Goal: Task Accomplishment & Management: Complete application form

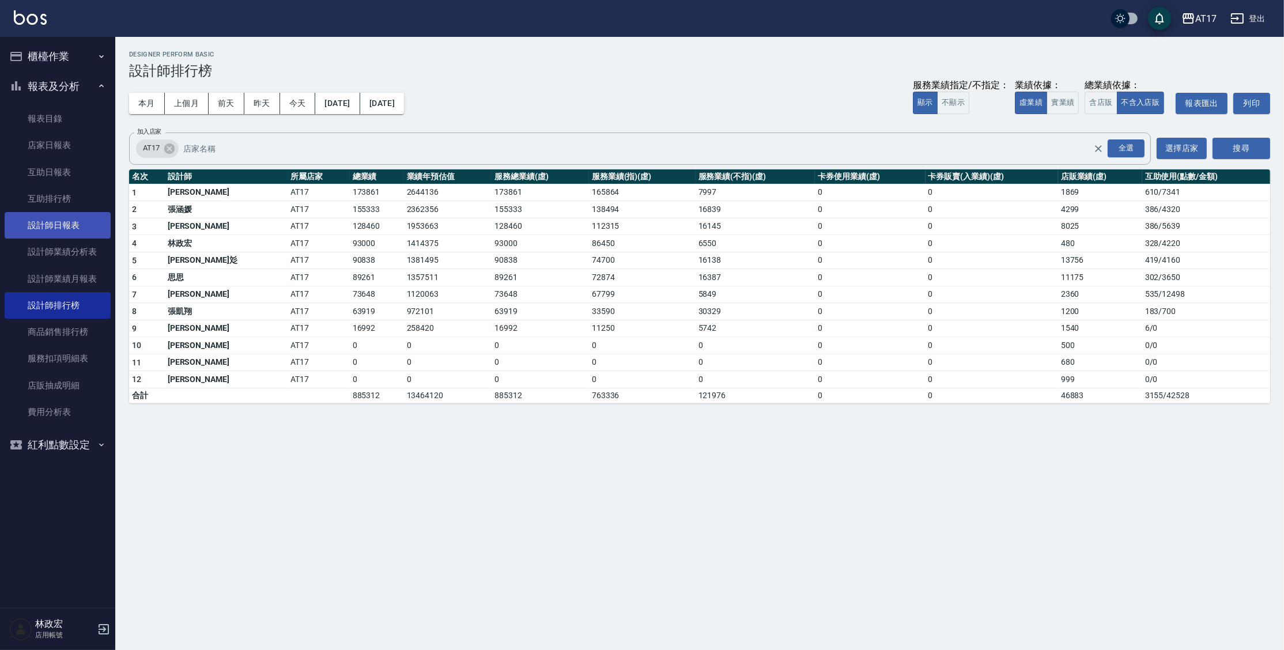
click at [75, 230] on link "設計師日報表" at bounding box center [58, 225] width 106 height 27
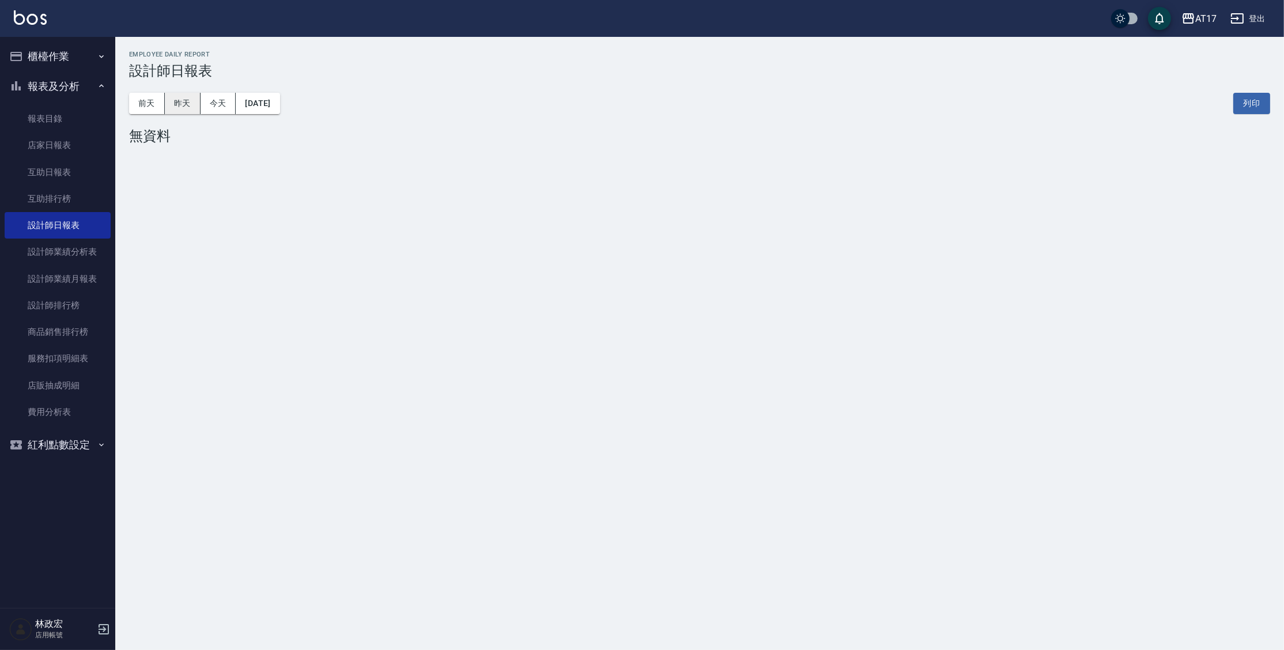
click at [196, 103] on button "昨天" at bounding box center [183, 103] width 36 height 21
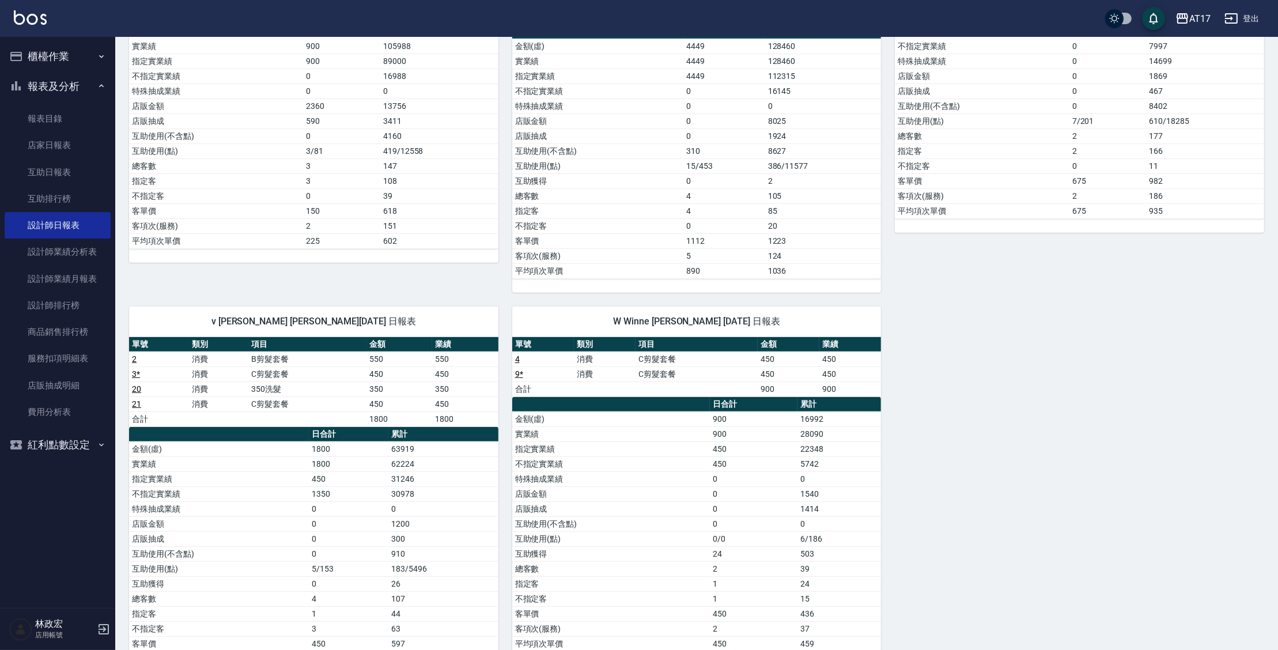
scroll to position [733, 0]
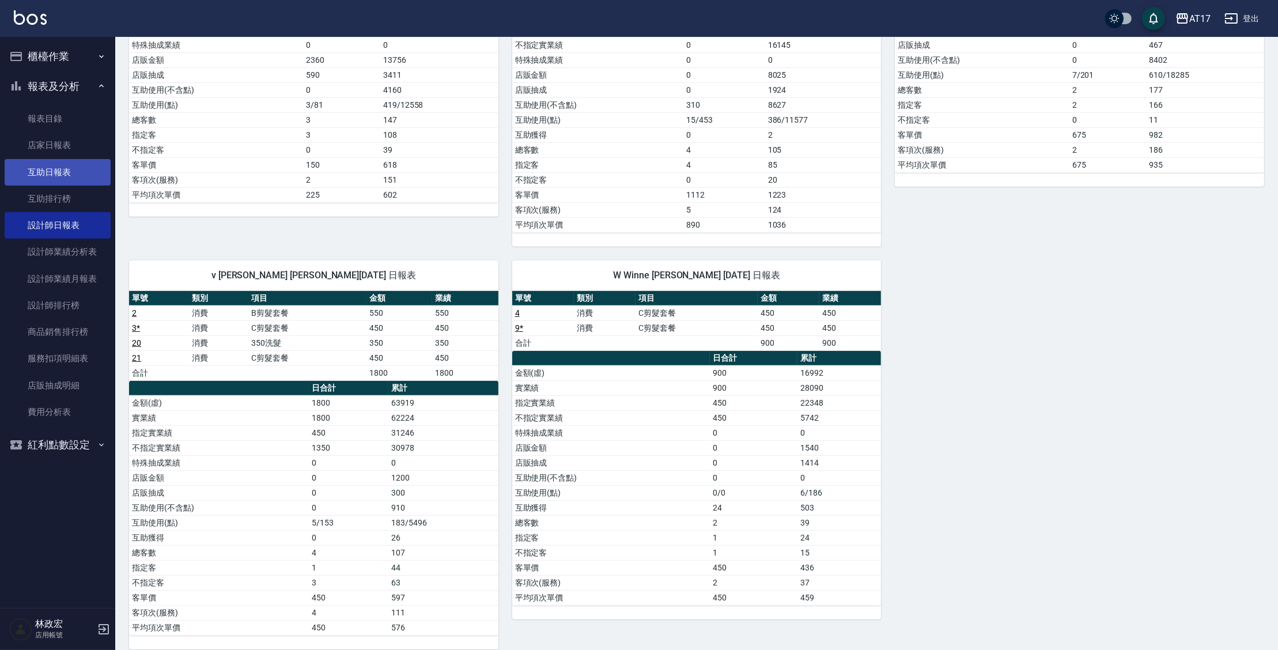
click at [60, 178] on link "互助日報表" at bounding box center [58, 172] width 106 height 27
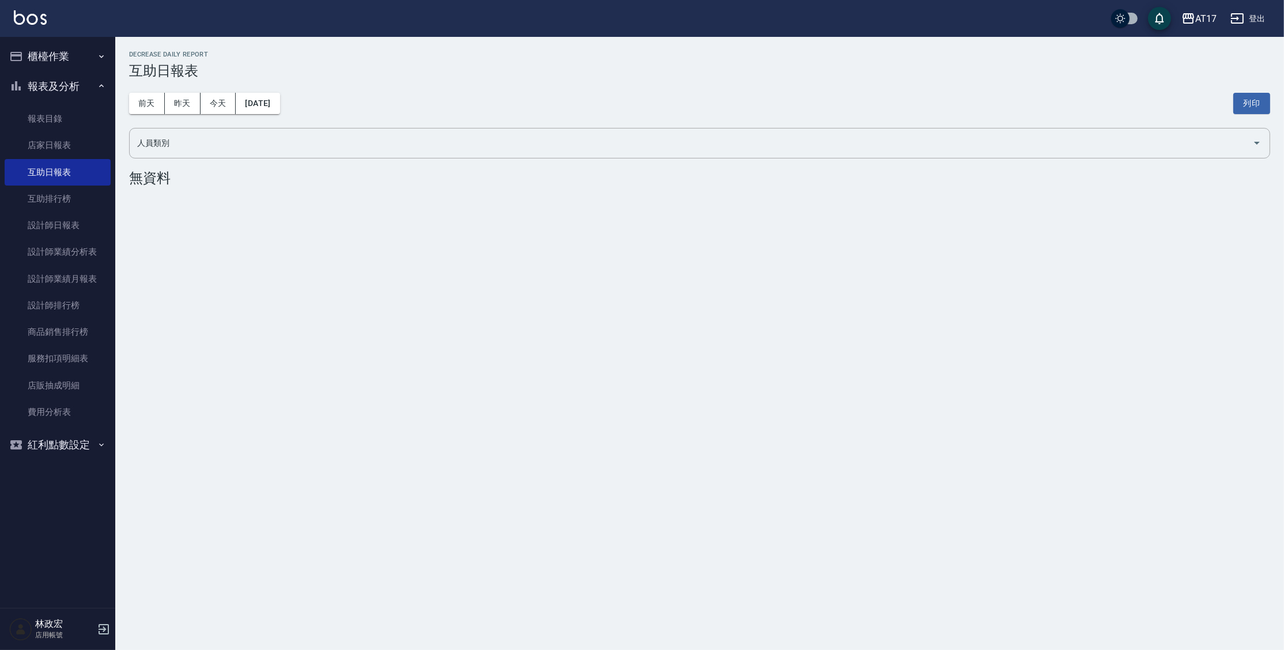
click at [178, 115] on div "[DATE] [DATE] [DATE] [DATE] 列印" at bounding box center [699, 103] width 1141 height 49
click at [185, 105] on button "昨天" at bounding box center [183, 103] width 36 height 21
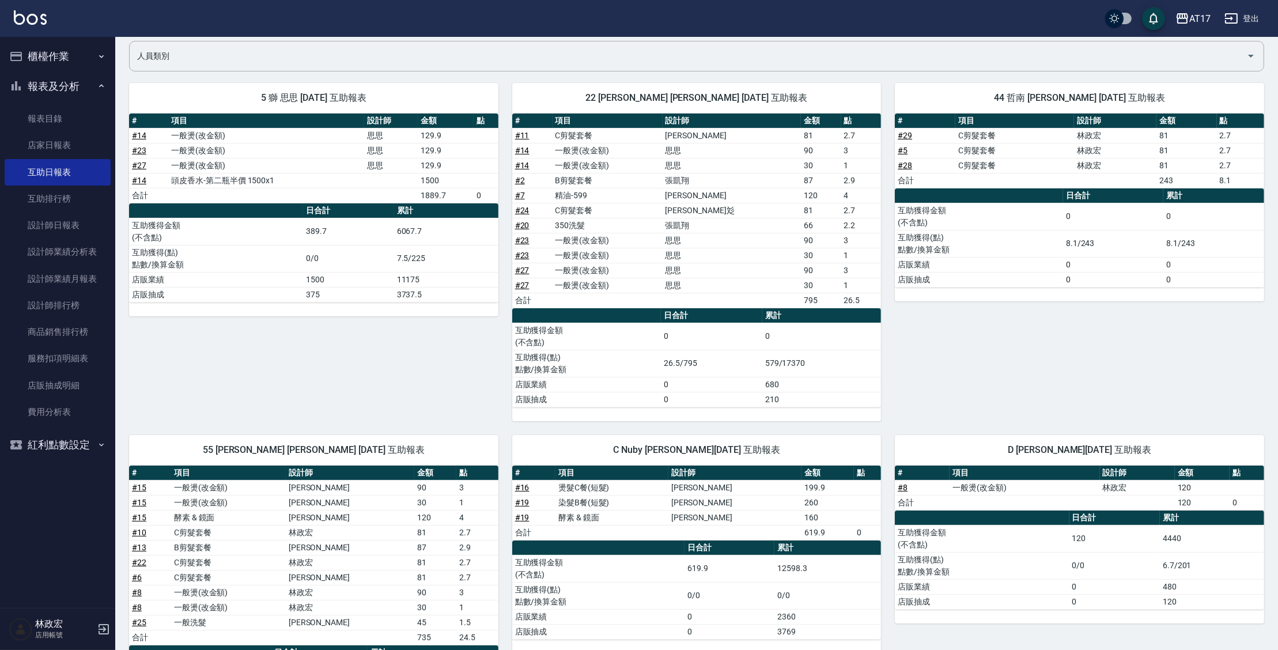
scroll to position [84, 0]
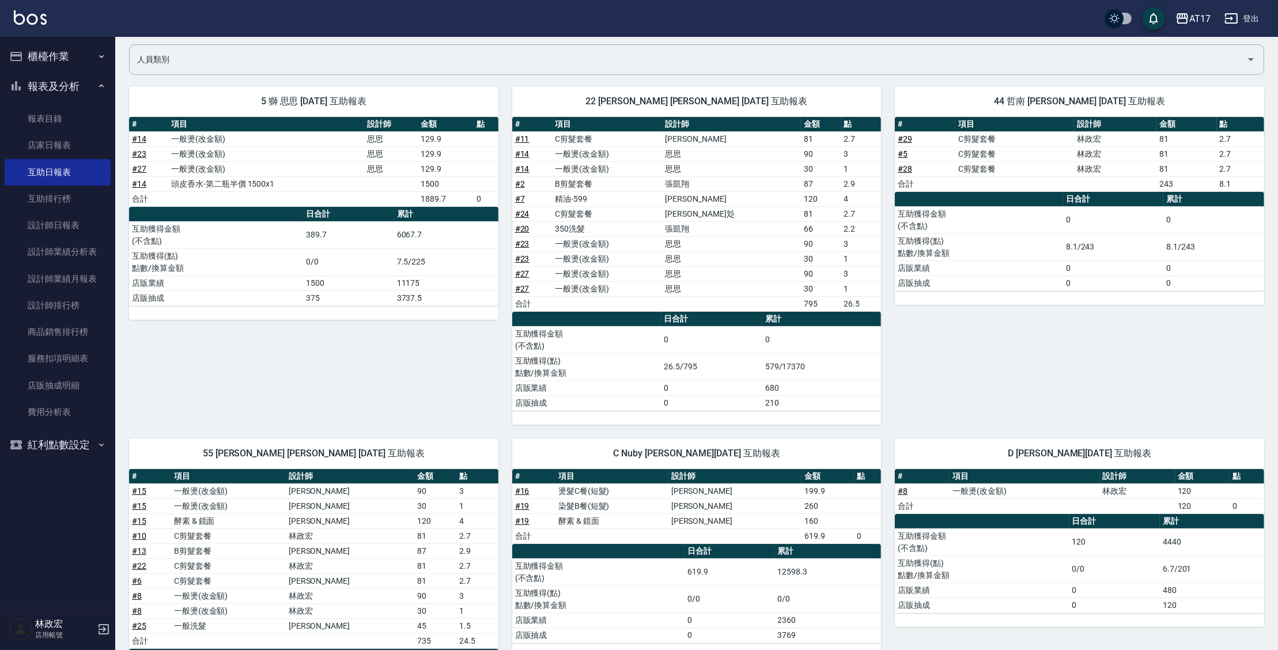
click at [42, 88] on button "報表及分析" at bounding box center [58, 86] width 106 height 30
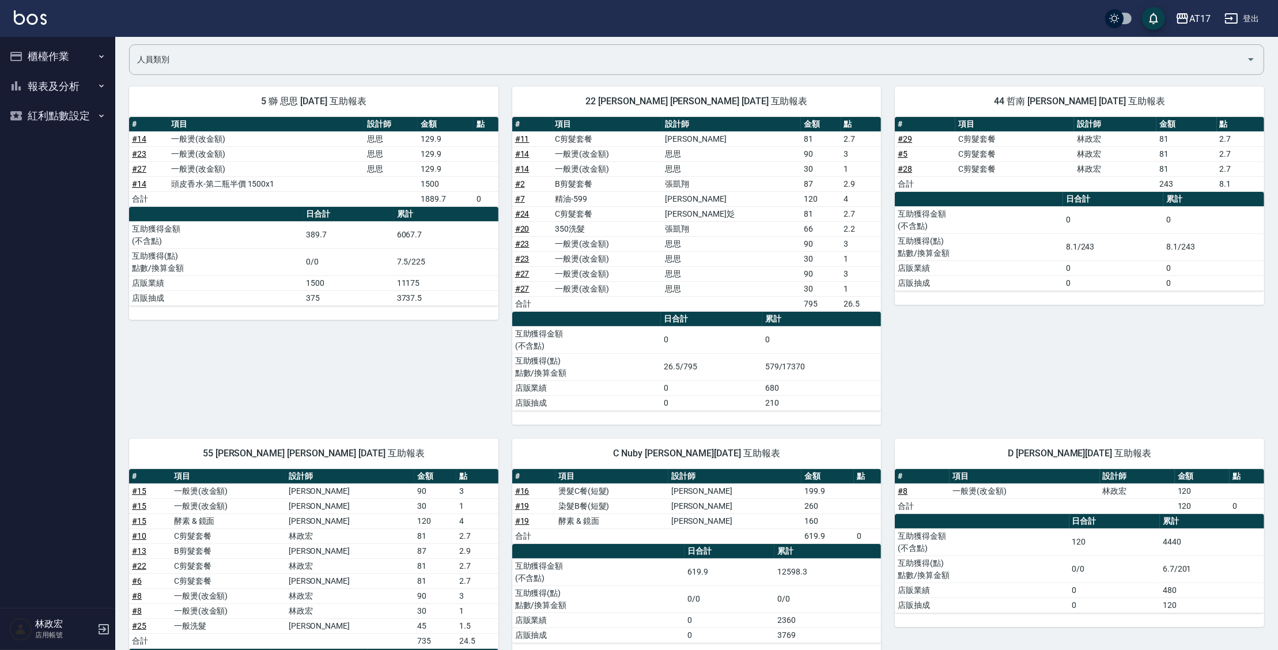
click at [54, 52] on button "櫃檯作業" at bounding box center [58, 56] width 106 height 30
click at [59, 88] on link "打帳單" at bounding box center [58, 89] width 106 height 27
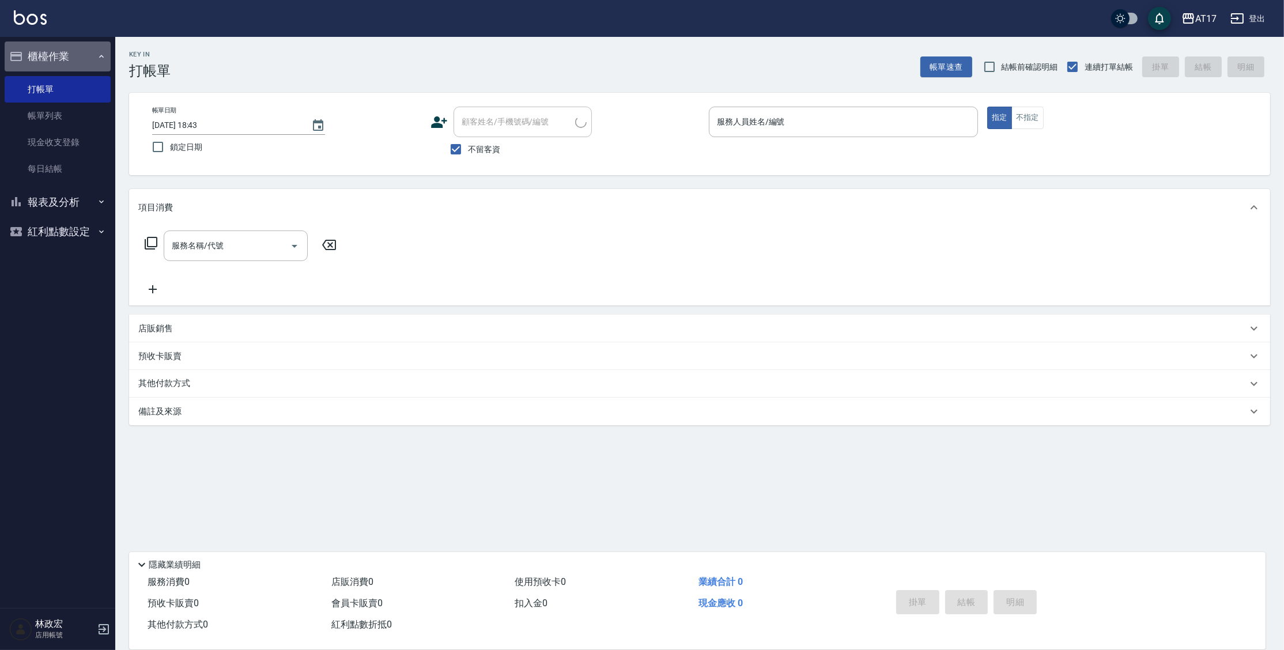
click at [66, 53] on button "櫃檯作業" at bounding box center [58, 56] width 106 height 30
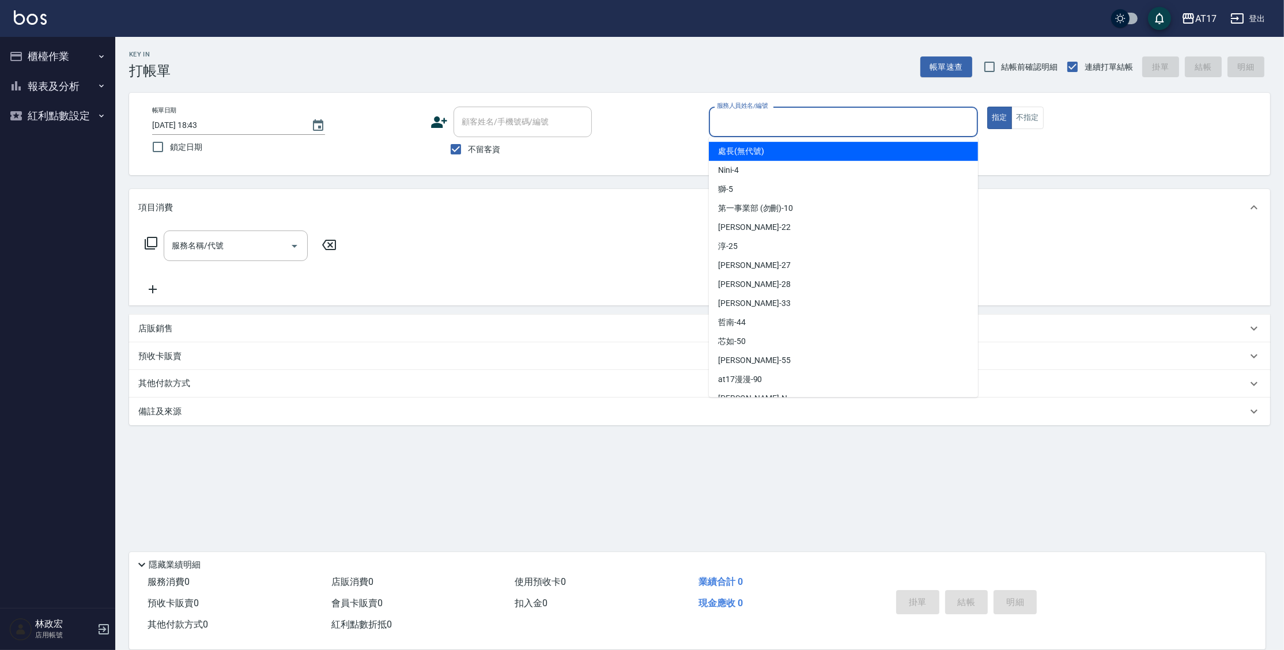
click at [848, 127] on input "服務人員姓名/編號" at bounding box center [843, 122] width 259 height 20
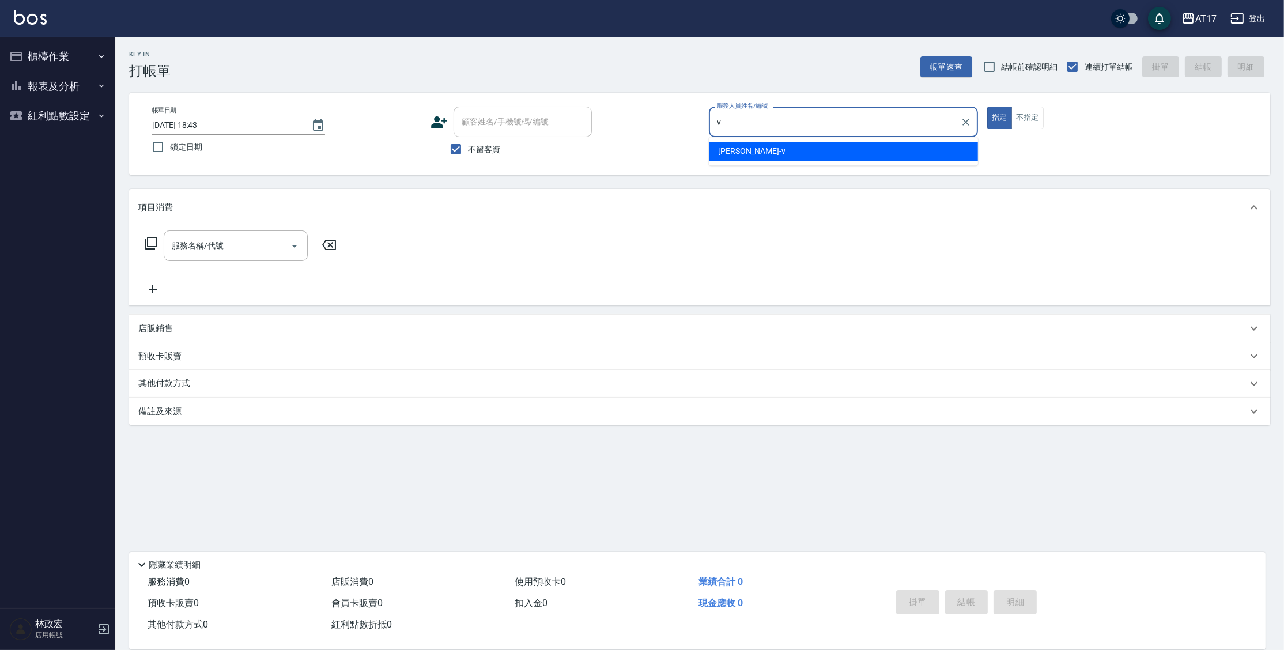
type input "[PERSON_NAME]-v"
type button "true"
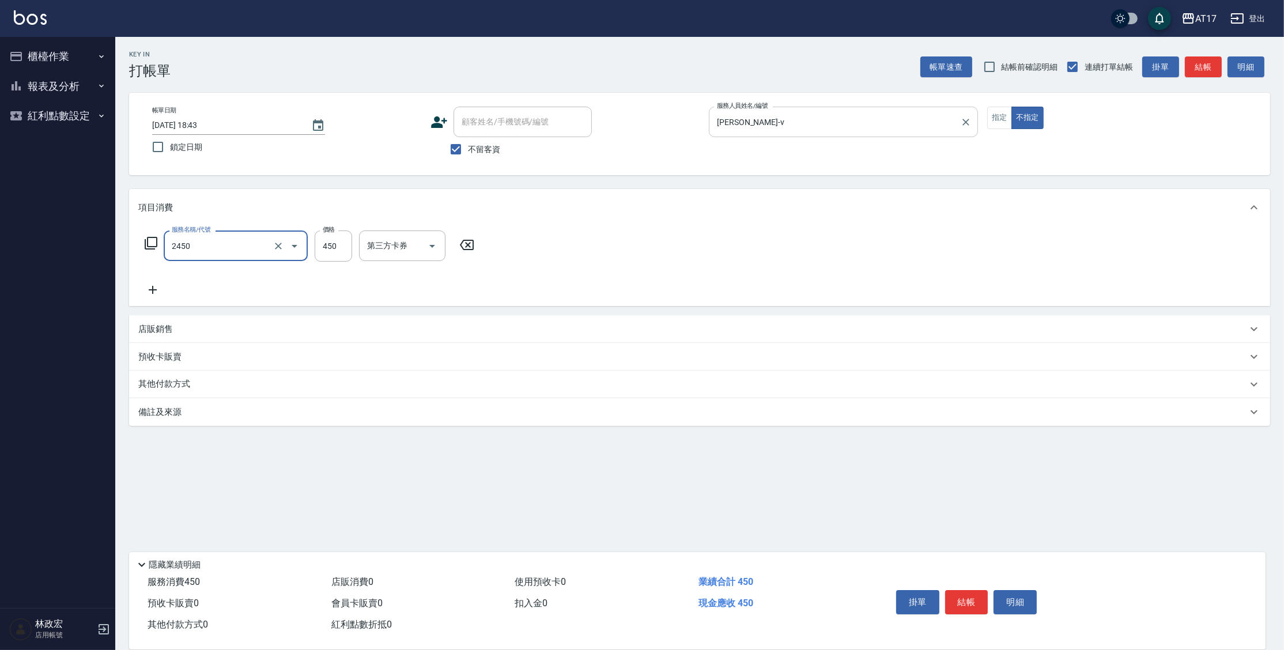
type input "C剪髮套餐(2450)"
type input "[PERSON_NAME]-55"
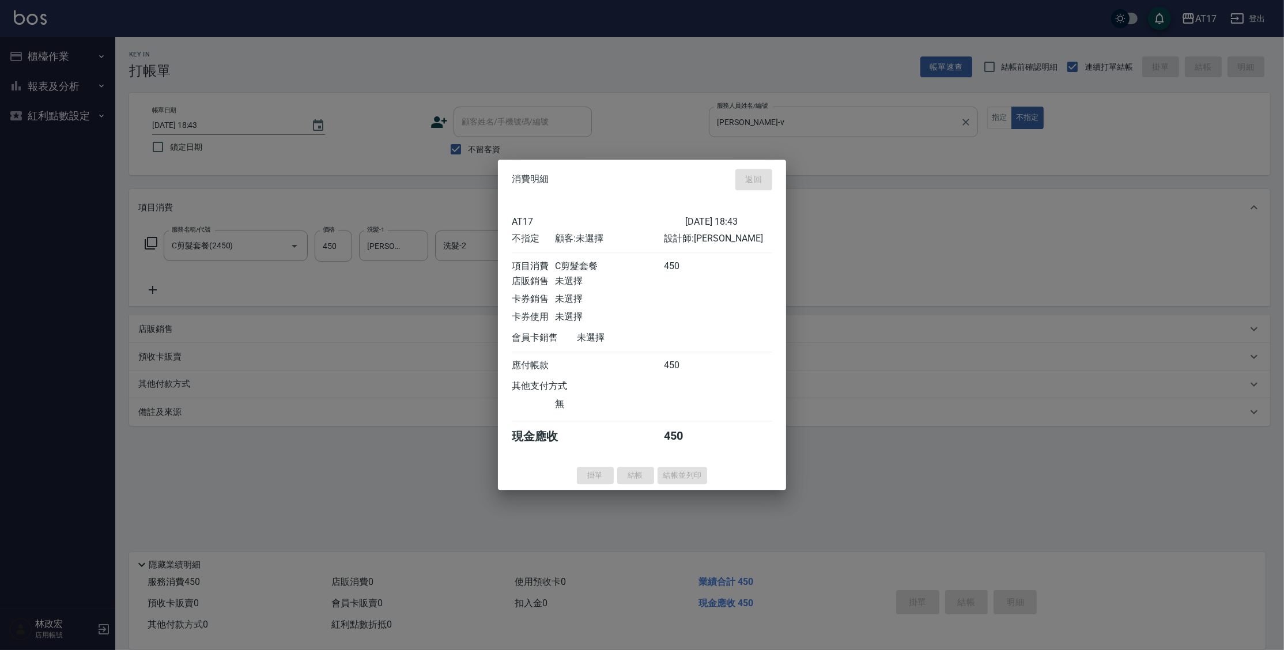
type input "[DATE] 19:05"
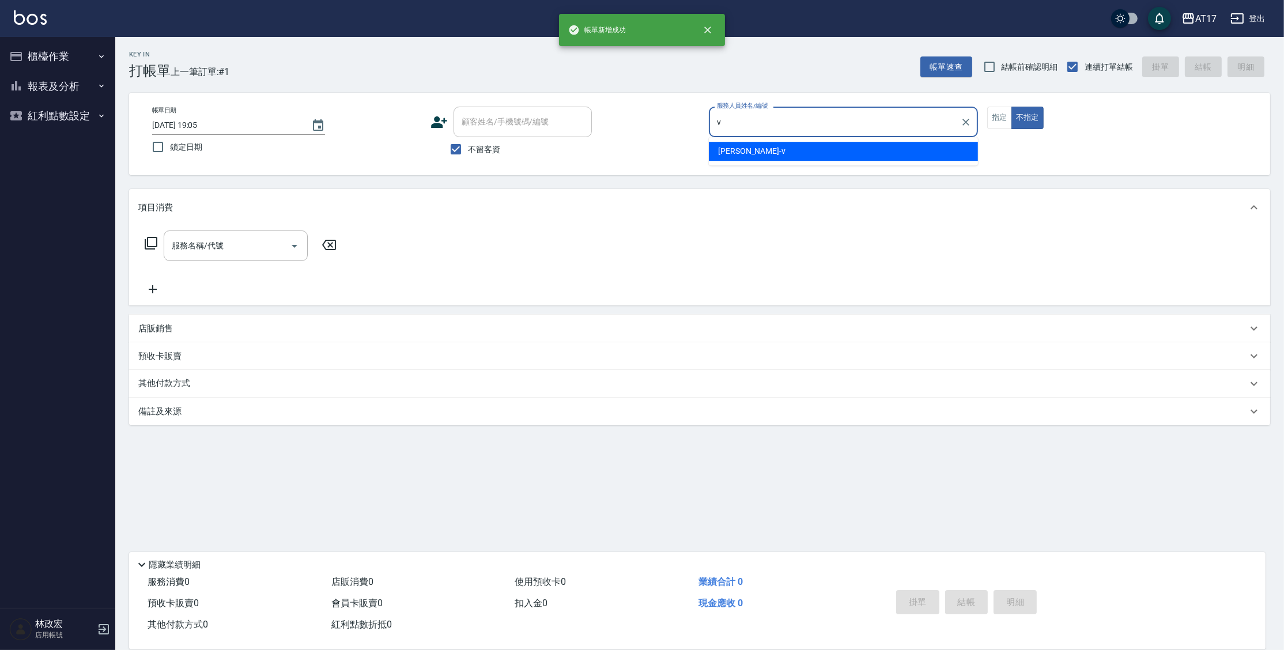
type input "[PERSON_NAME]-v"
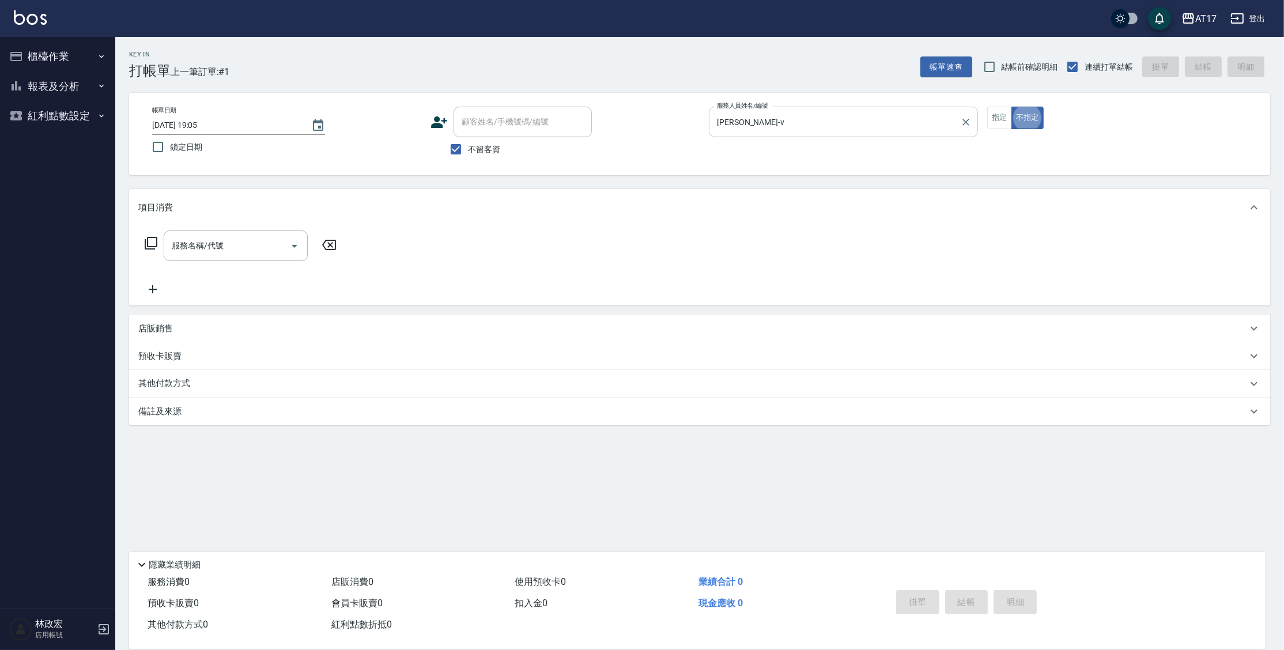
type button "false"
type input "350洗髮(350)"
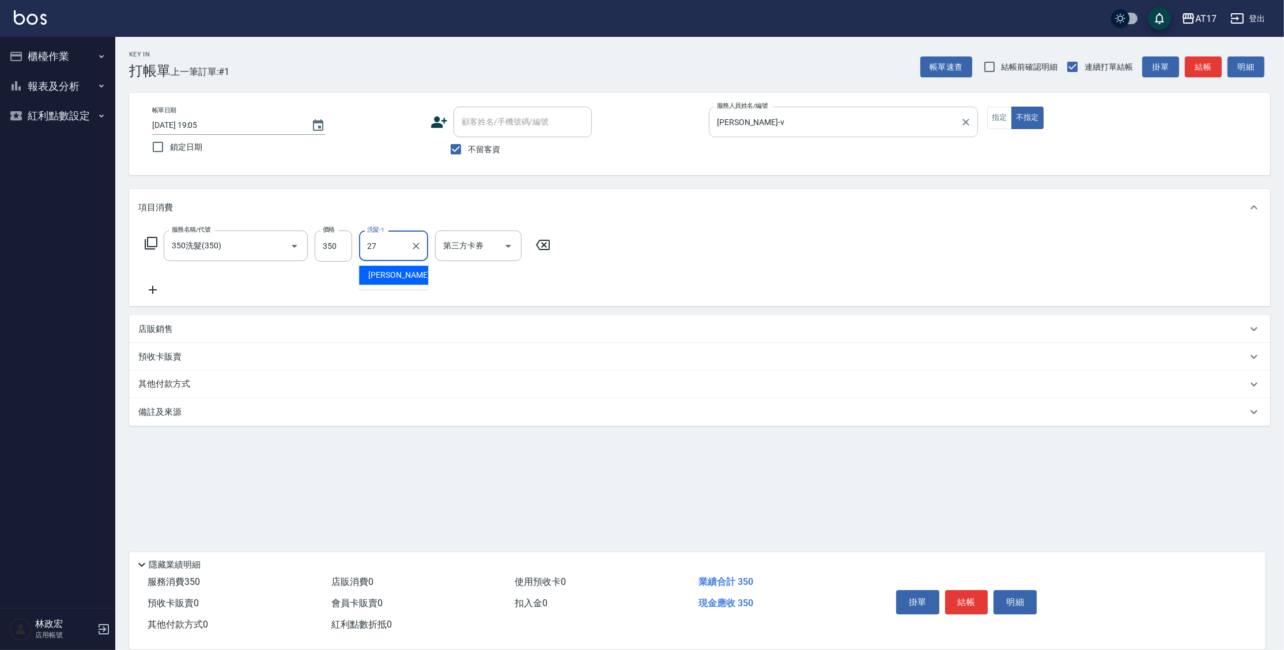
type input "[PERSON_NAME]-27"
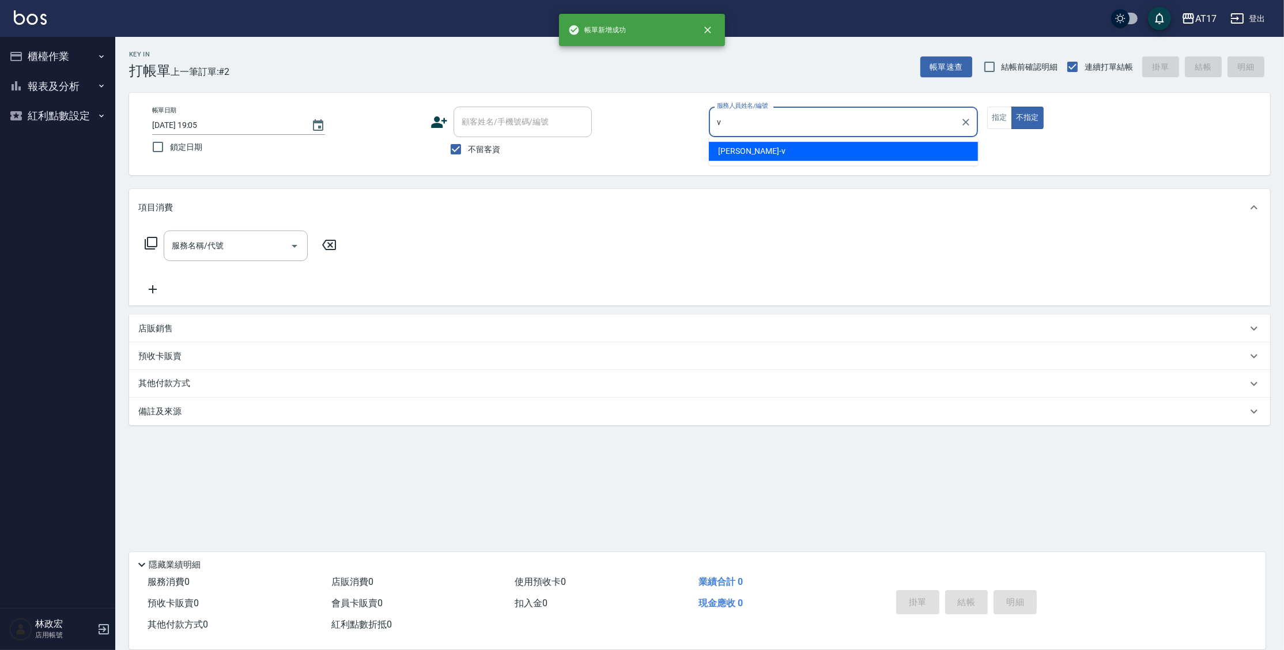
type input "[PERSON_NAME]-v"
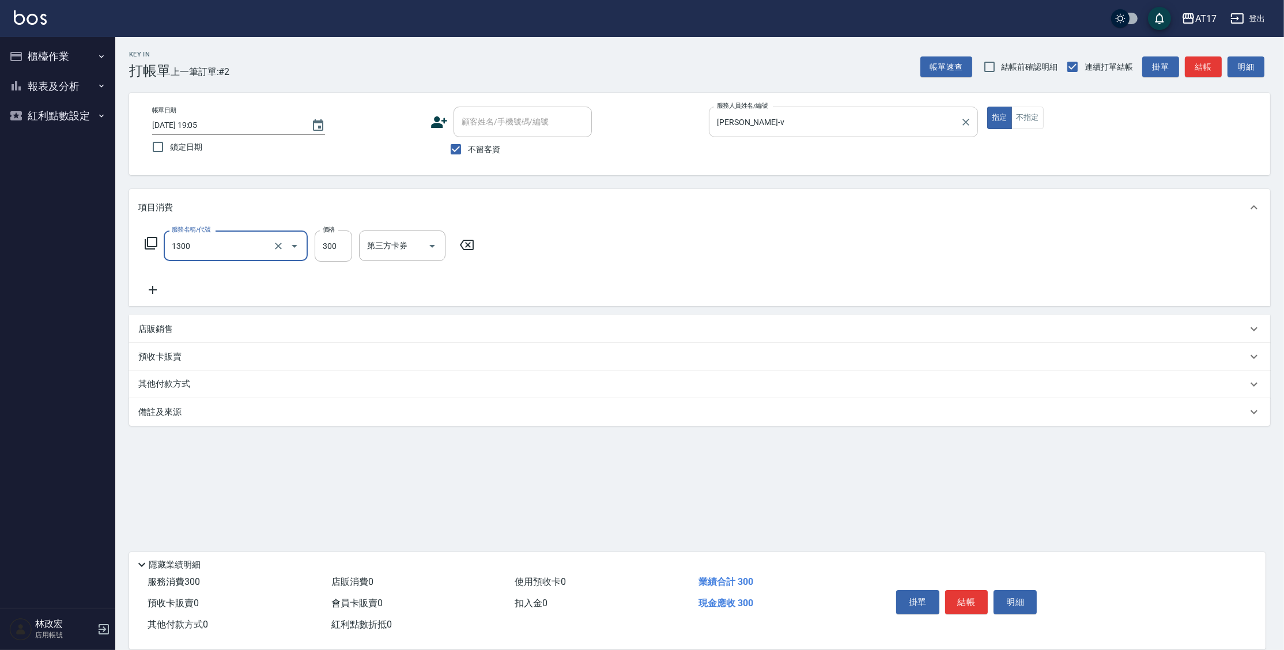
type input "一般洗髮(1300)"
type input "250"
type input "[PERSON_NAME]-25"
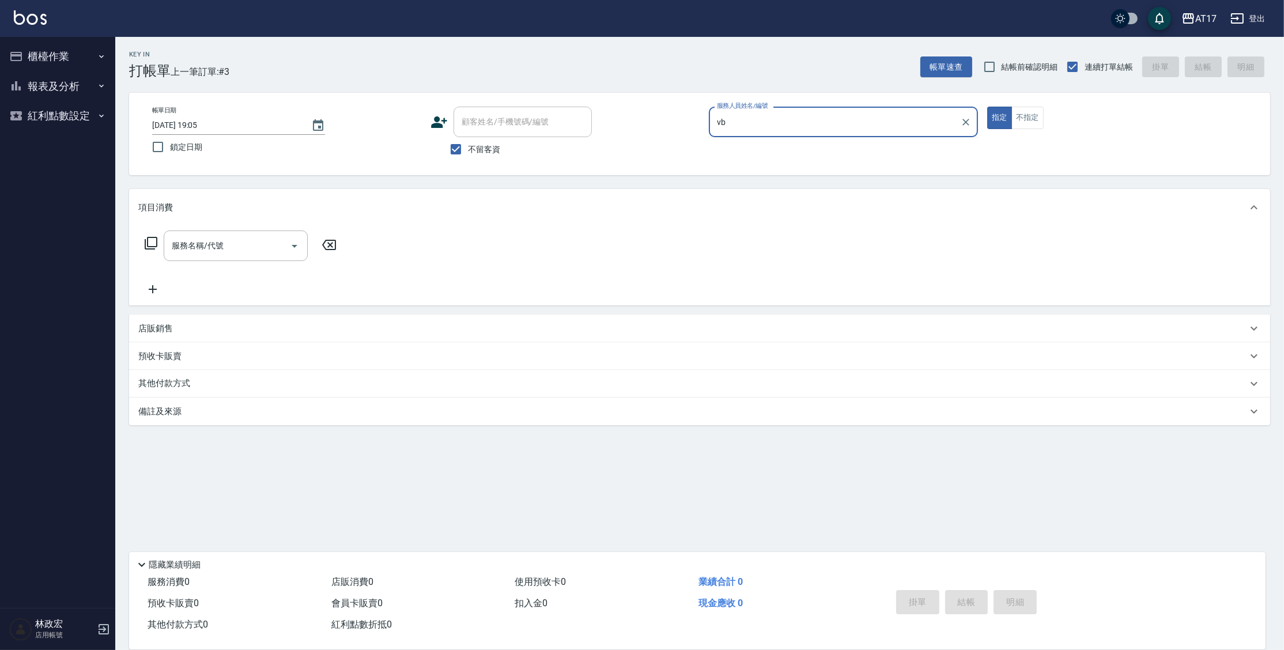
type input "v"
type input "[PERSON_NAME]-v"
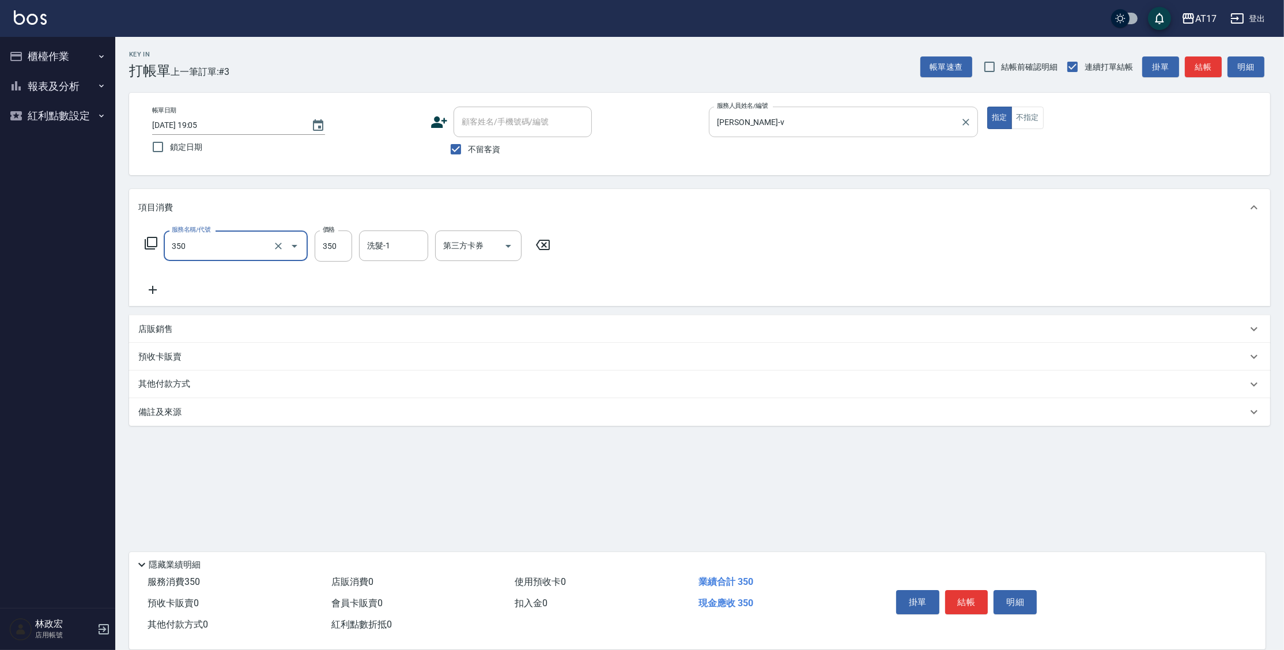
type input "350洗髮(350)"
type input "[PERSON_NAME]-25"
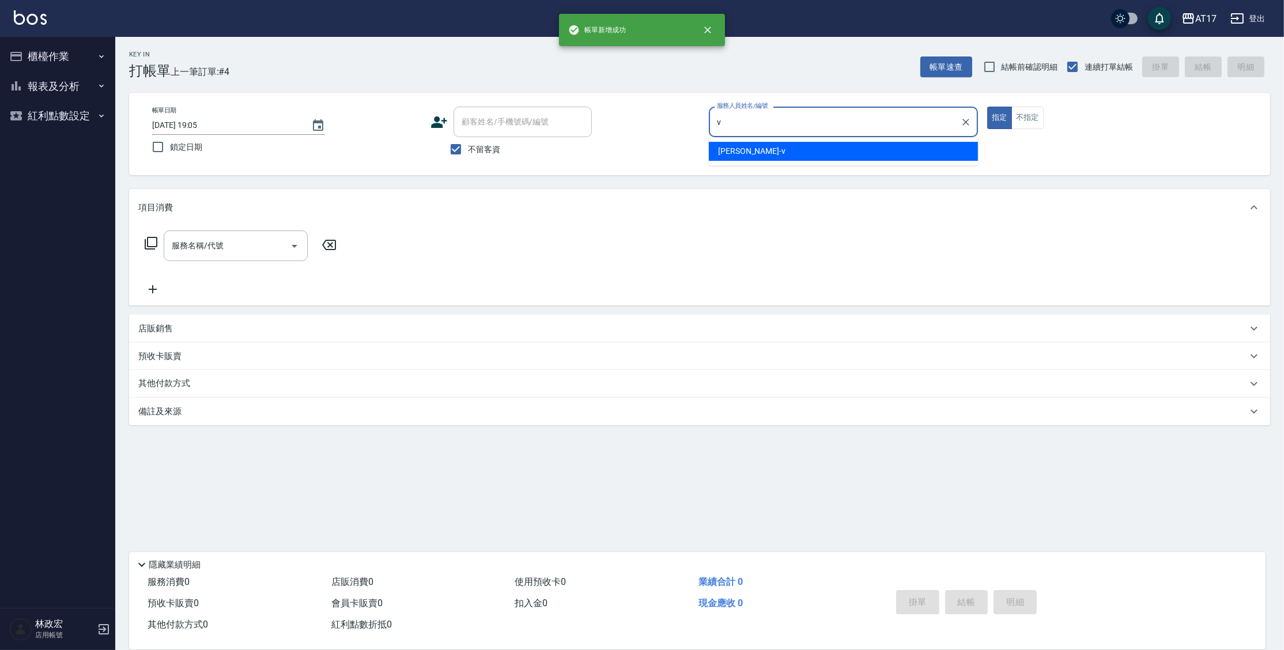
type input "[PERSON_NAME]-v"
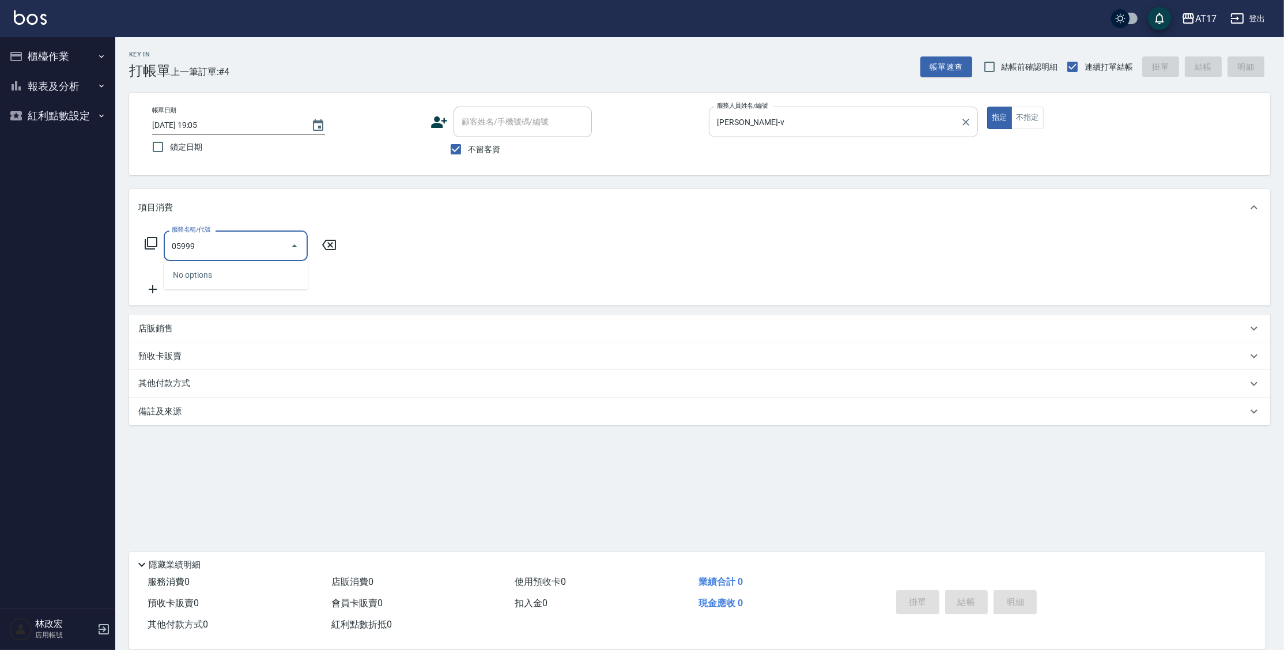
type input "0599"
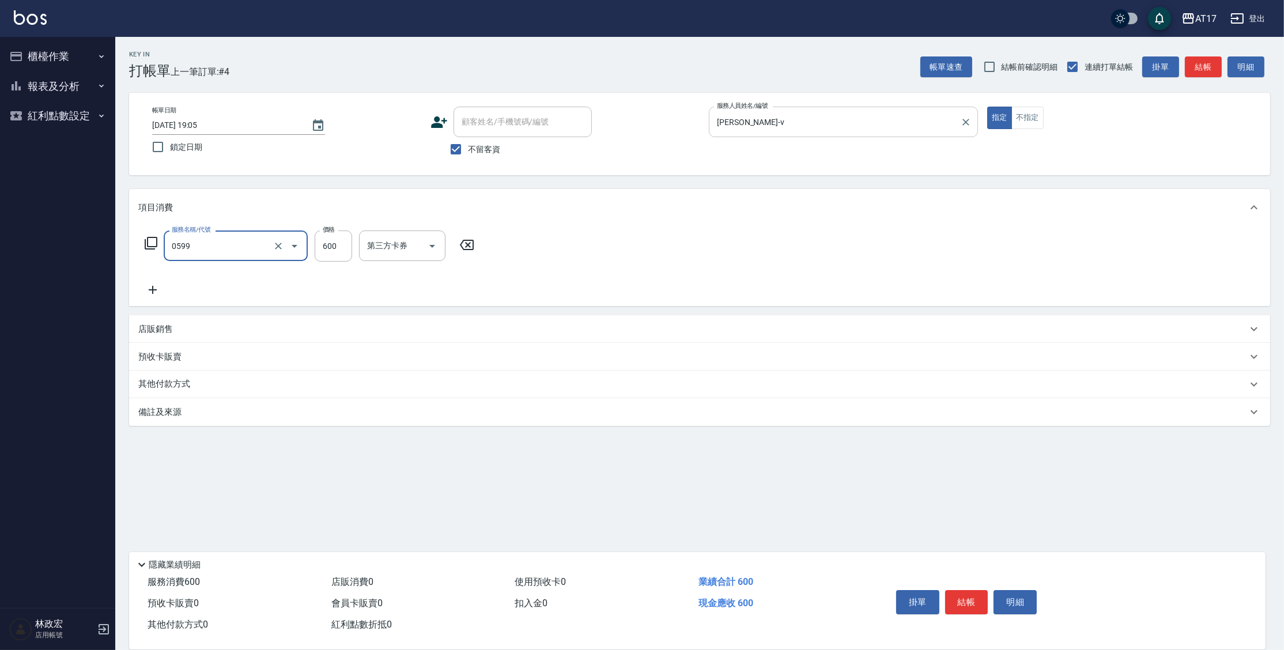
type input "精油-599(0599)"
type input "500"
type input "[PERSON_NAME]-22"
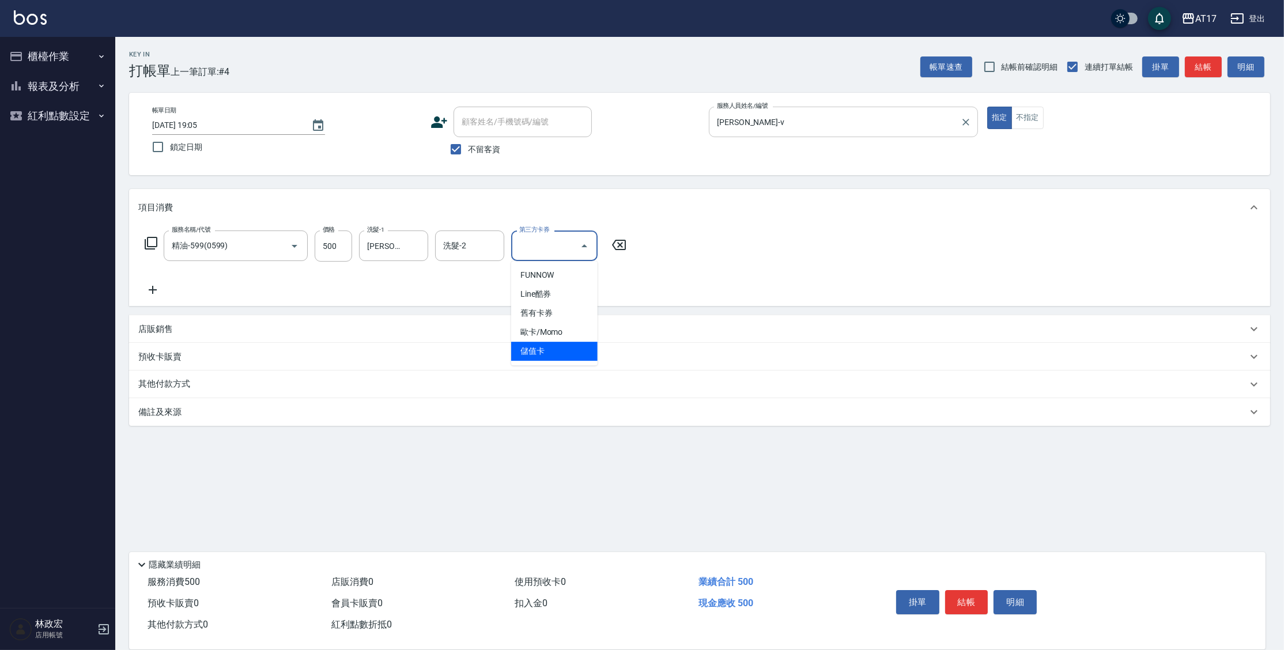
type input "儲值卡"
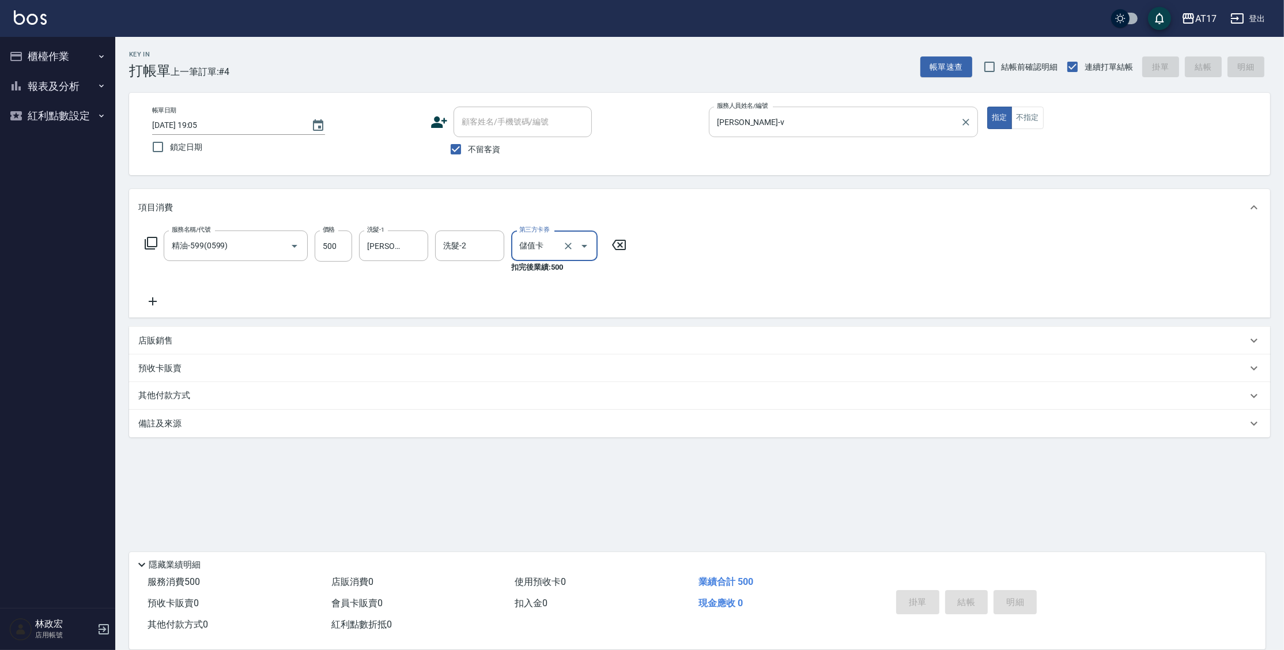
type input "[DATE] 19:06"
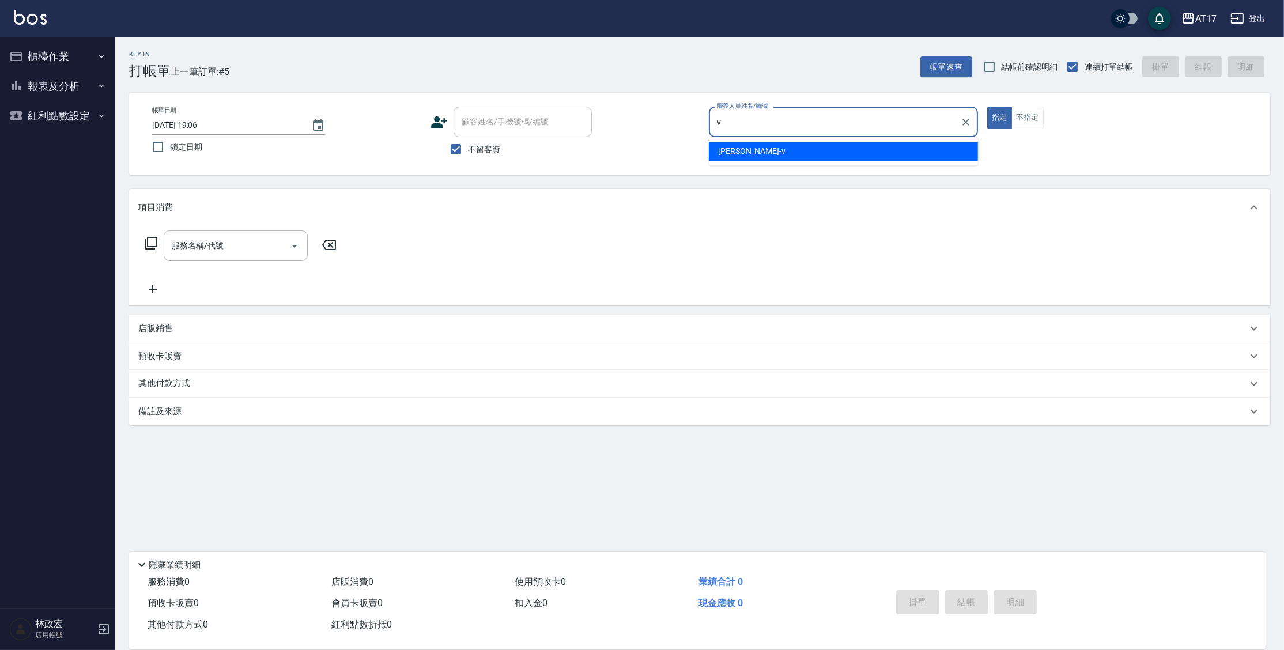
type input "[PERSON_NAME]-v"
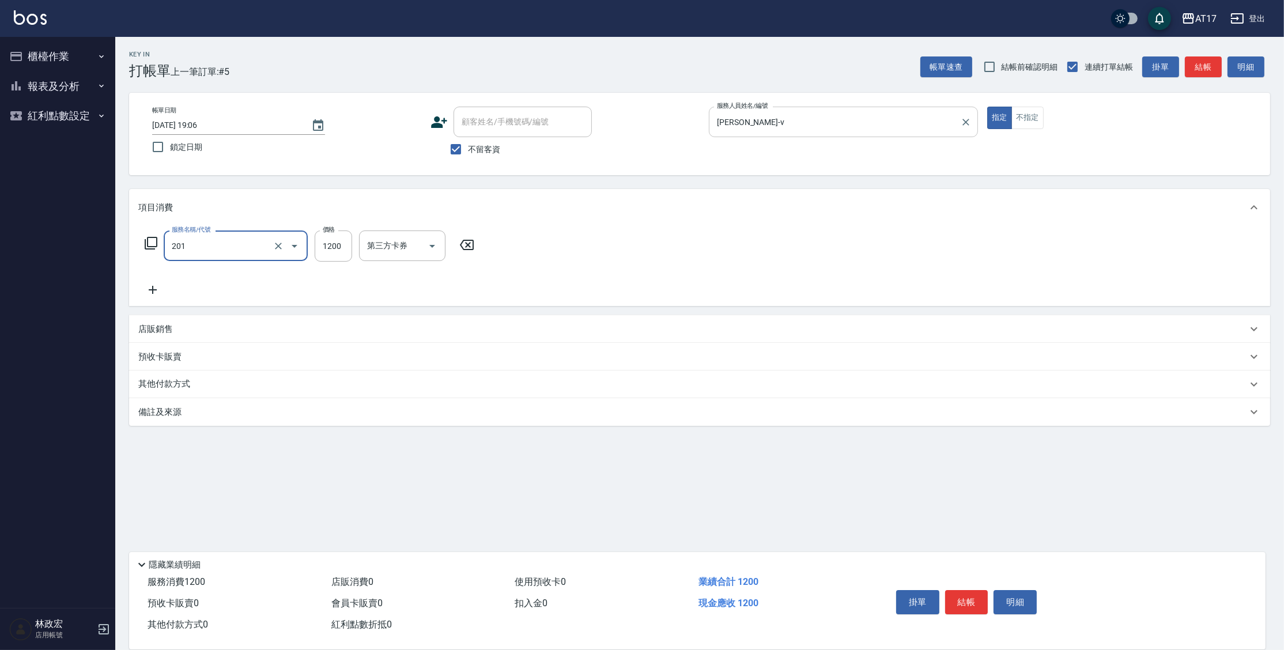
type input "一般燙(改金額)(201)"
type input "1800"
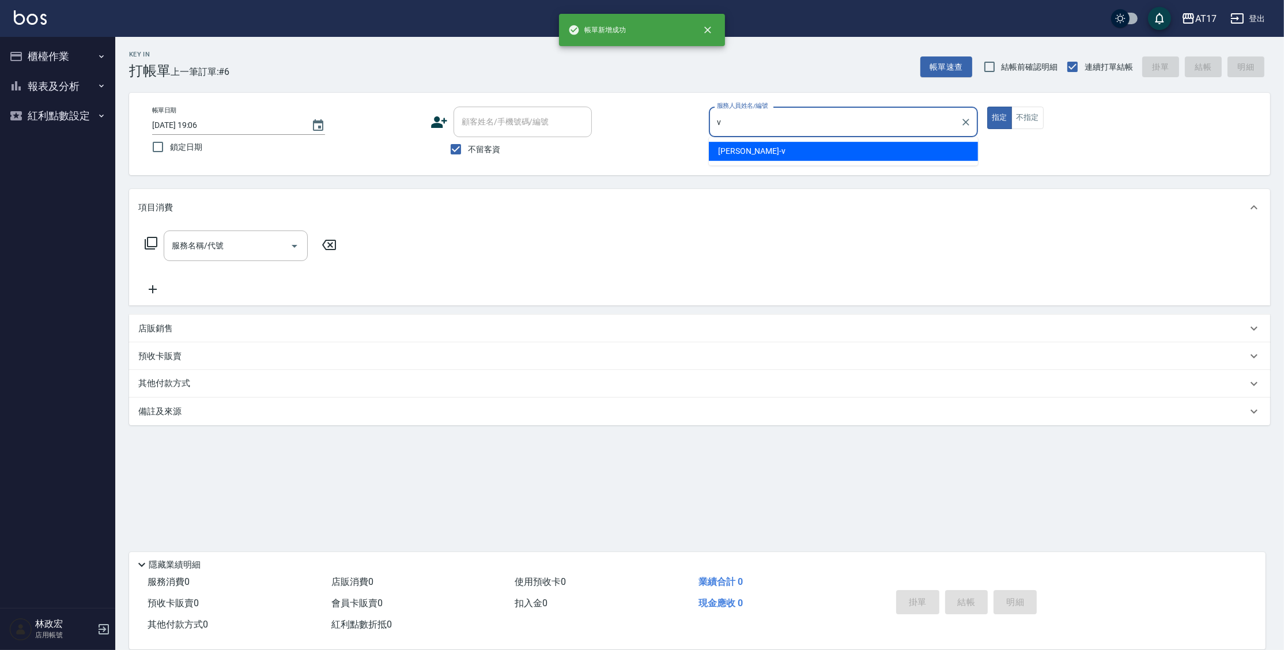
type input "[PERSON_NAME]-v"
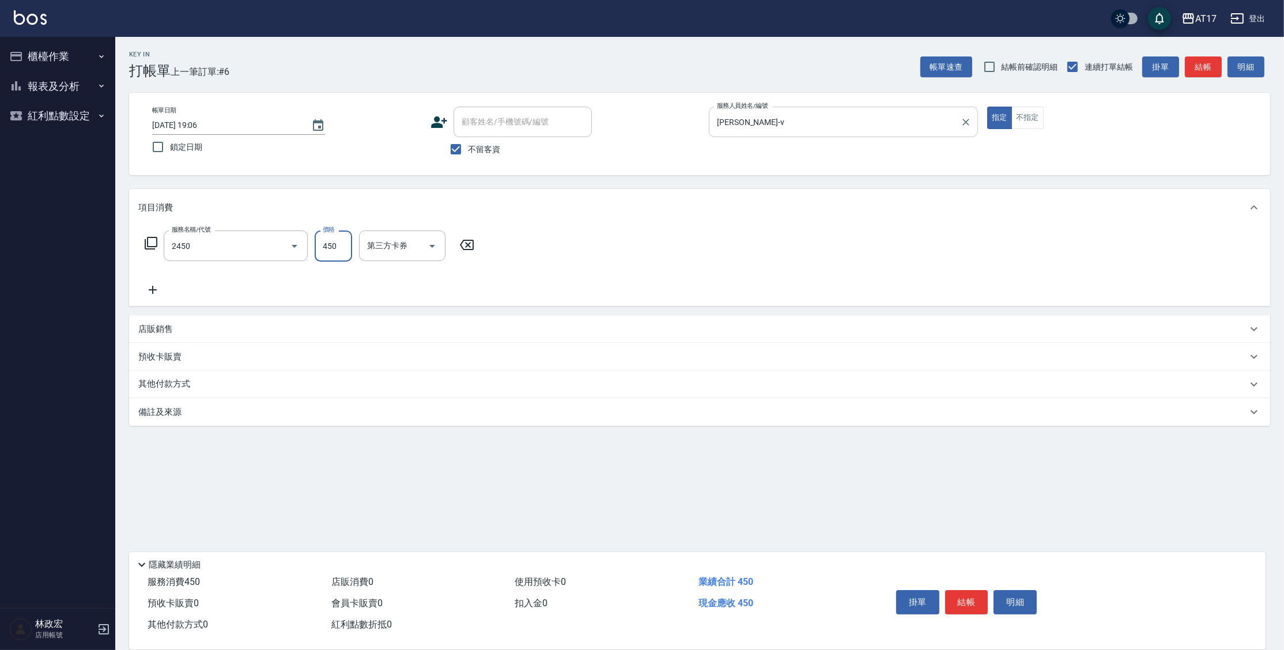
type input "C剪髮套餐(2450)"
type input "[PERSON_NAME]-25"
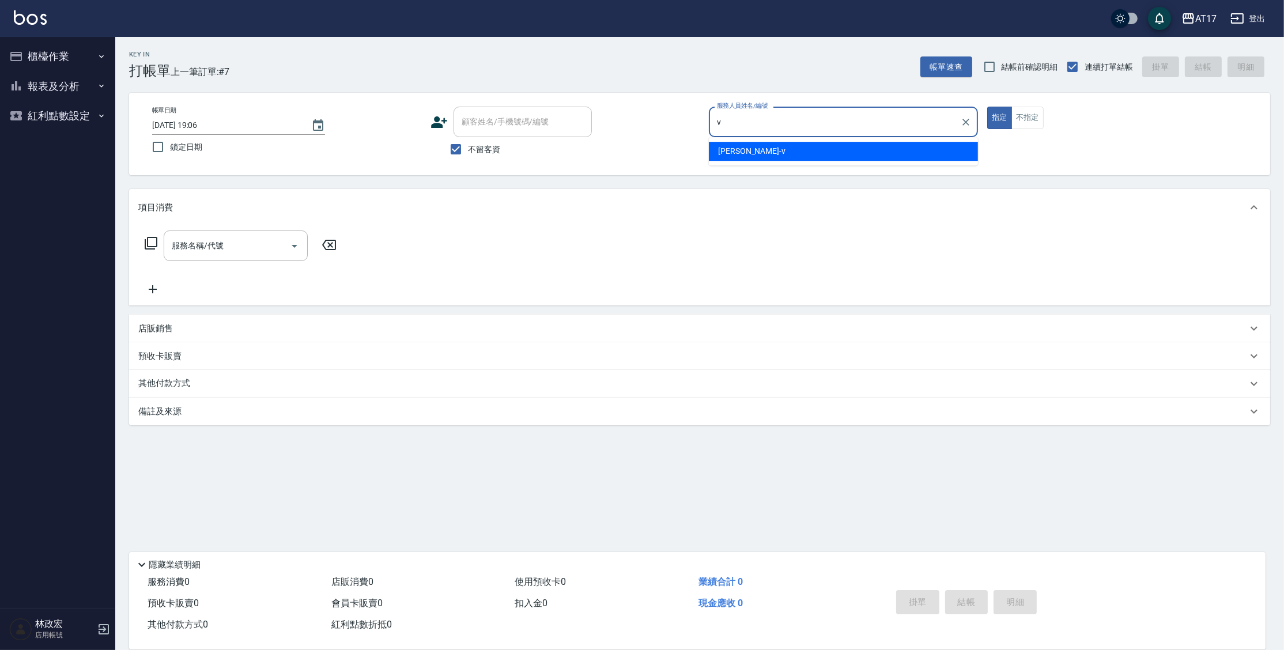
type input "[PERSON_NAME]-v"
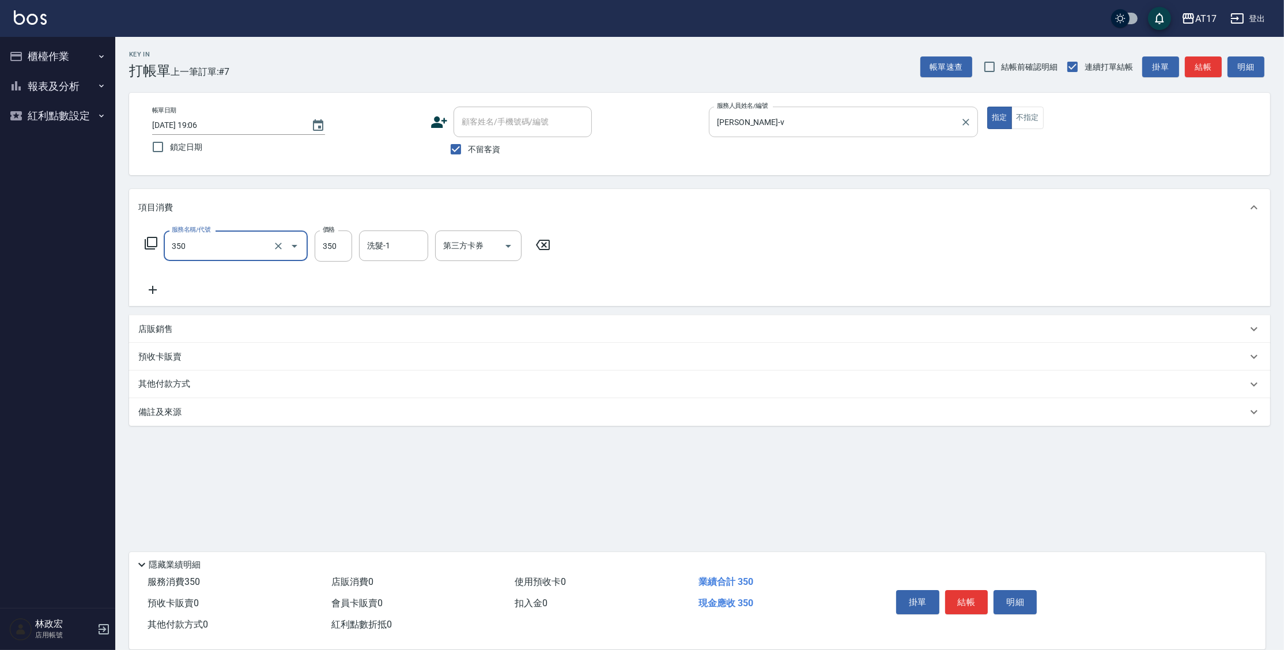
type input "350洗髮(350)"
type input "400"
type input "[PERSON_NAME]-27"
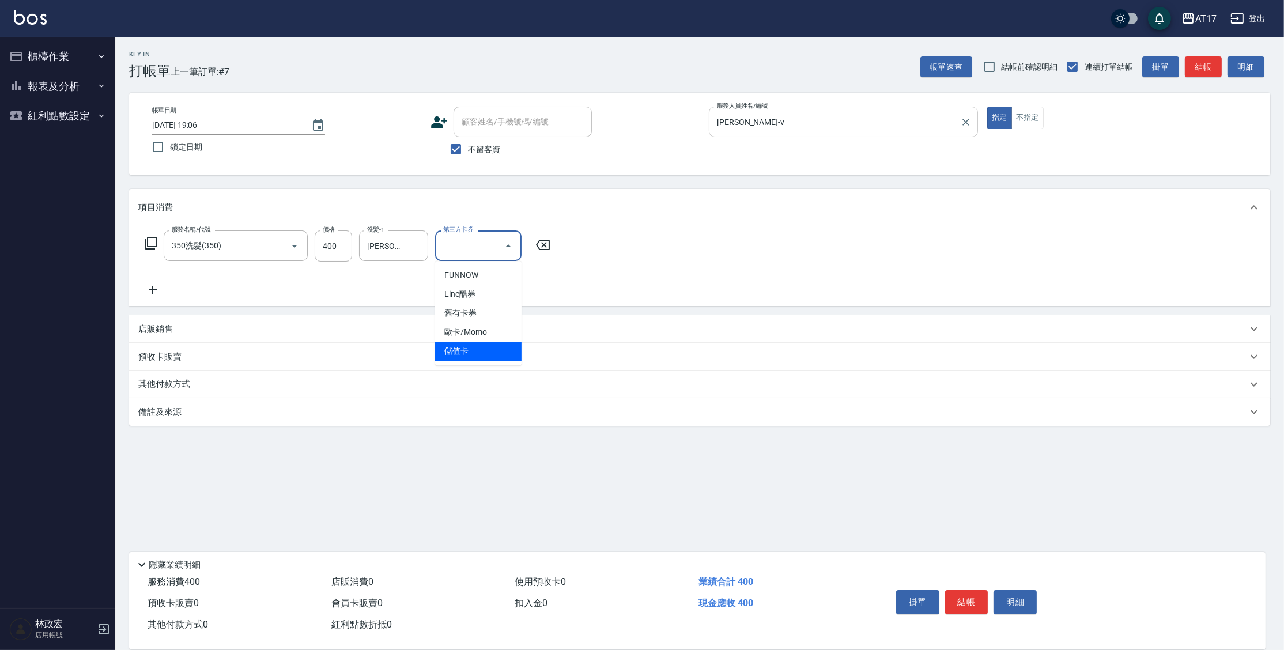
type input "儲值卡"
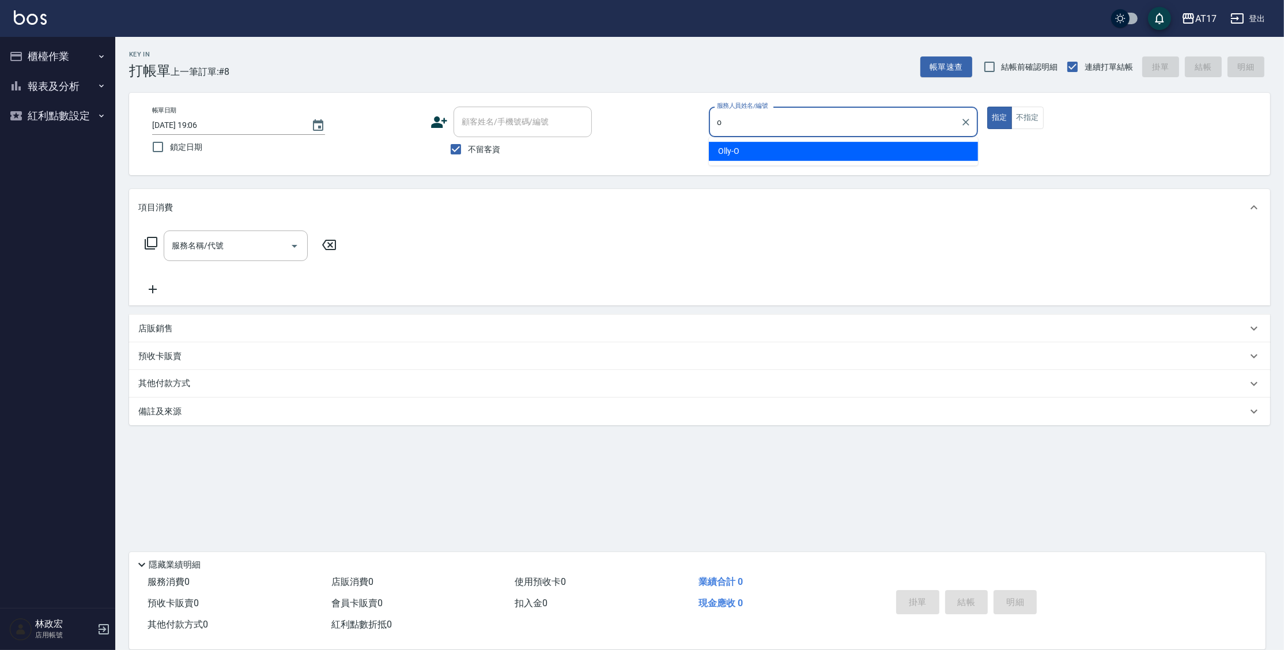
type input "Olly-O"
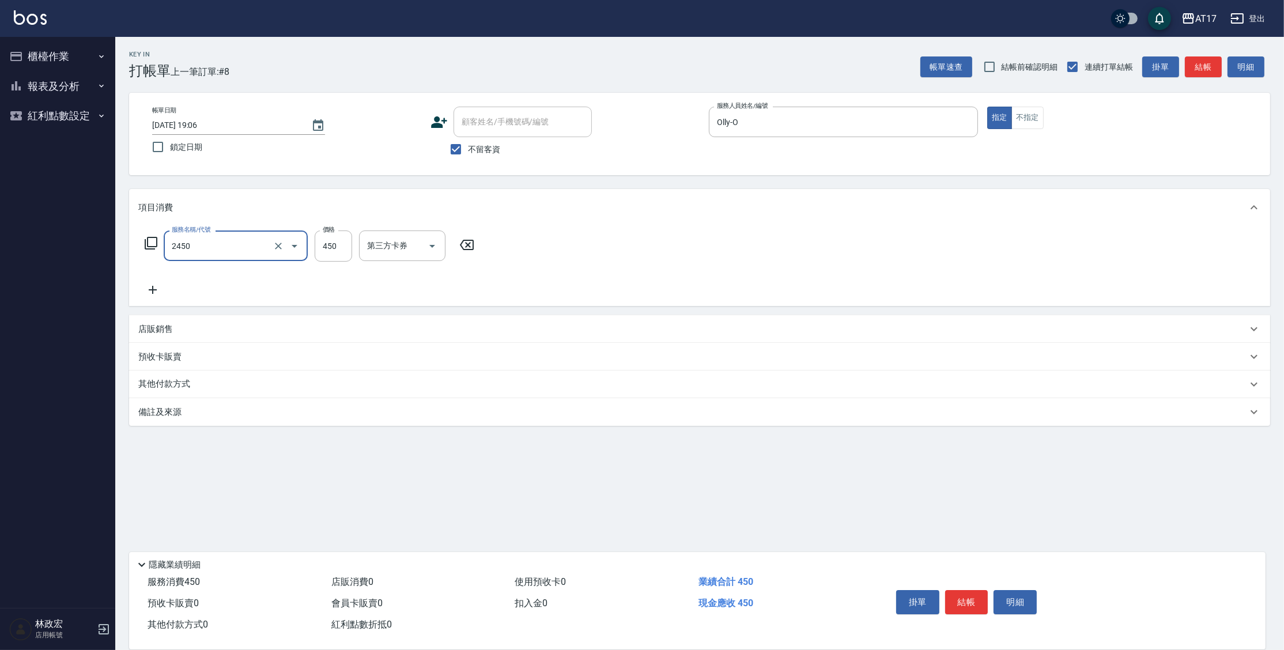
type input "C剪髮套餐(2450)"
type input "500"
type input "[PERSON_NAME]-27"
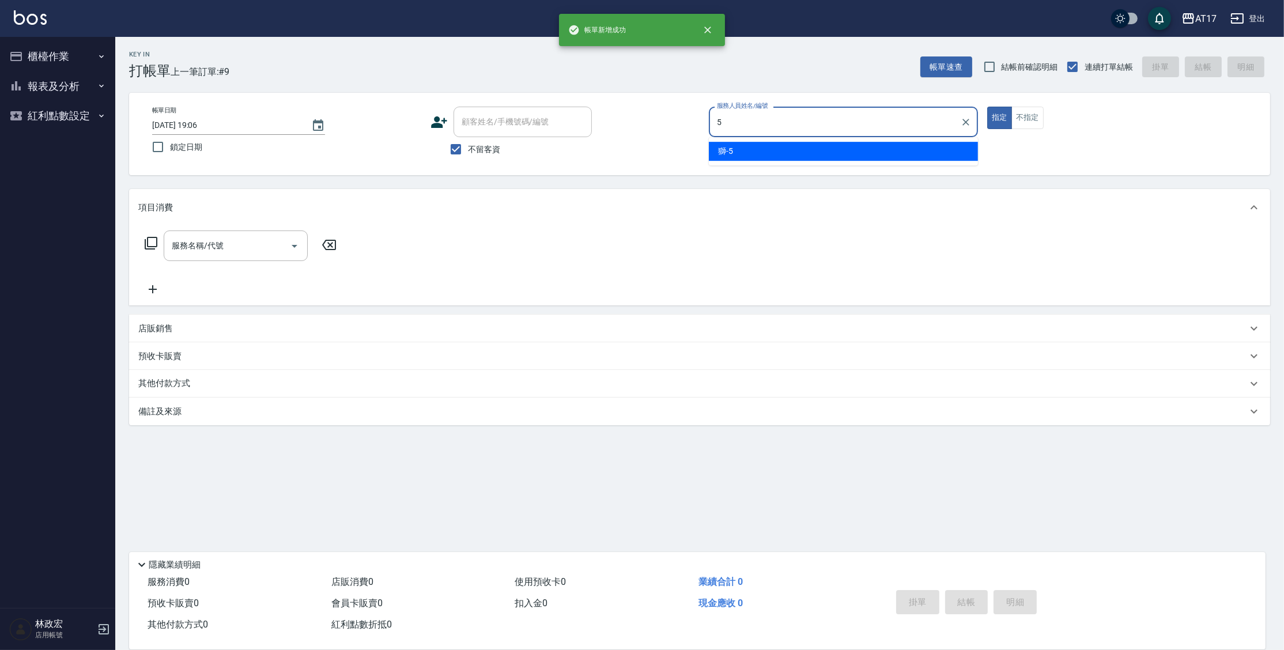
type input "獅-5"
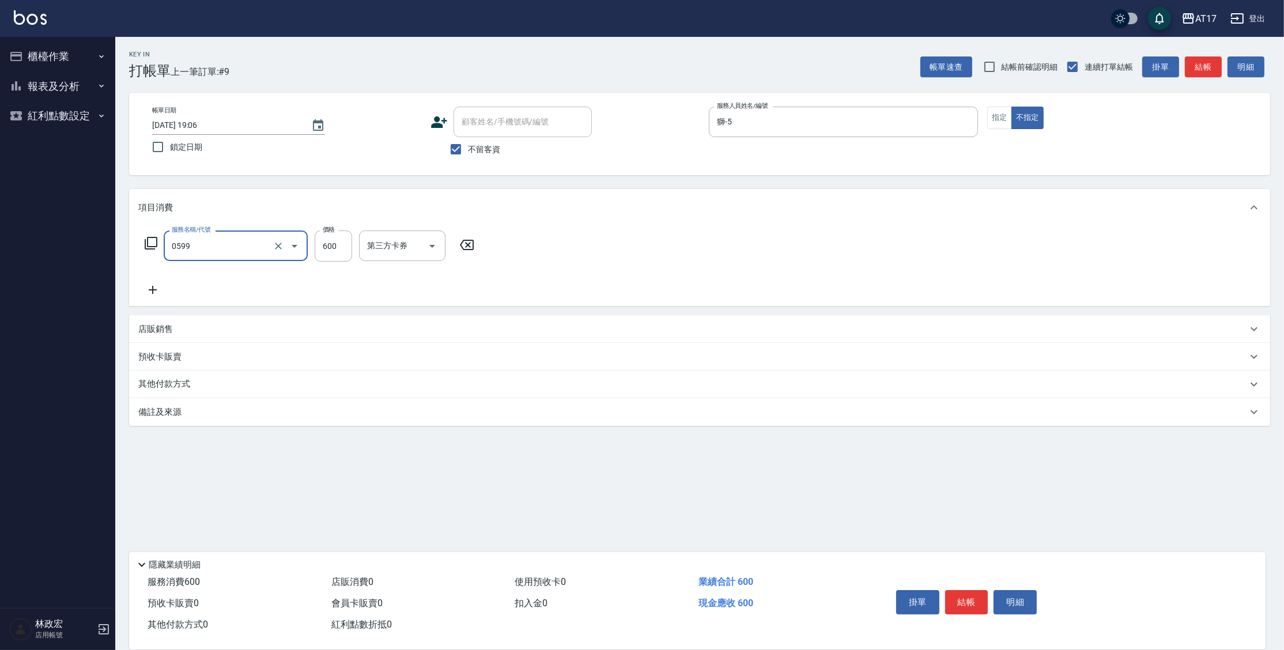
type input "精油-599(0599)"
type input "600"
type input "[PERSON_NAME]-55"
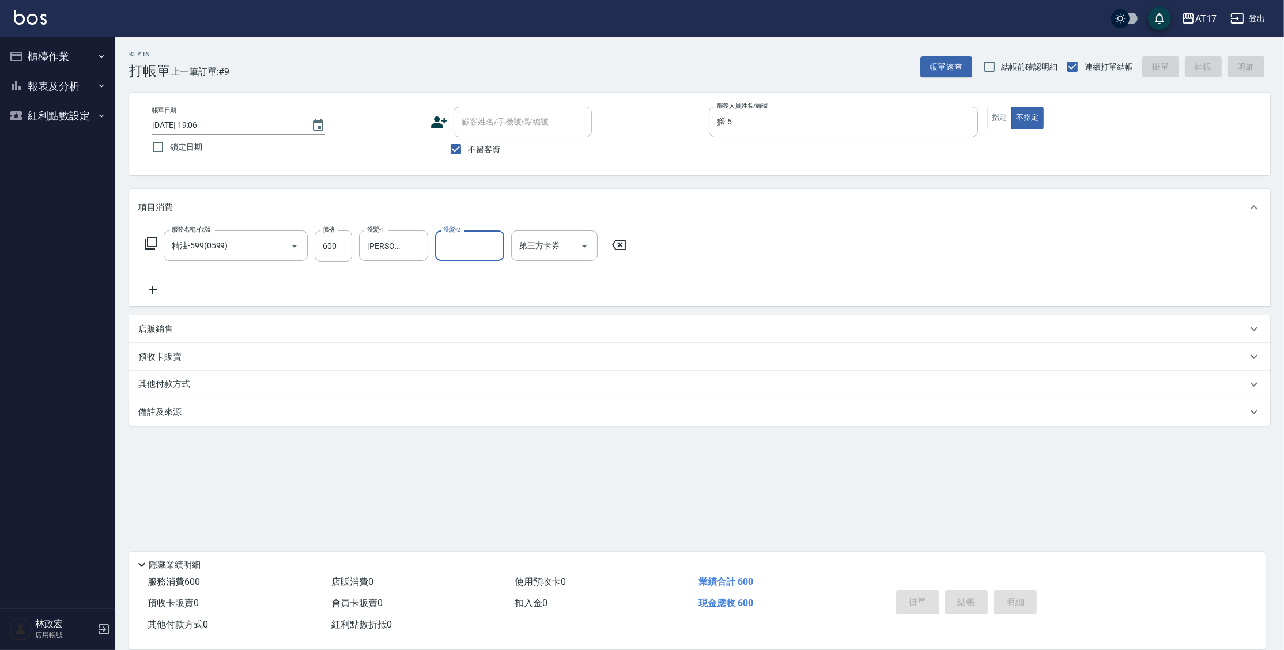
type input "[DATE] 19:07"
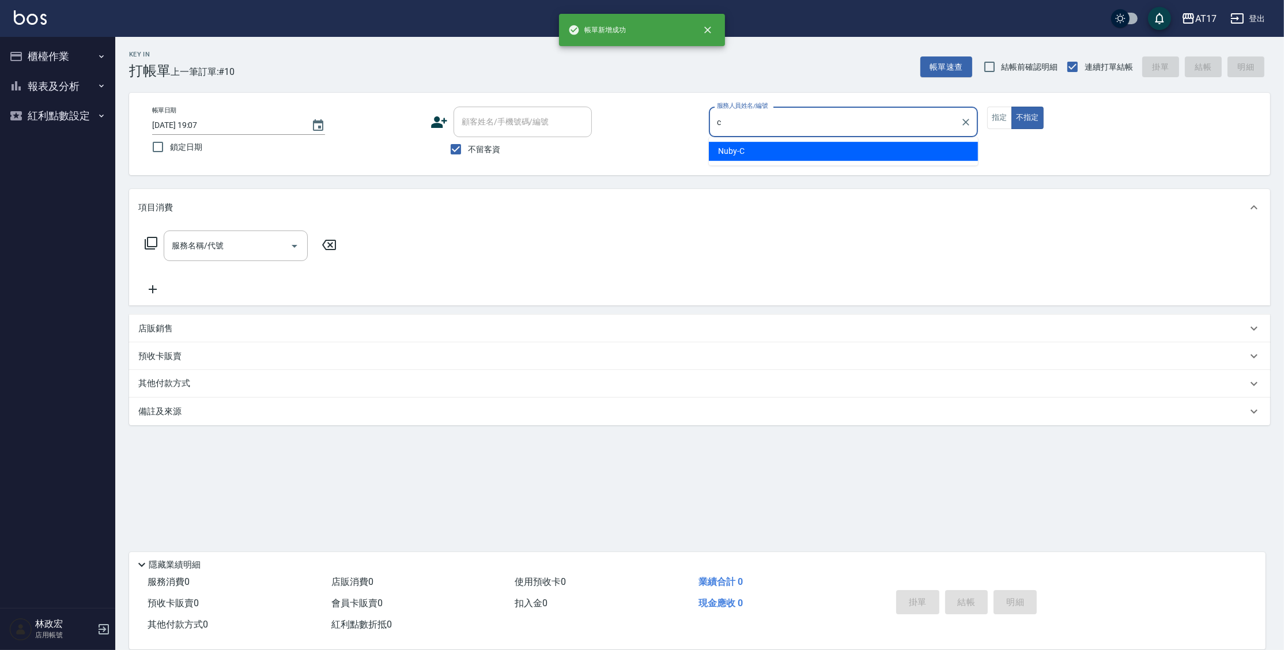
type input "Nuby-C"
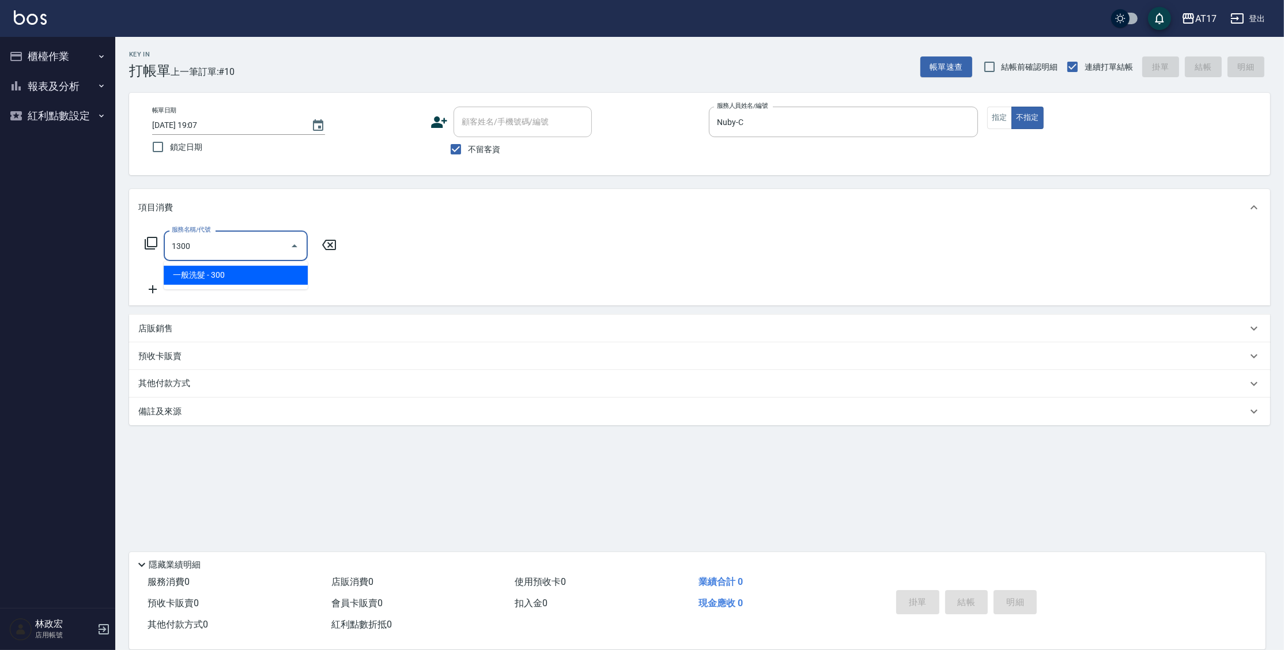
type input "一般洗髮(1300)"
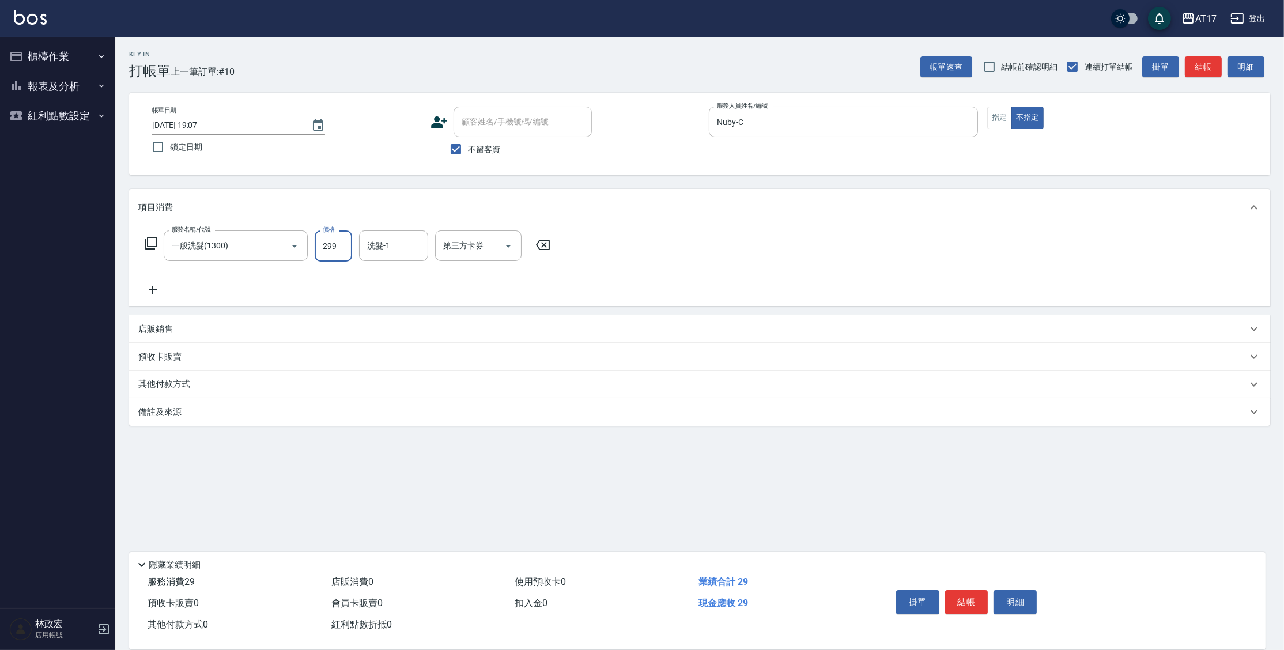
type input "299"
type input "[PERSON_NAME]-22"
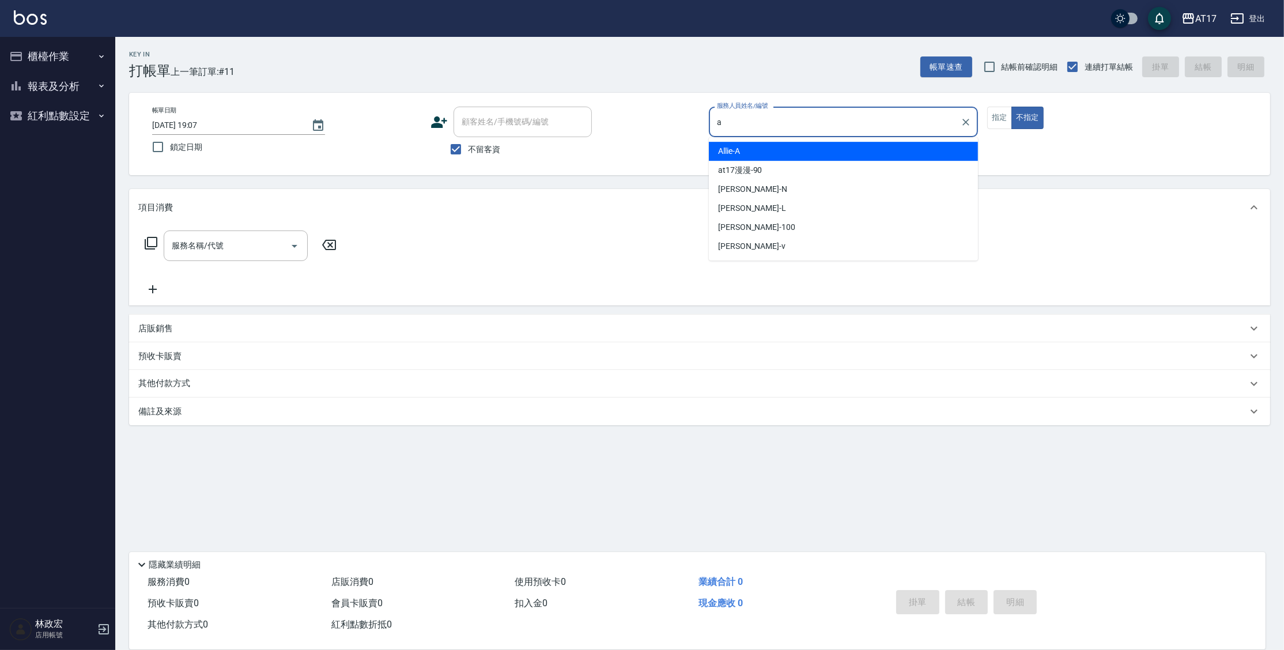
type input "Allie-A"
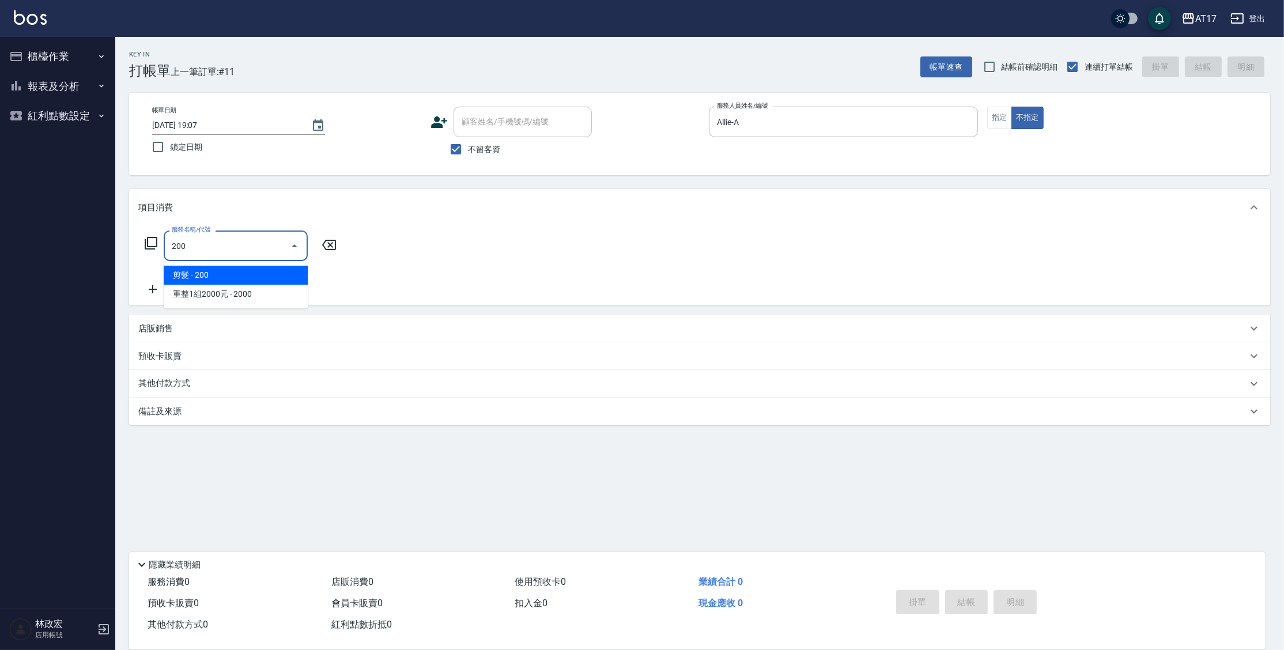
type input "剪髮(200)"
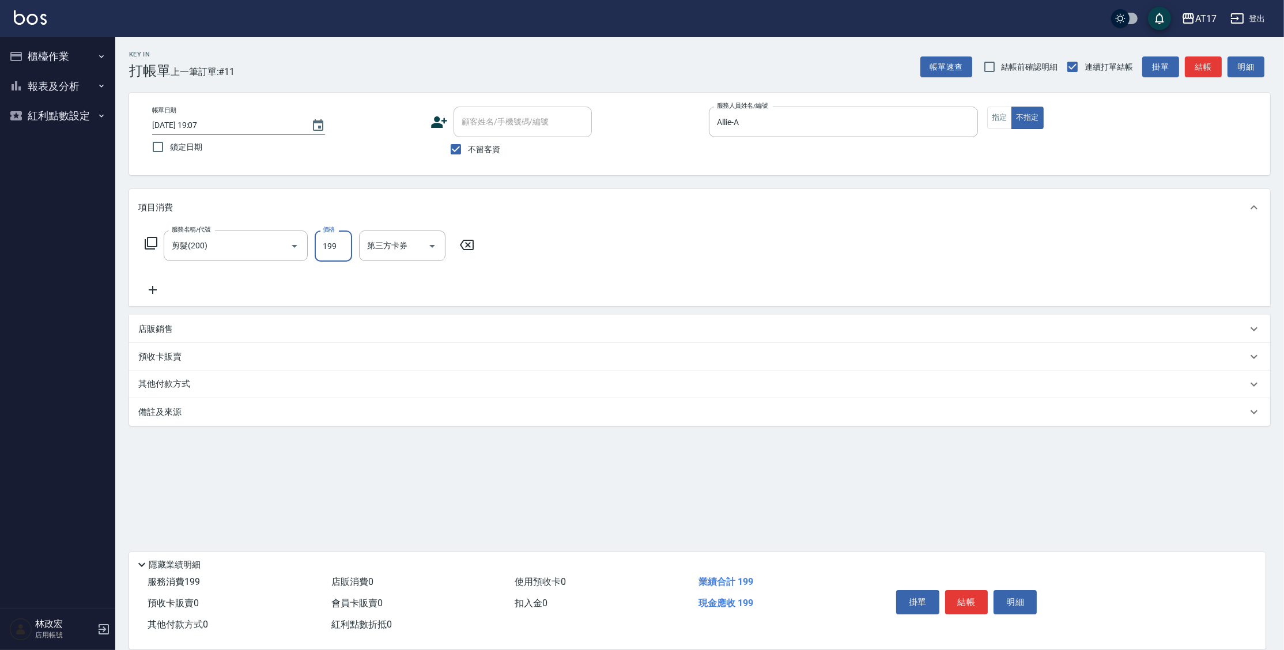
type input "199"
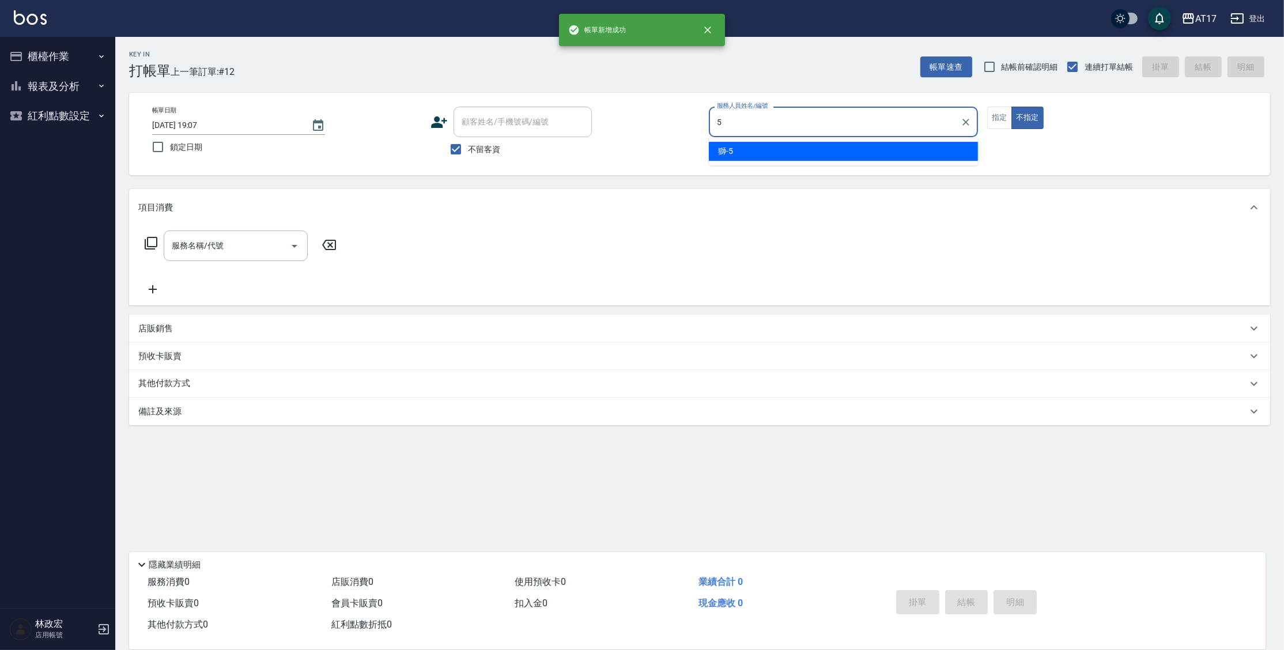
type input "獅-5"
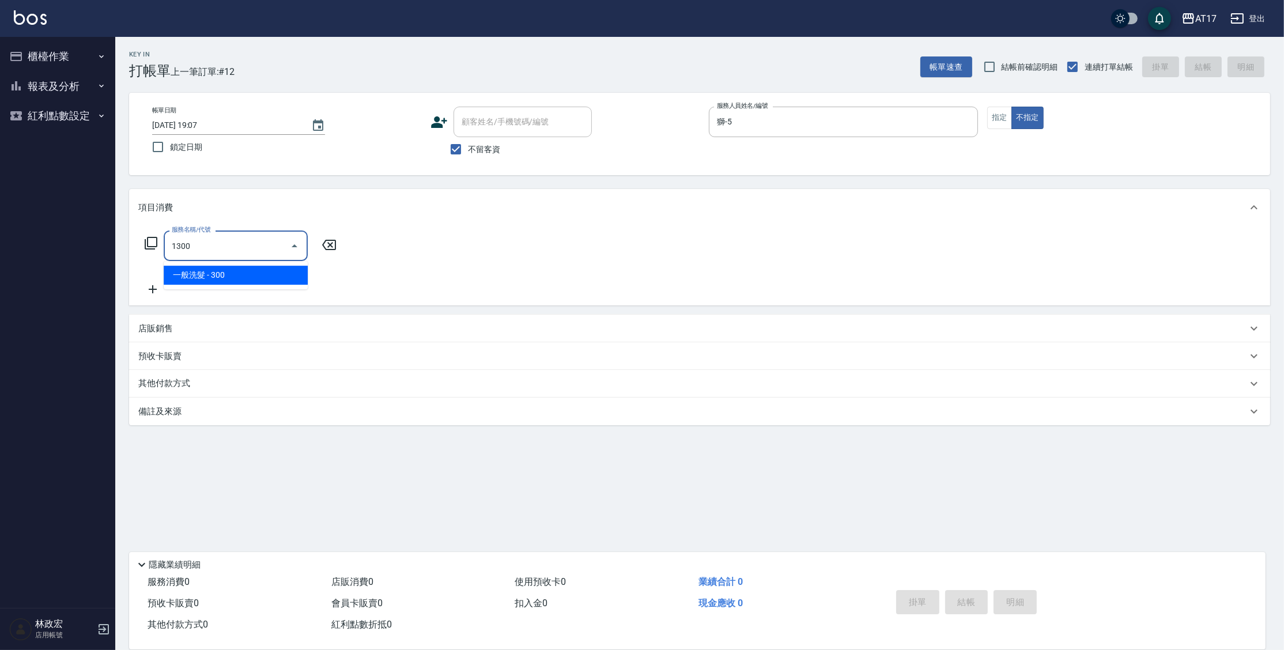
type input "一般洗髮(1300)"
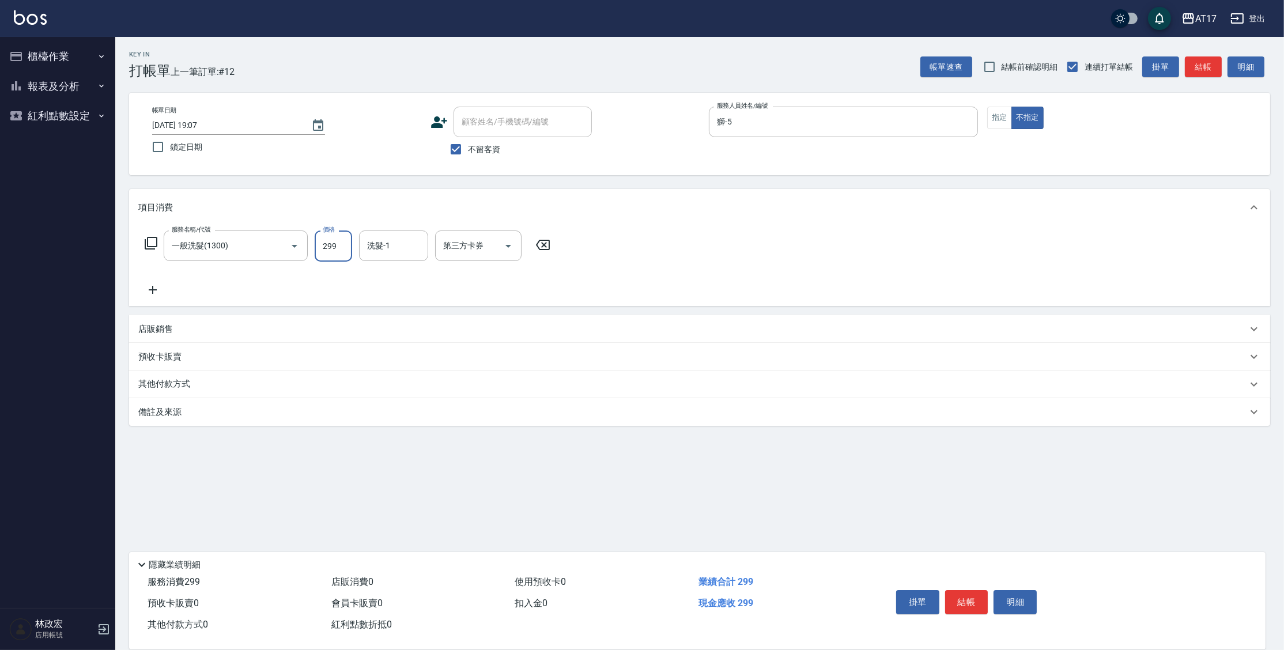
type input "299"
type input "獅-5"
click at [419, 245] on icon "Clear" at bounding box center [416, 246] width 12 height 12
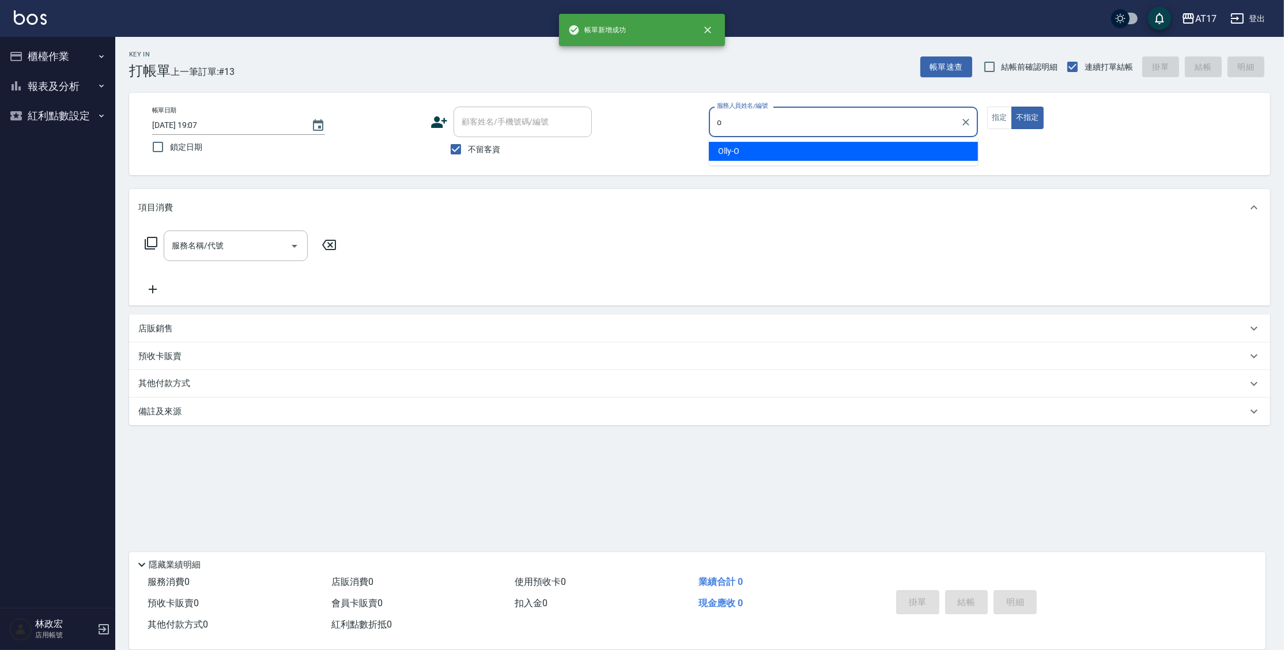
type input "Olly-O"
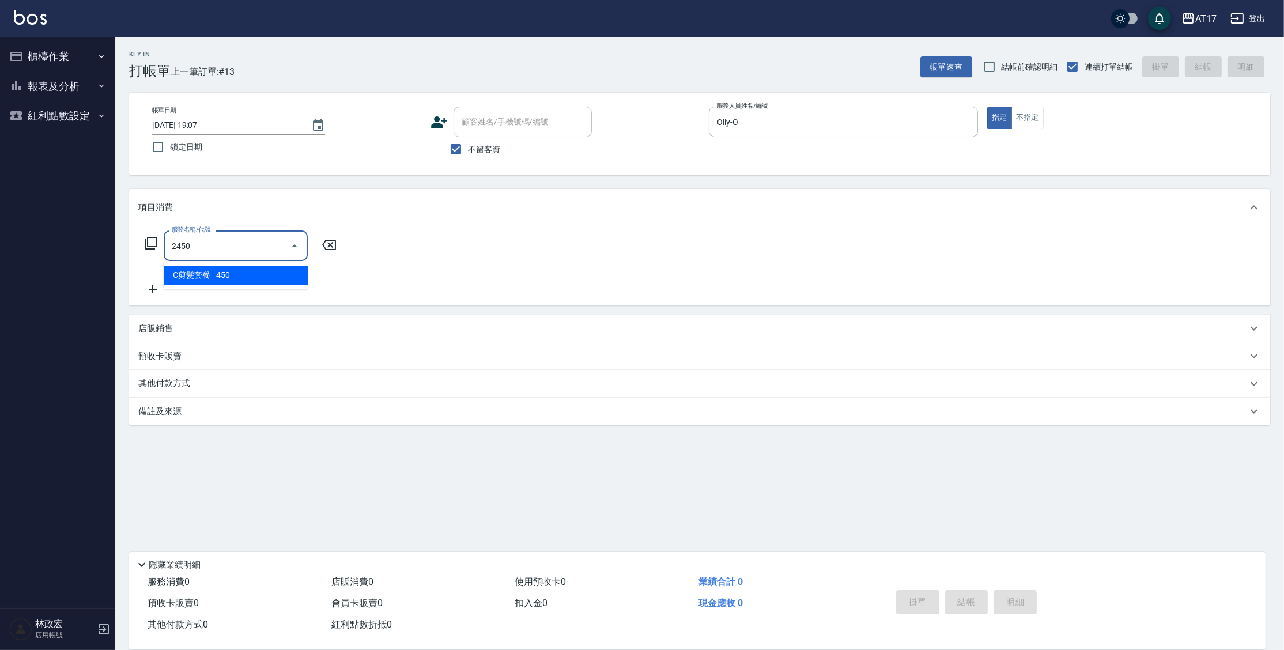
type input "C剪髮套餐(2450)"
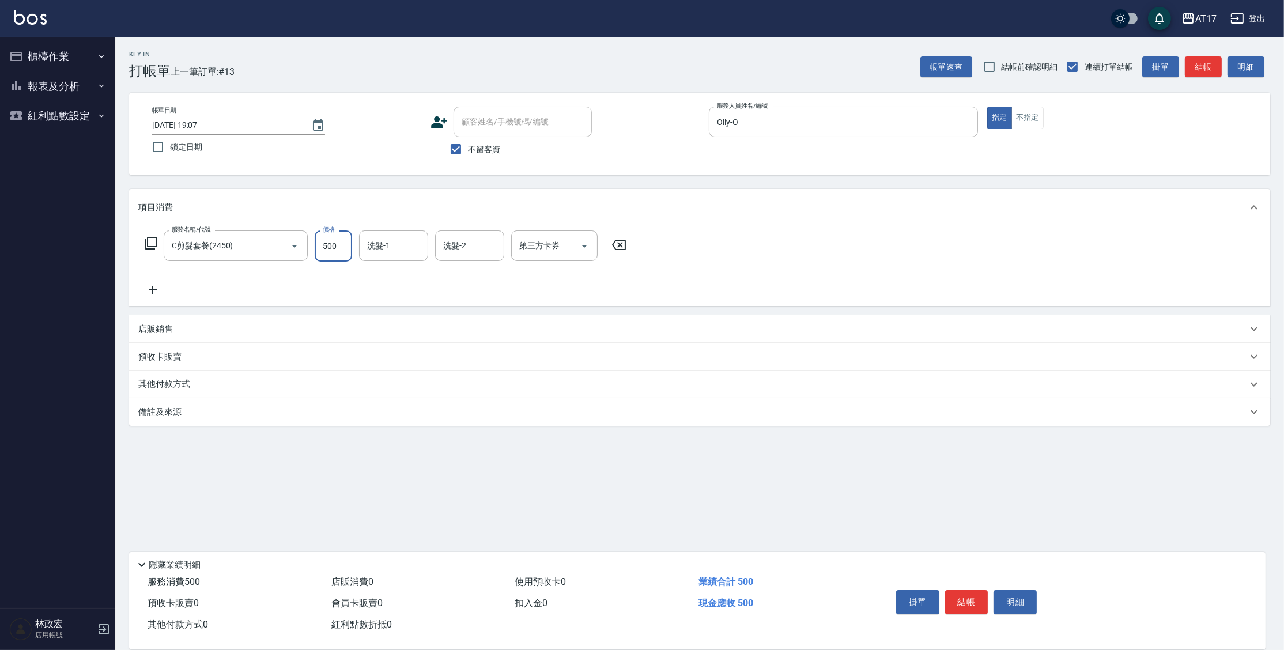
type input "500"
type input "[PERSON_NAME]-55"
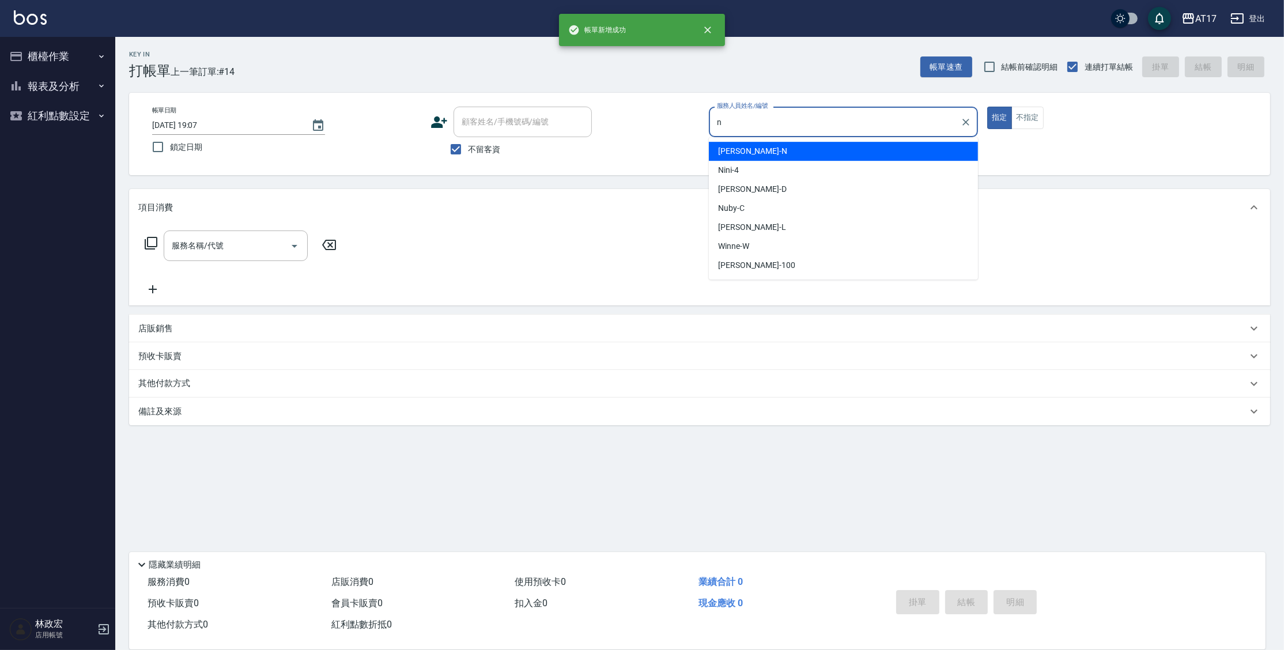
type input "[PERSON_NAME]-N"
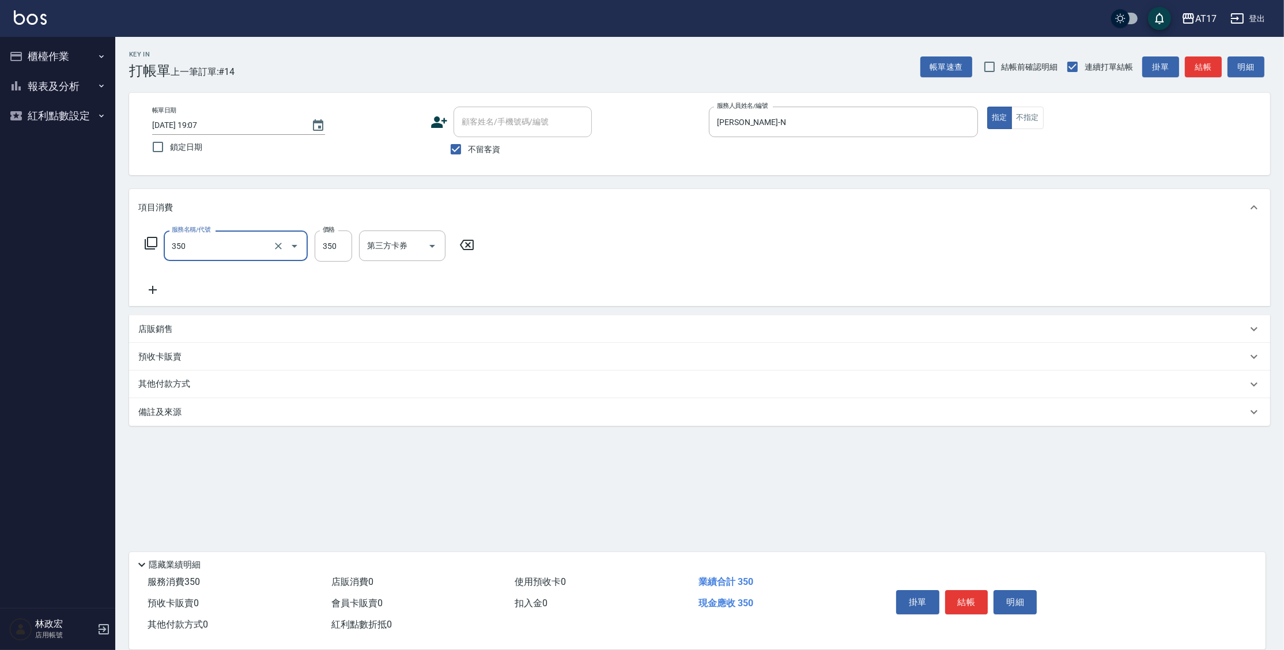
type input "350洗髮(350)"
type input "[PERSON_NAME]-27"
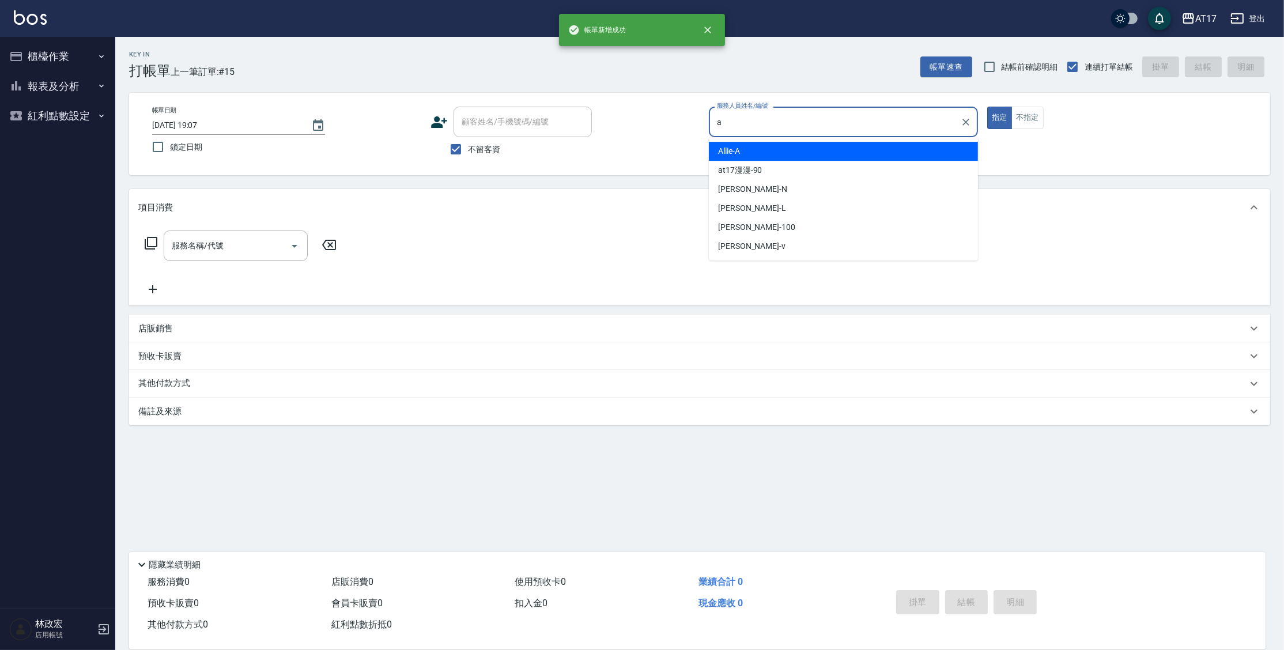
type input "Allie-A"
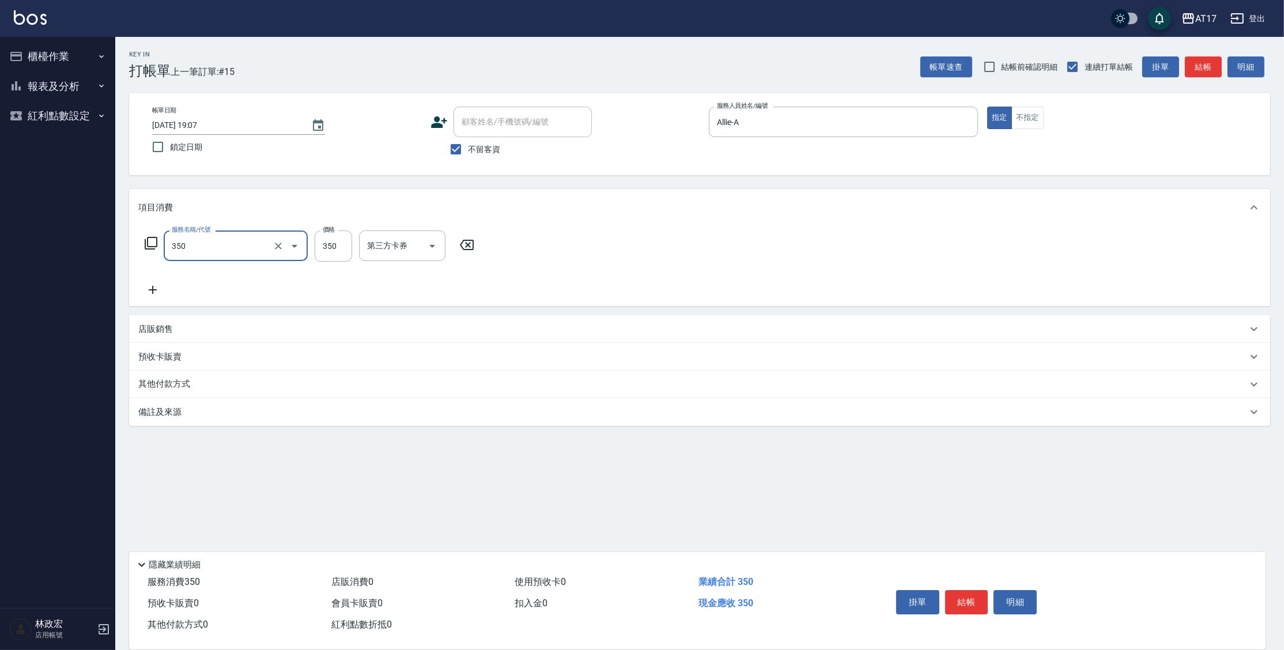
type input "350洗髮(350)"
type input "[PERSON_NAME]-27"
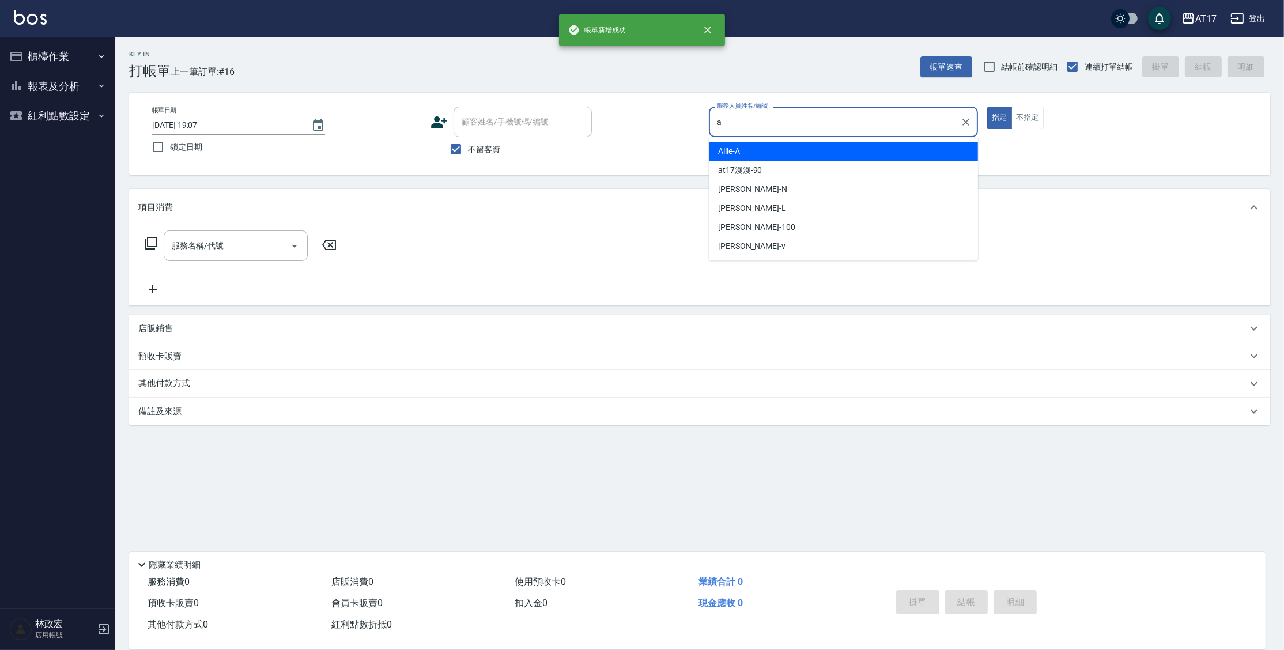
type input "Allie-A"
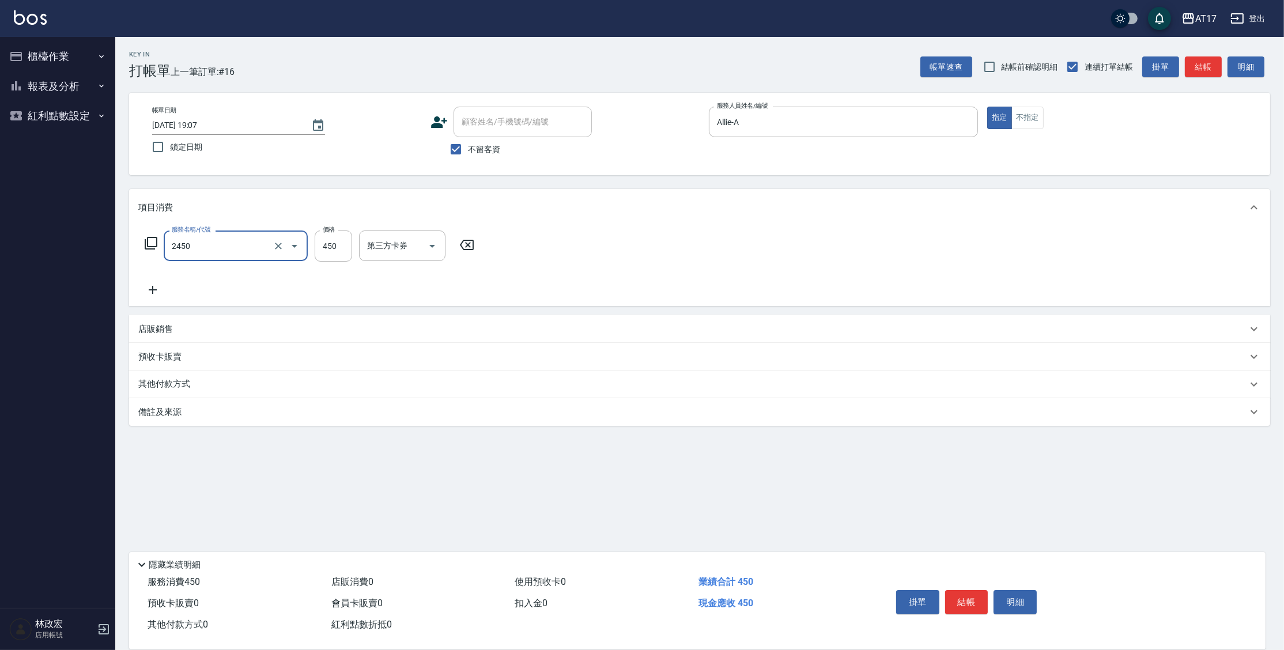
type input "C剪髮套餐(2450)"
type input "[PERSON_NAME]-25"
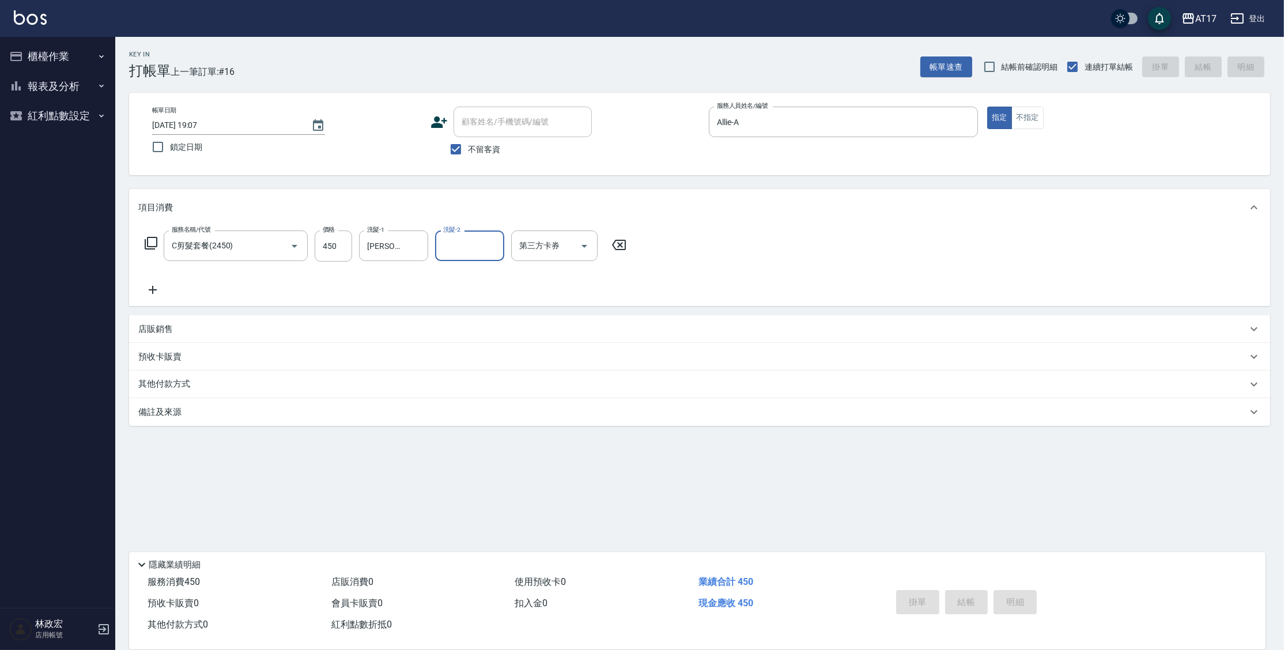
type input "[DATE] 19:08"
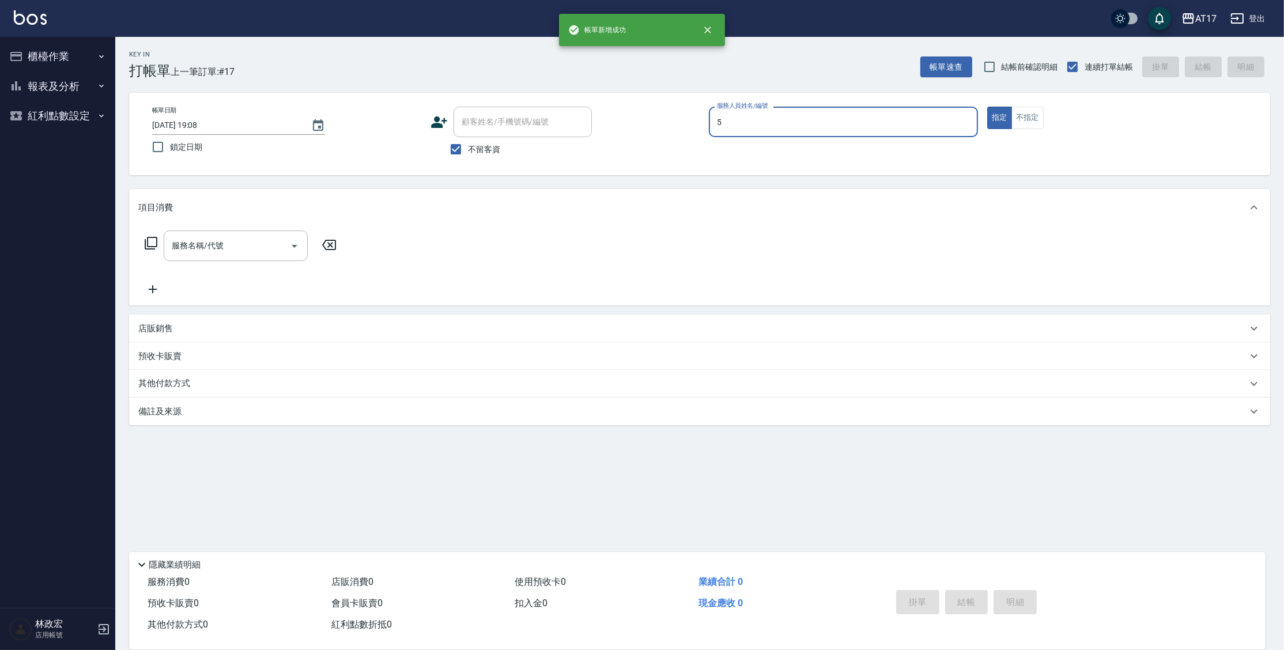
type input "獅-5"
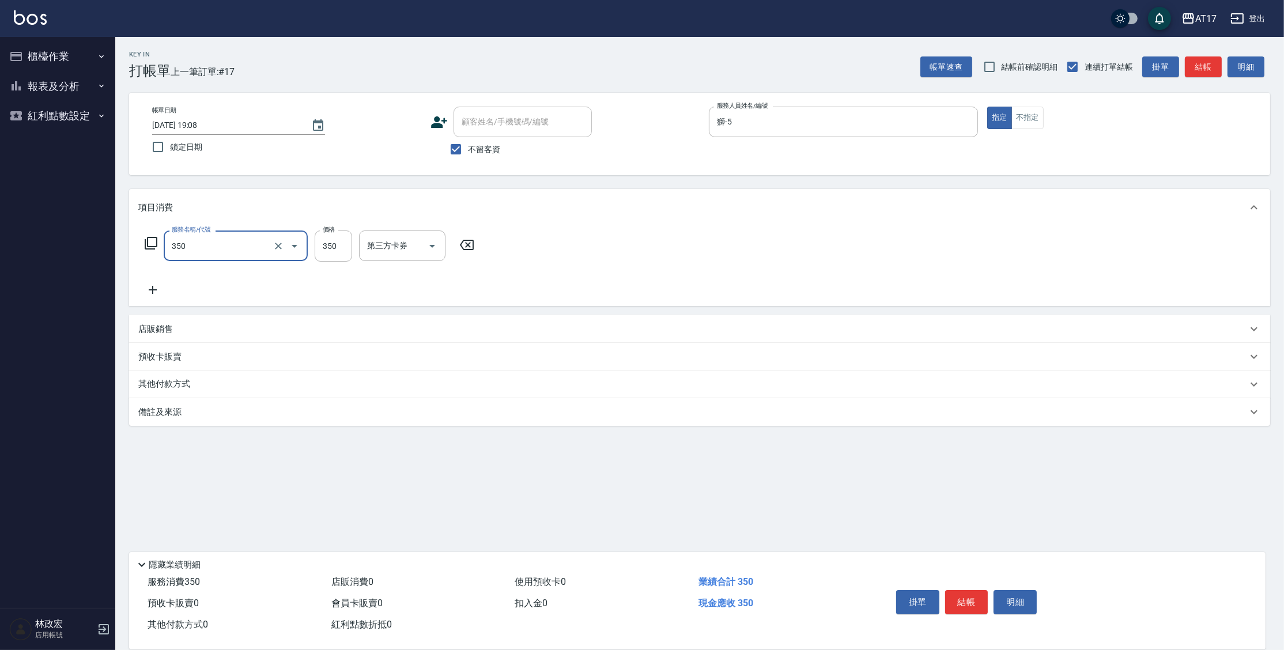
type input "350洗髮(350)"
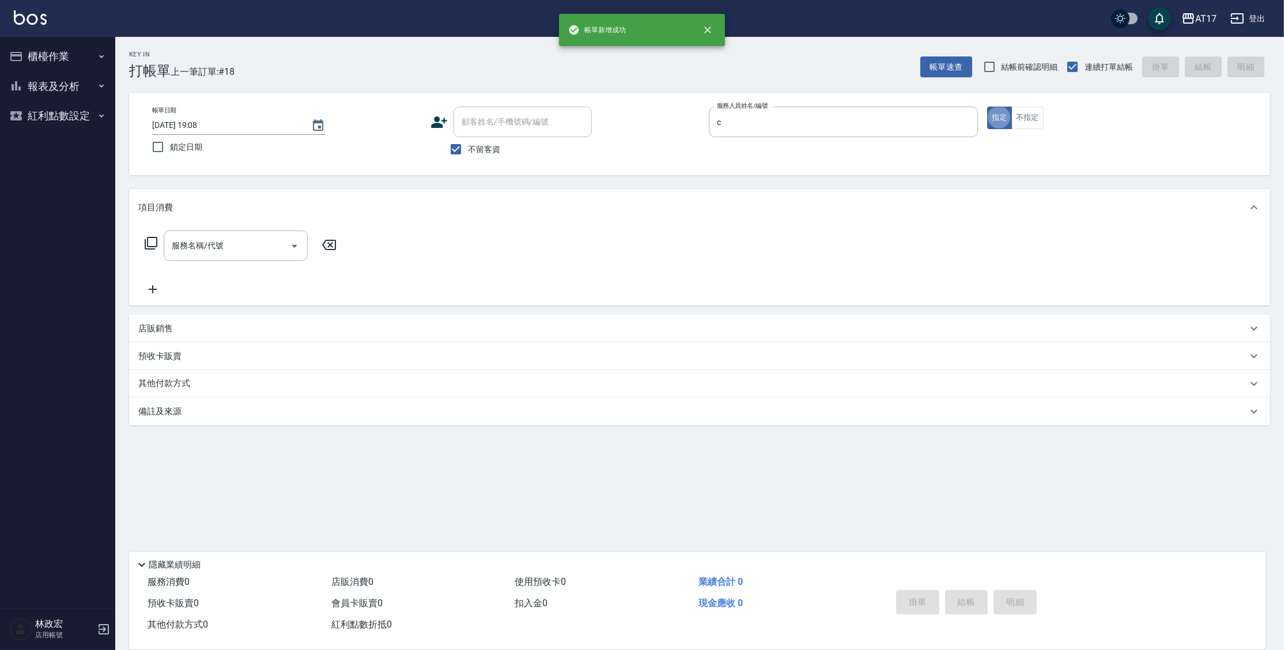
type input "Nuby-C"
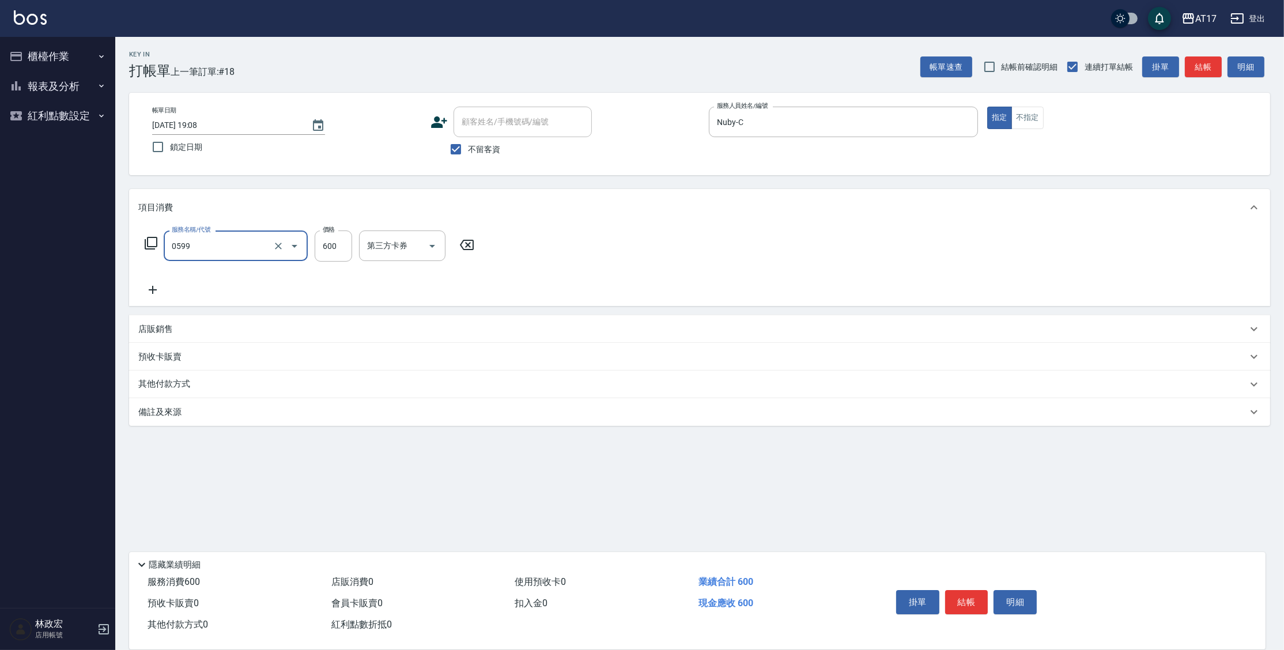
type input "精油-599(0599)"
type input "1000"
type input "[PERSON_NAME]-22"
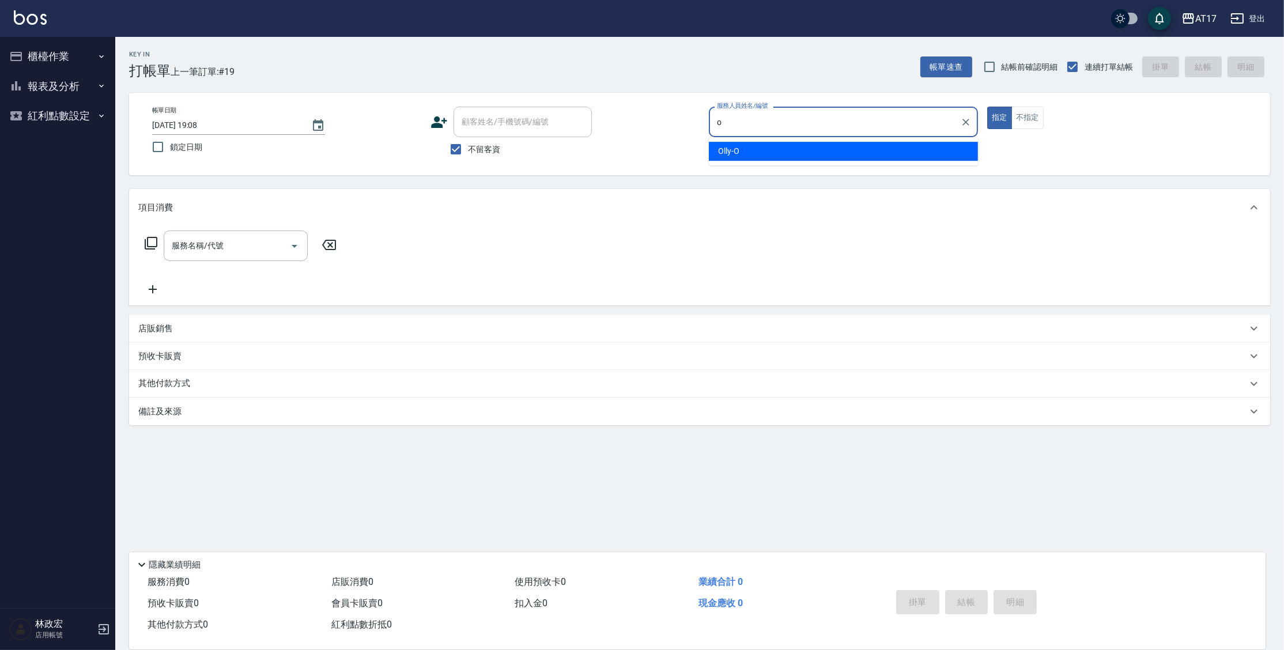
type input "Olly-O"
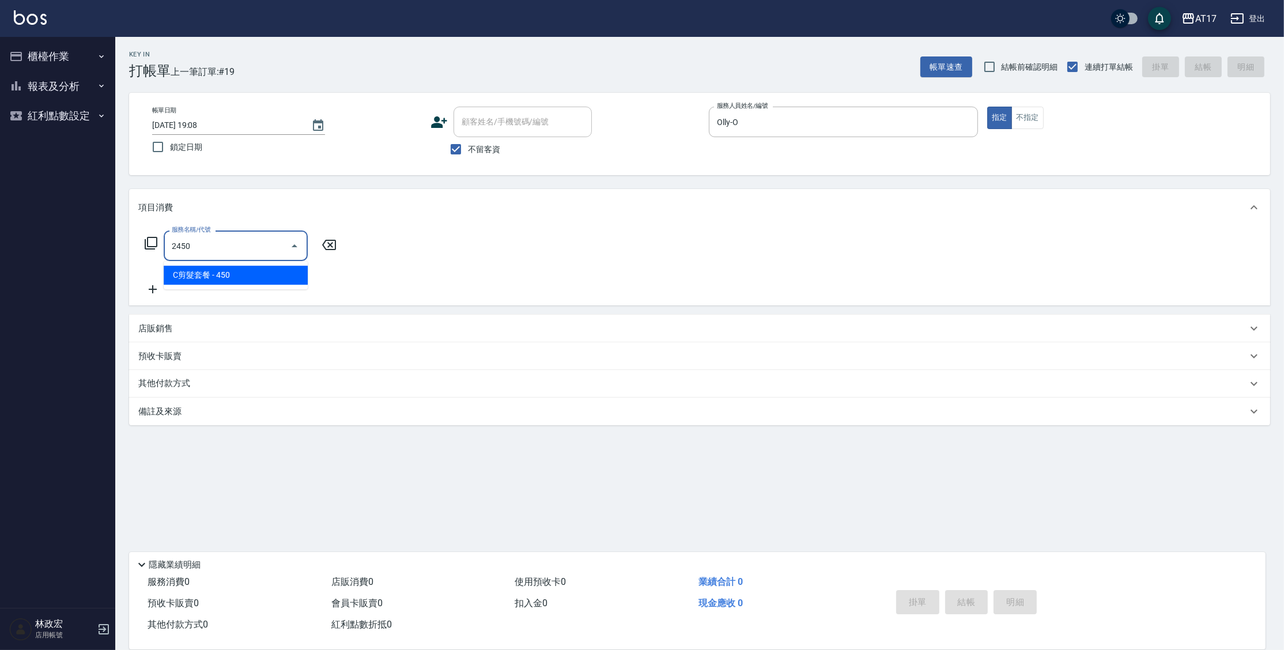
type input "C剪髮套餐(2450)"
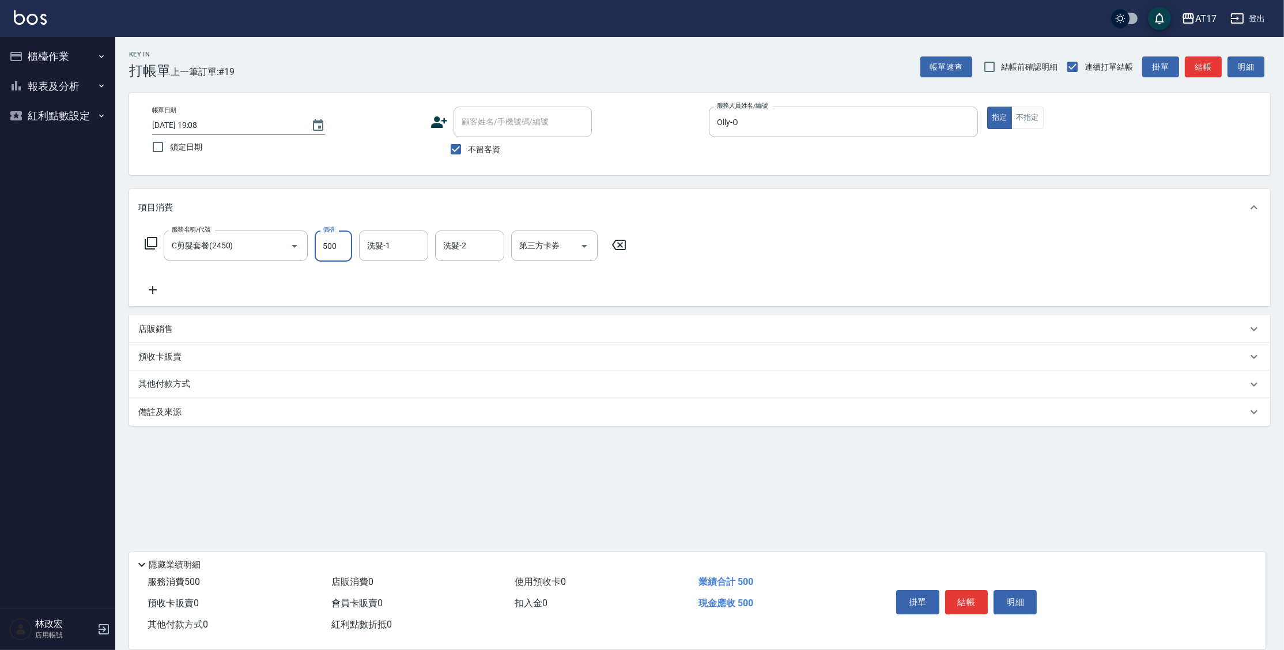
type input "500"
type input "[PERSON_NAME]-55"
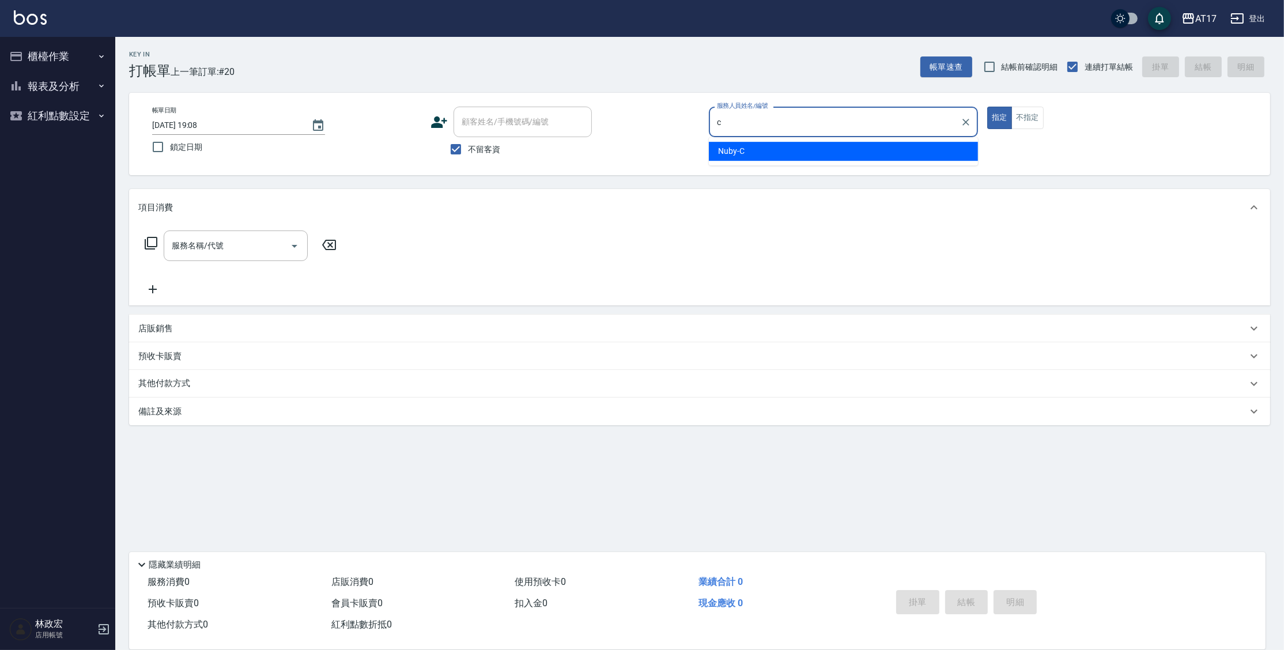
type input "Nuby-C"
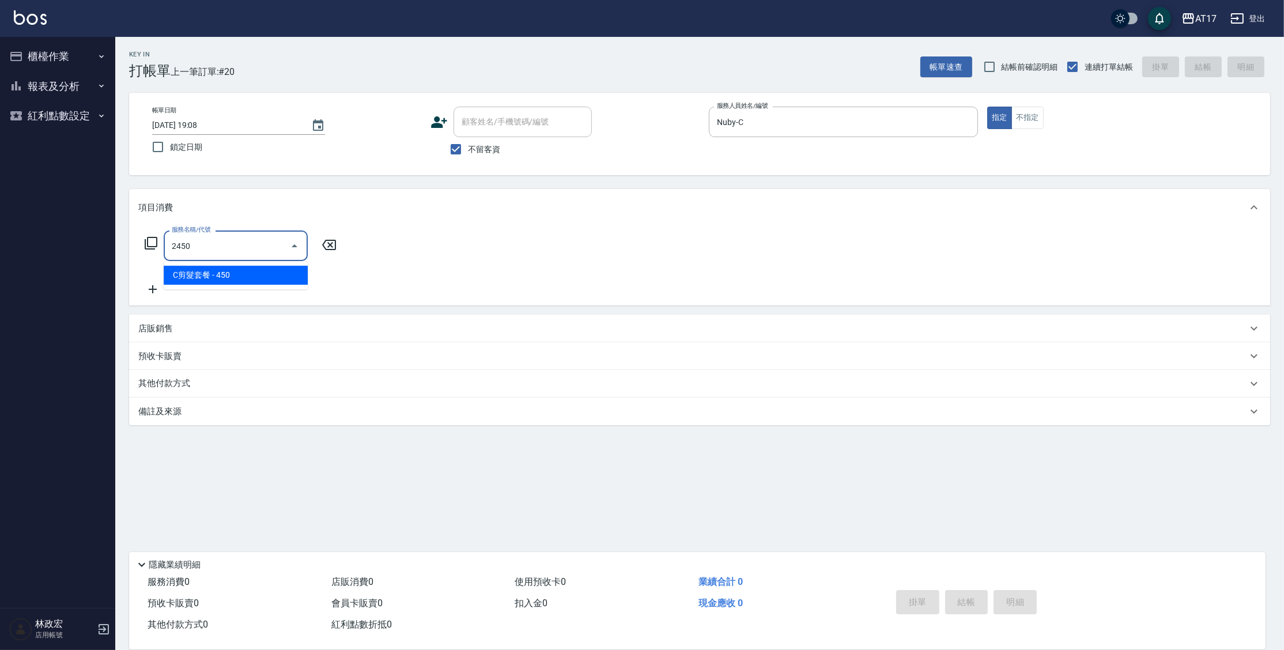
type input "C剪髮套餐(2450)"
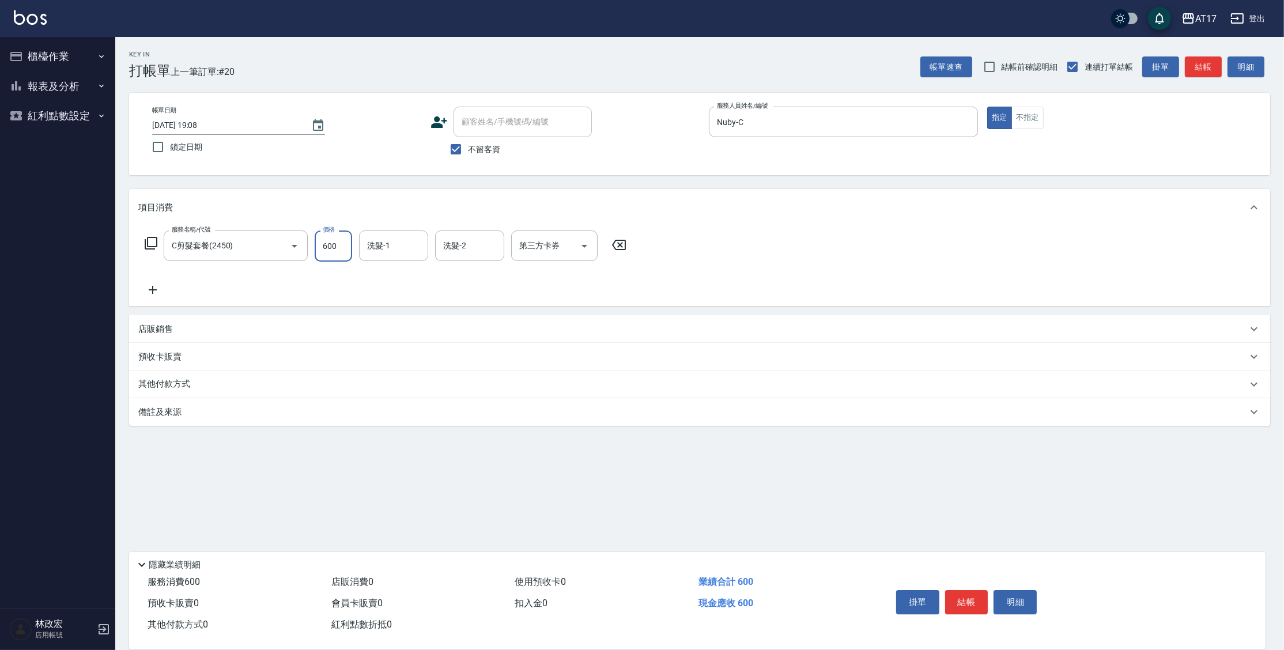
type input "600"
type input "[PERSON_NAME]-27"
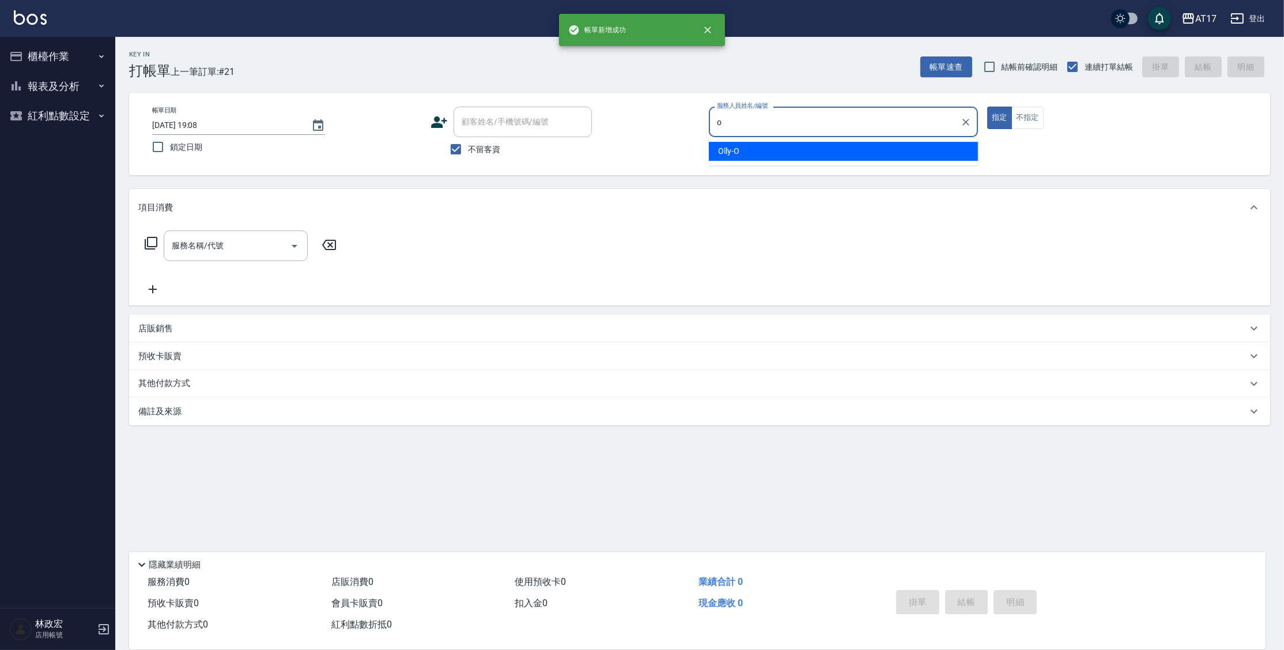
type input "Olly-O"
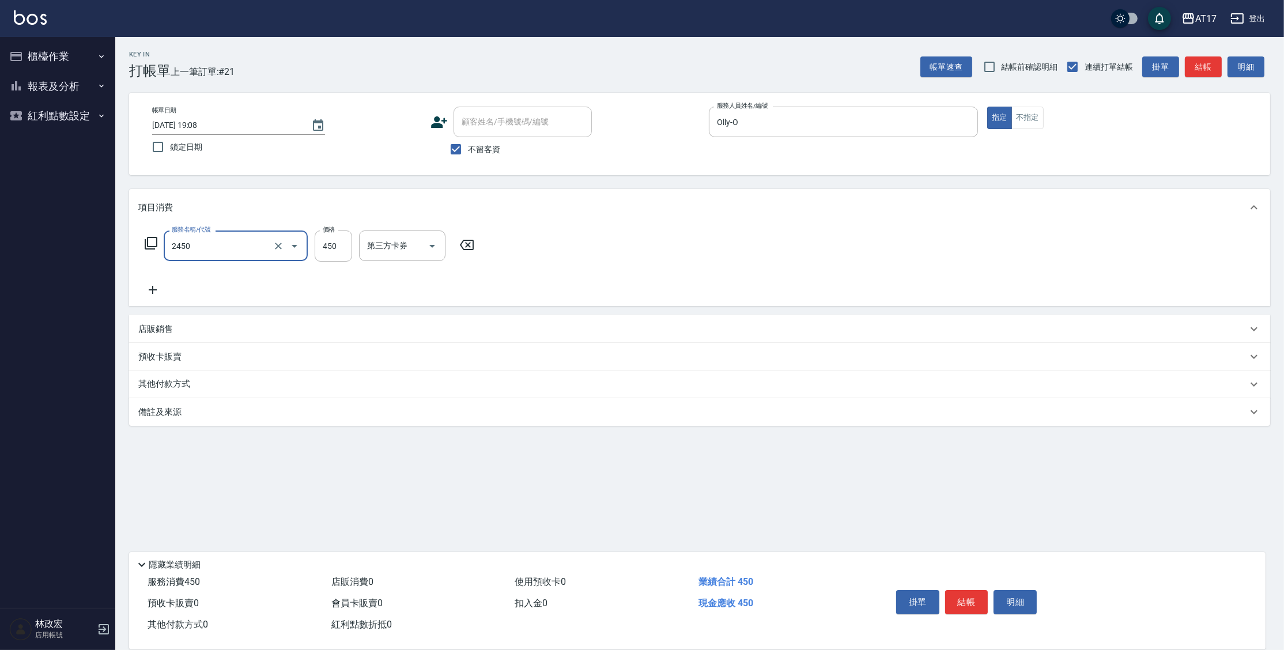
type input "C剪髮套餐(2450)"
type input "300"
type input "[PERSON_NAME]-55"
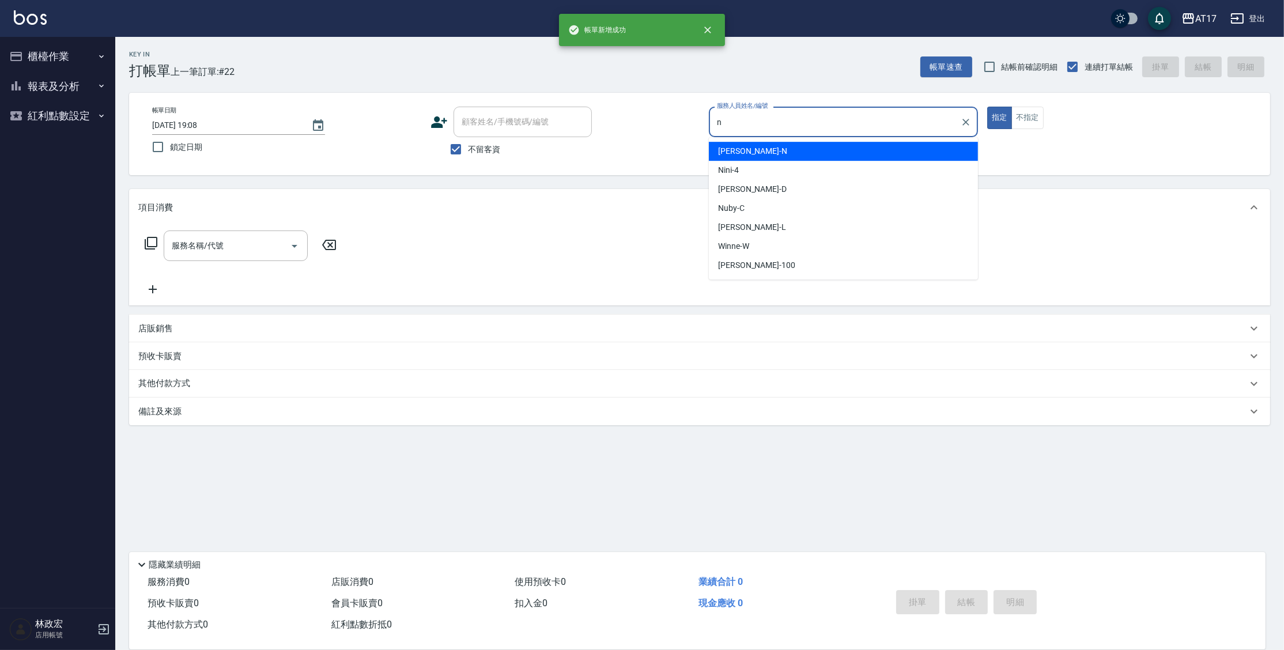
type input "[PERSON_NAME]-N"
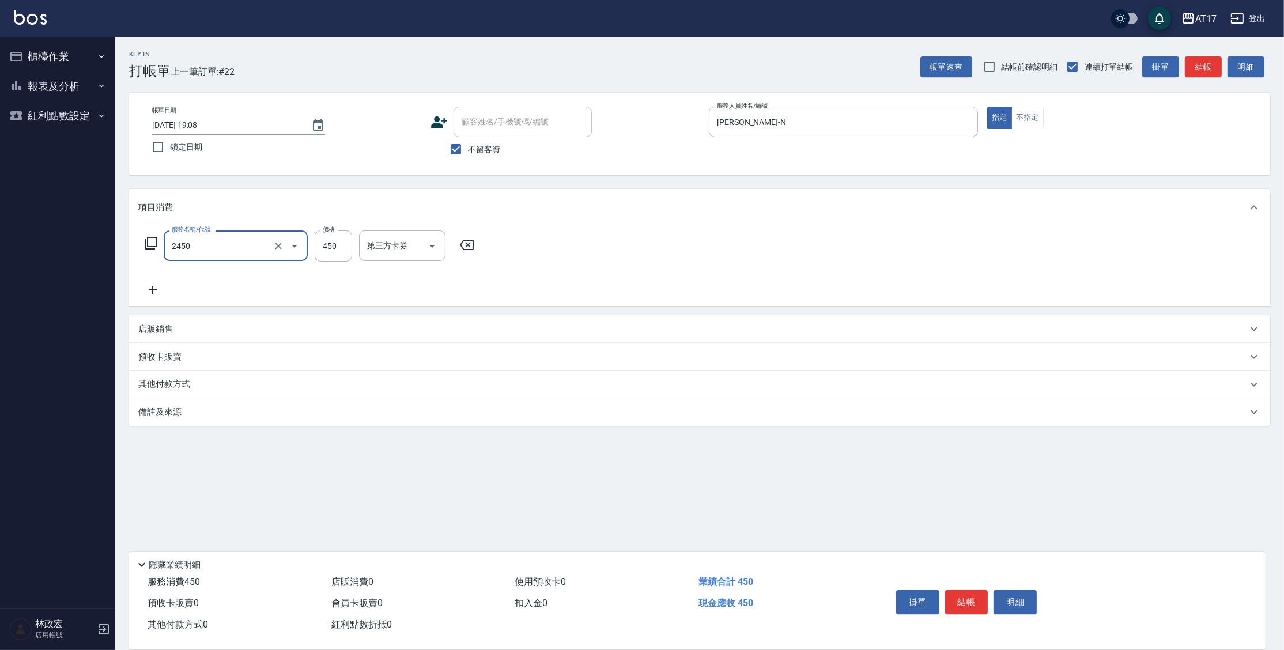
type input "C剪髮套餐(2450)"
type input "550"
type input "[PERSON_NAME]-27"
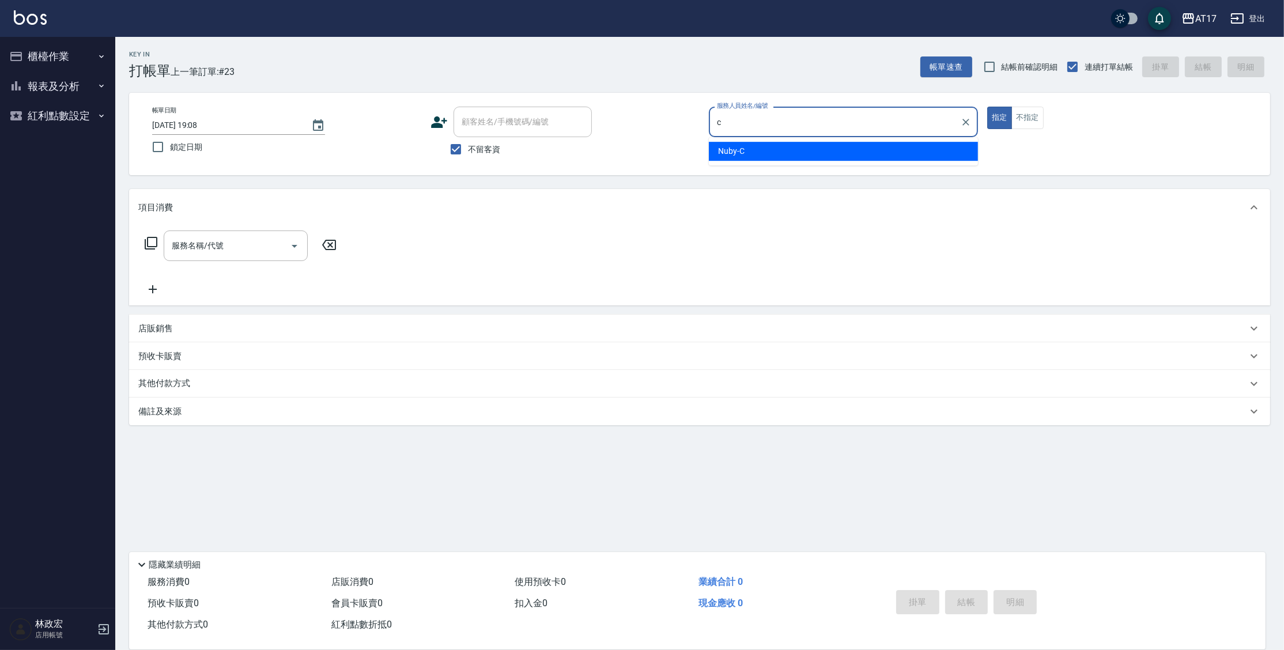
type input "Nuby-C"
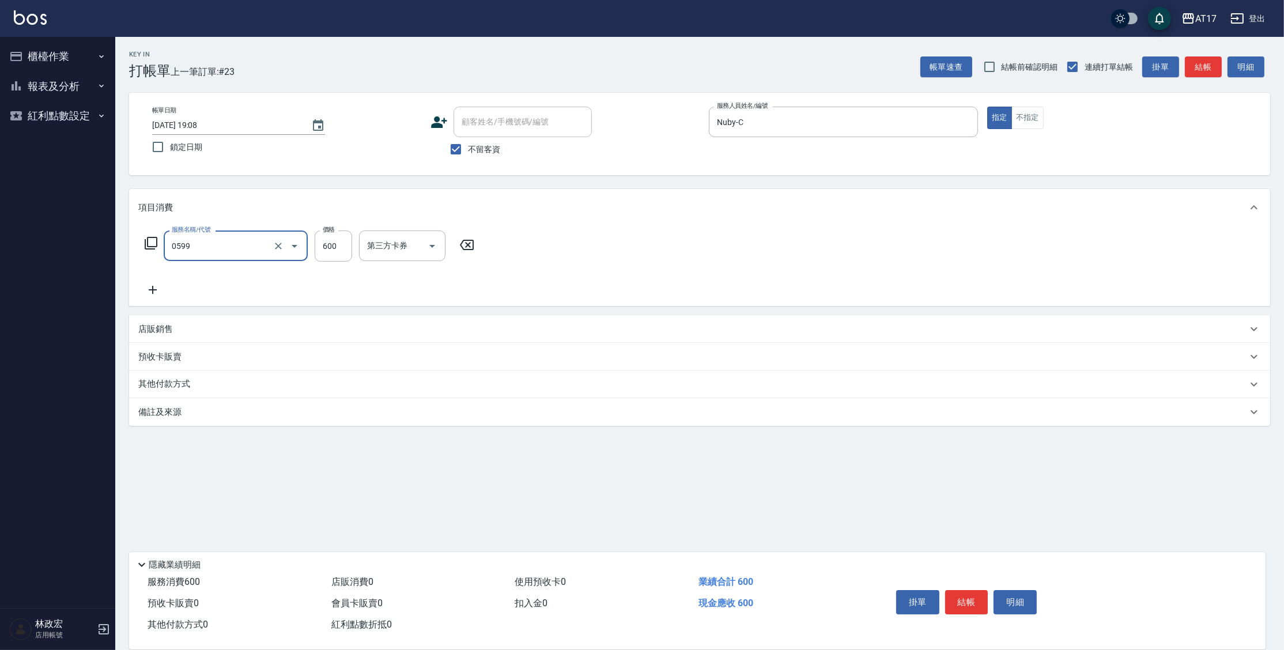
type input "精油-599(0599)"
type input "1000"
type input "[PERSON_NAME]-22"
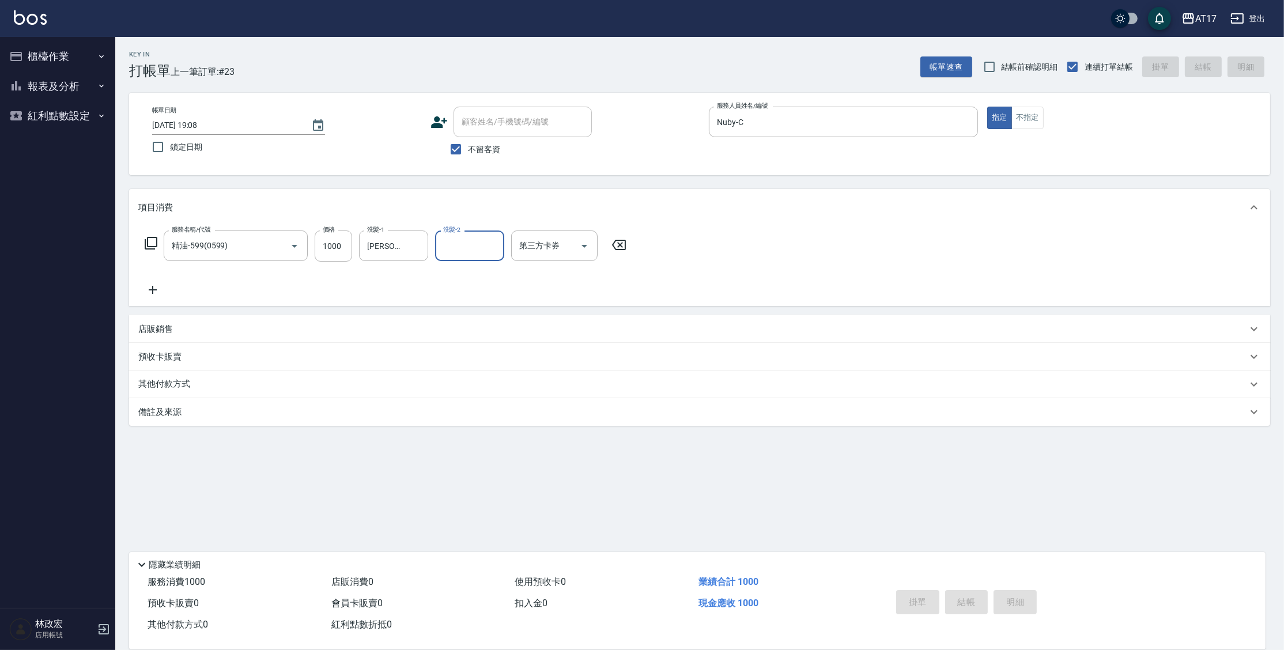
type input "[DATE] 19:09"
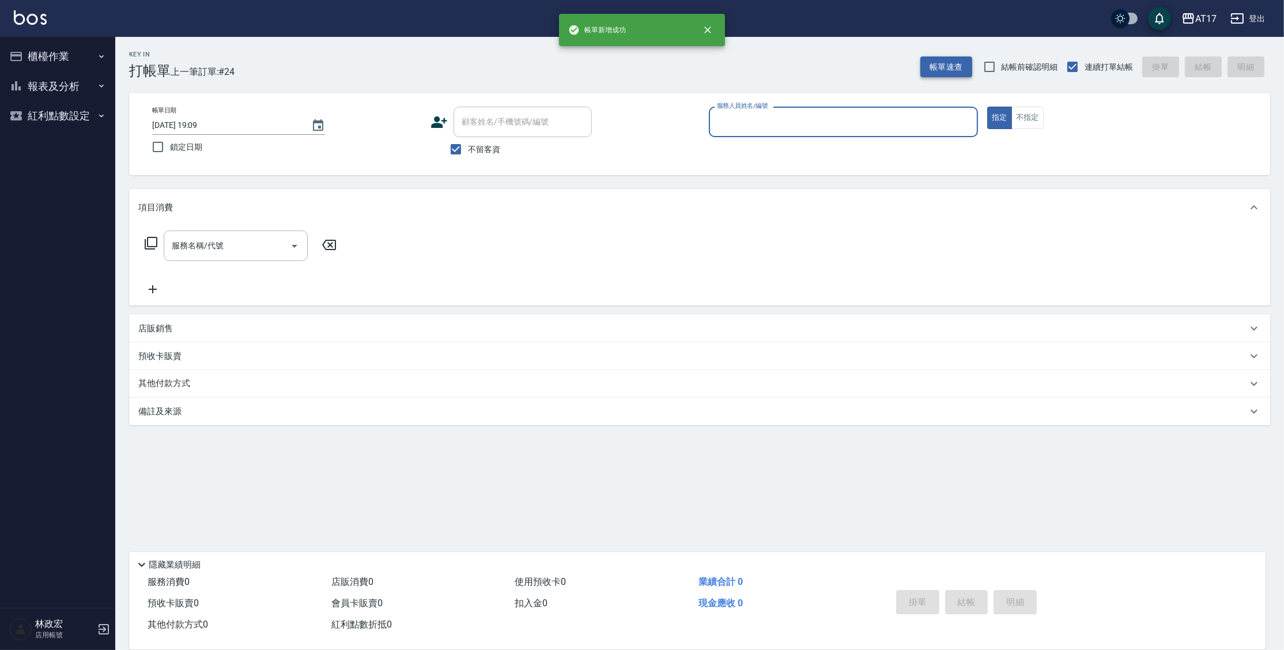
click at [964, 68] on button "帳單速查" at bounding box center [946, 66] width 52 height 21
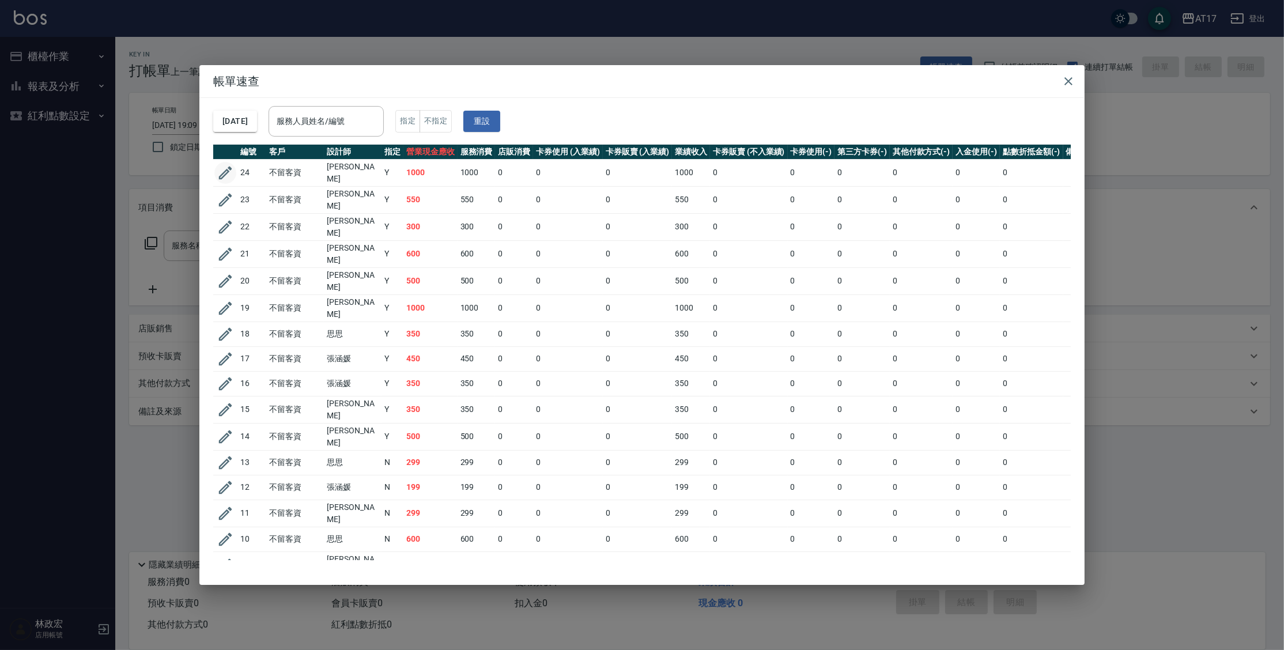
click at [224, 171] on icon "button" at bounding box center [225, 173] width 13 height 13
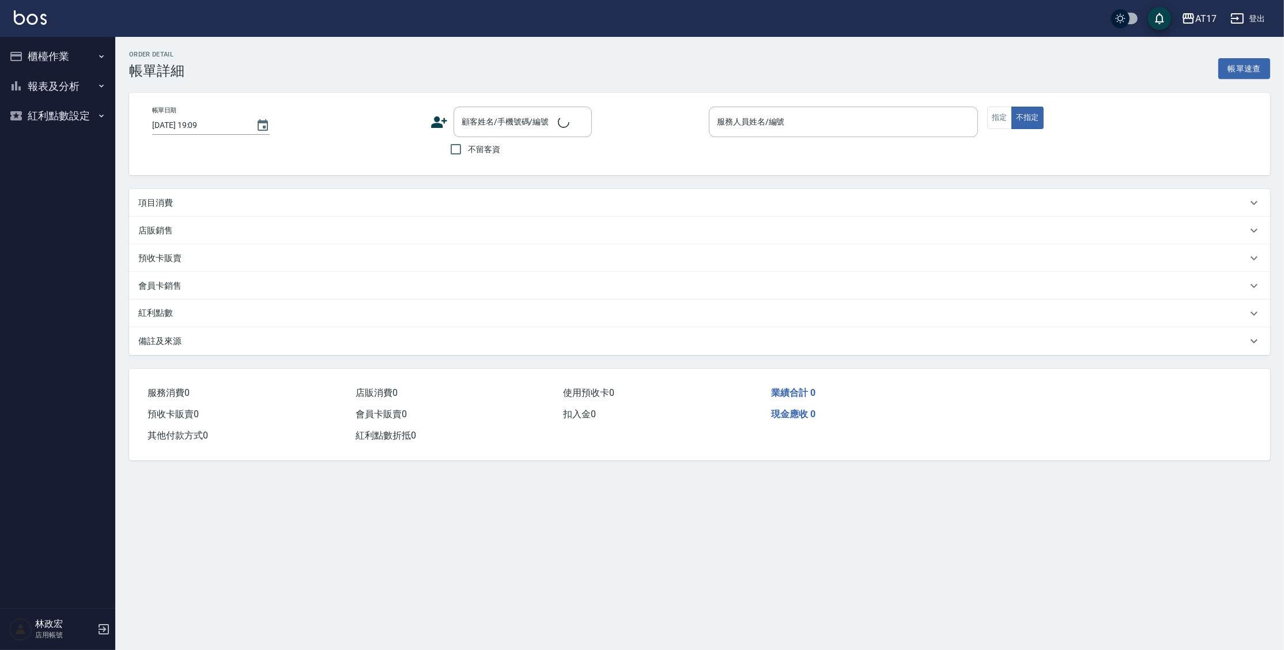
type input "[DATE] 19:08"
checkbox input "true"
type input "Nuby-C"
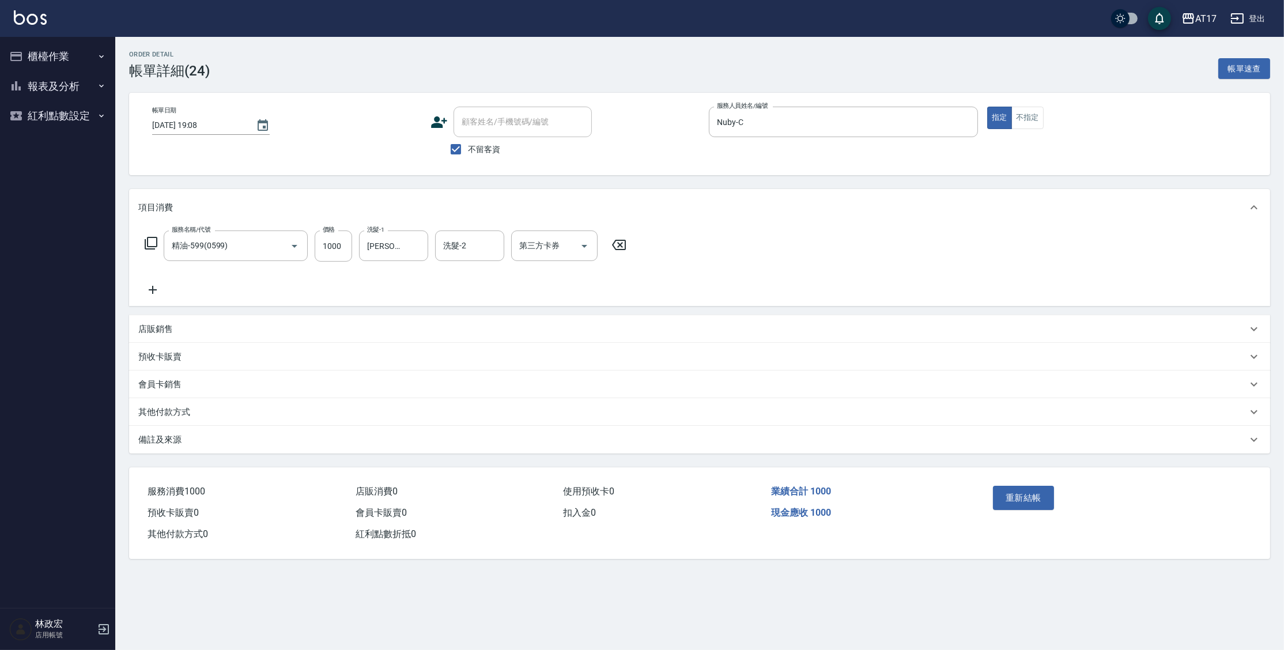
type input "精油-599(0599)"
click at [584, 243] on icon "Open" at bounding box center [585, 246] width 14 height 14
click at [529, 348] on span "儲值卡" at bounding box center [554, 351] width 86 height 19
type input "儲值卡"
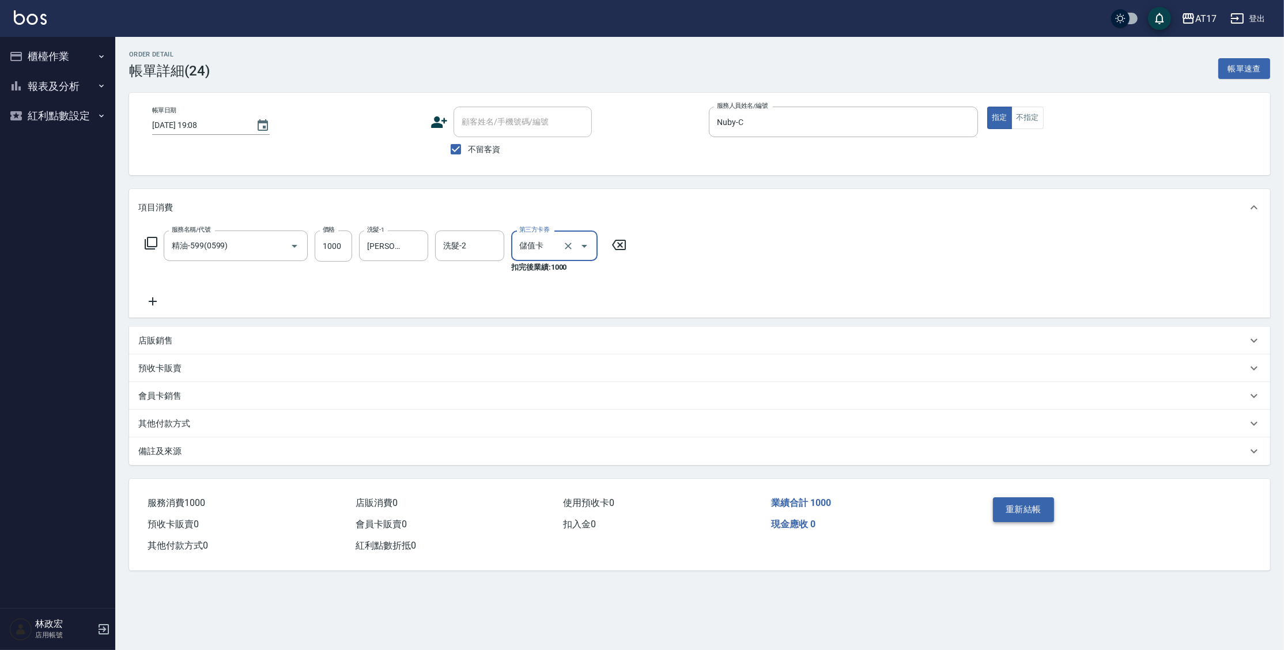
click at [998, 507] on button "重新結帳" at bounding box center [1023, 509] width 61 height 24
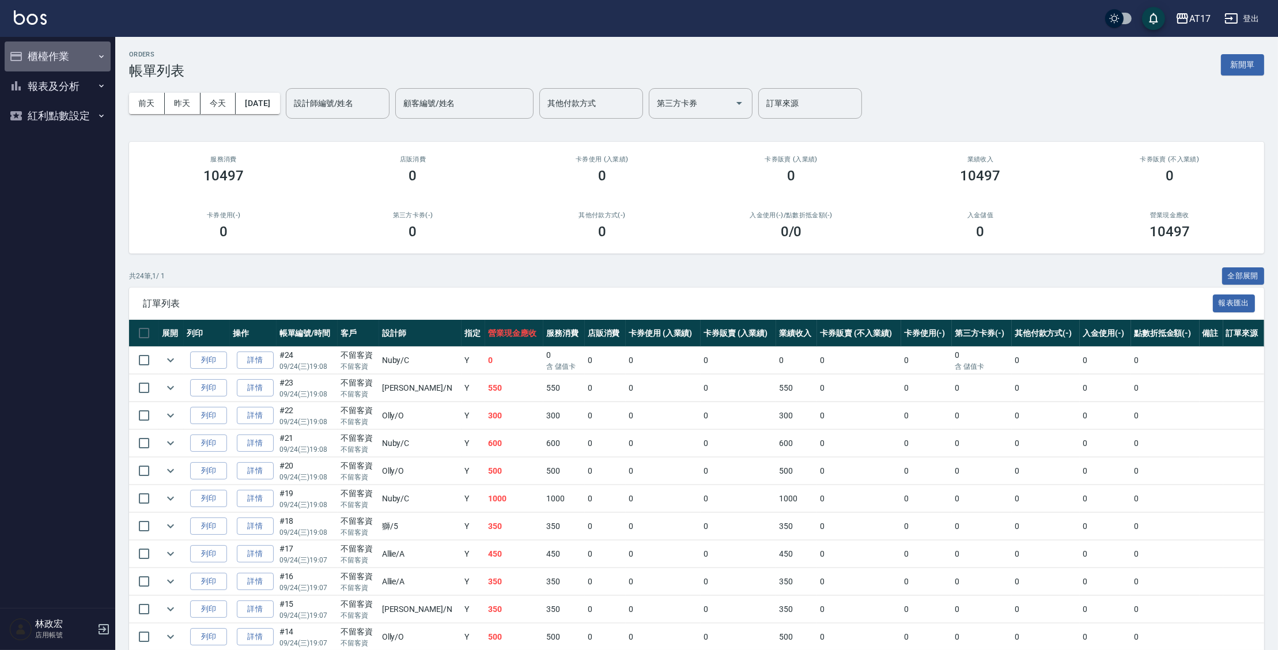
click at [91, 58] on button "櫃檯作業" at bounding box center [58, 56] width 106 height 30
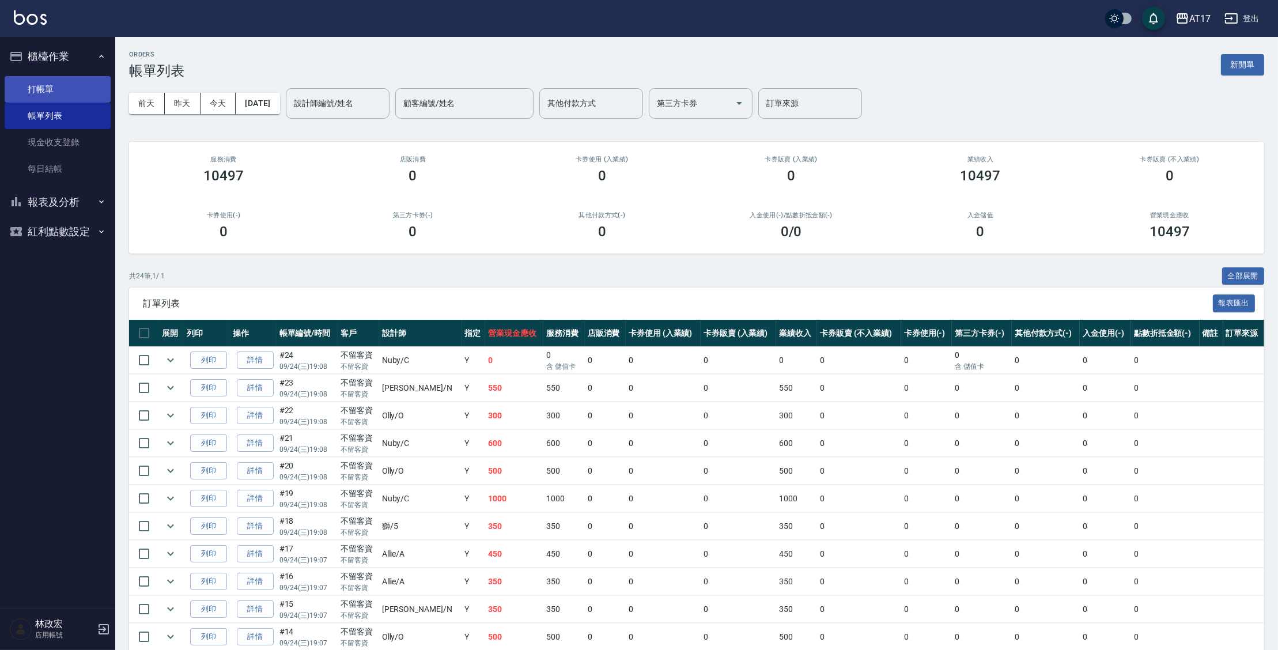
click at [80, 90] on link "打帳單" at bounding box center [58, 89] width 106 height 27
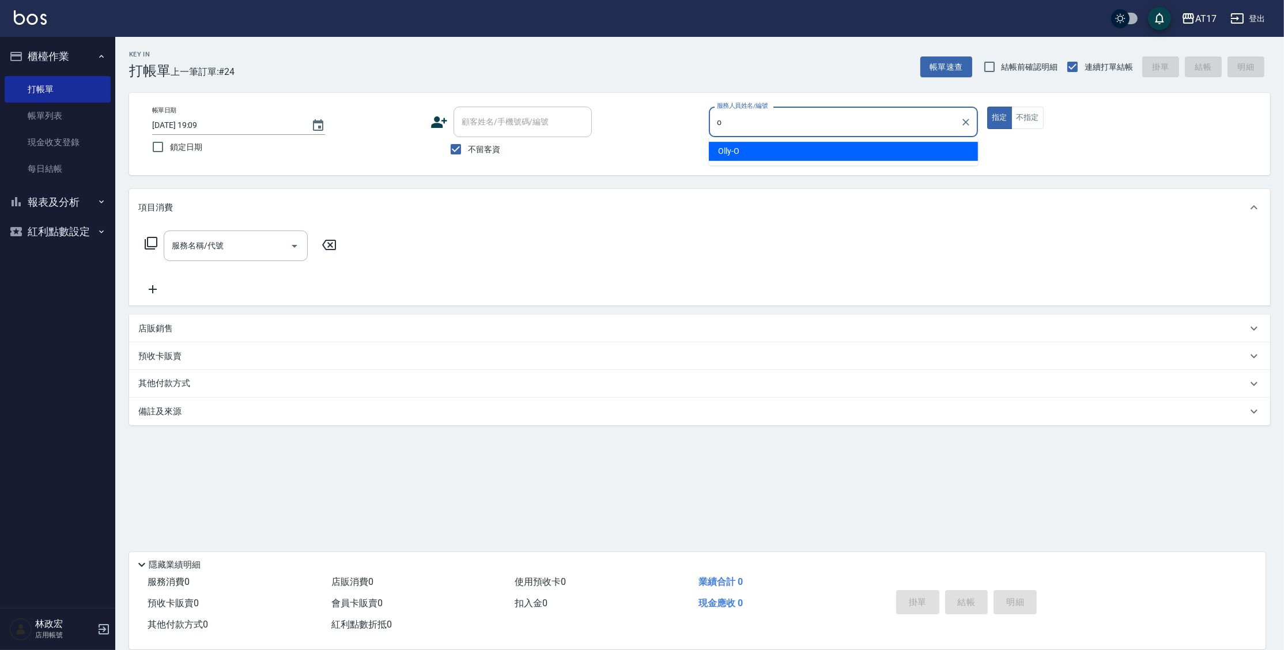
type input "Olly-O"
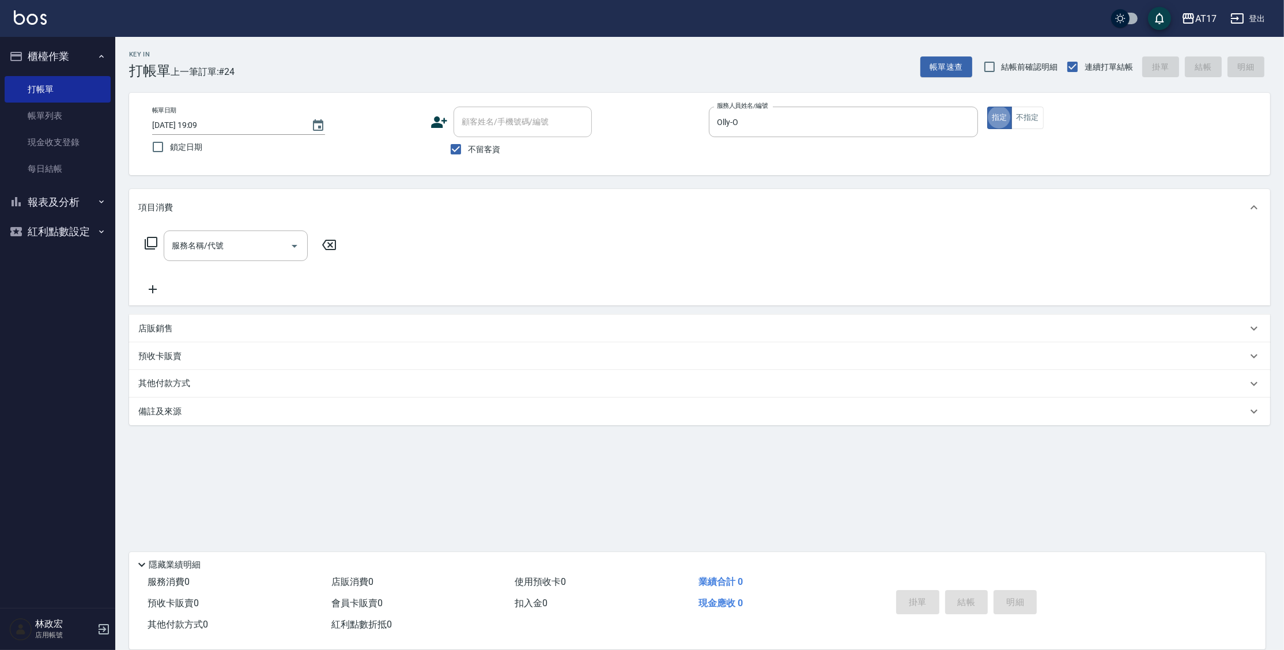
type button "true"
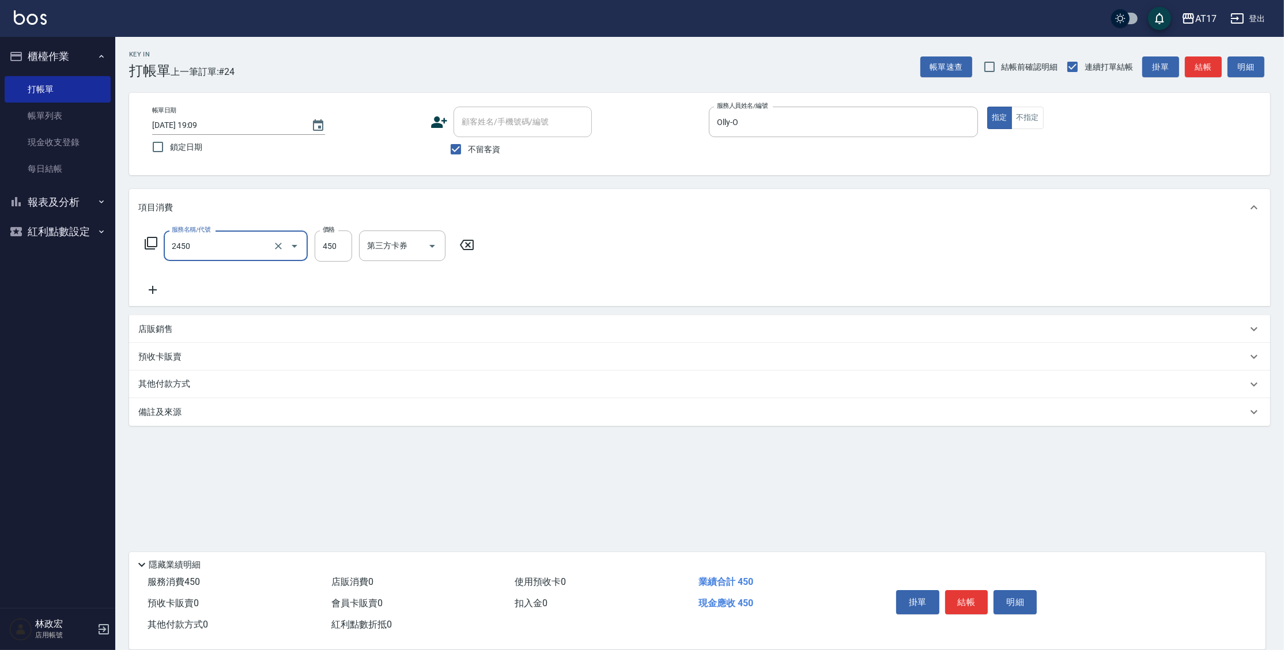
type input "C剪髮套餐(2450)"
type input "500"
type input "[PERSON_NAME]-22"
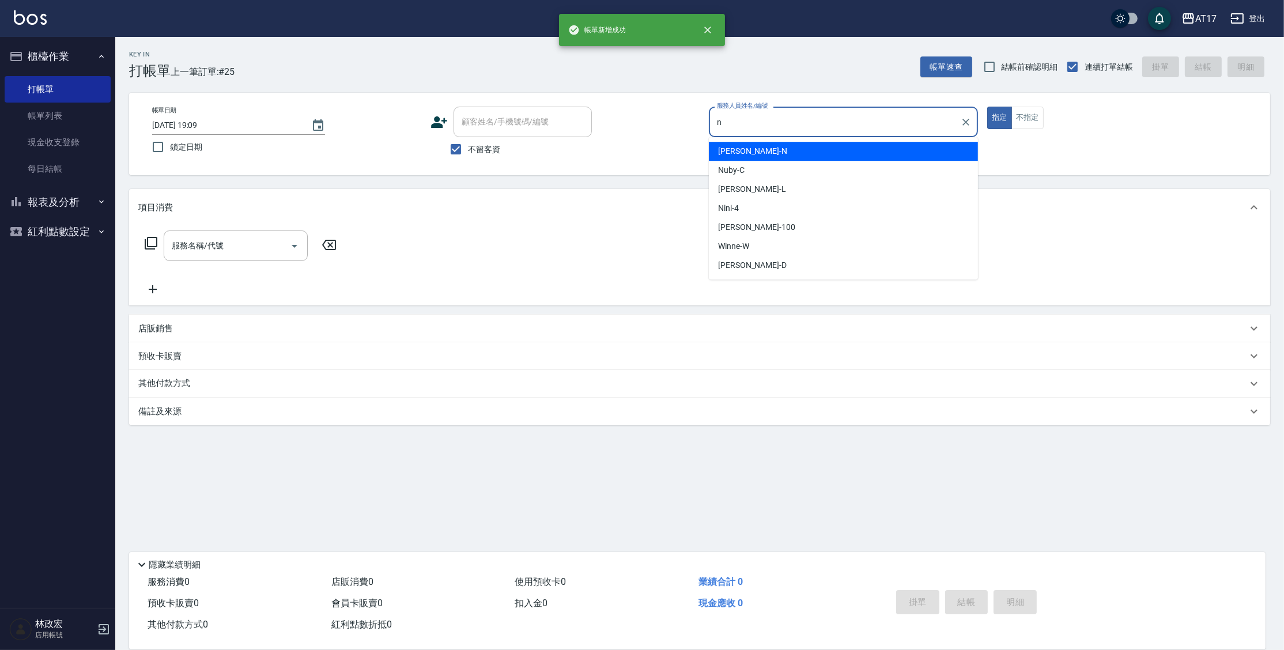
type input "[PERSON_NAME]-N"
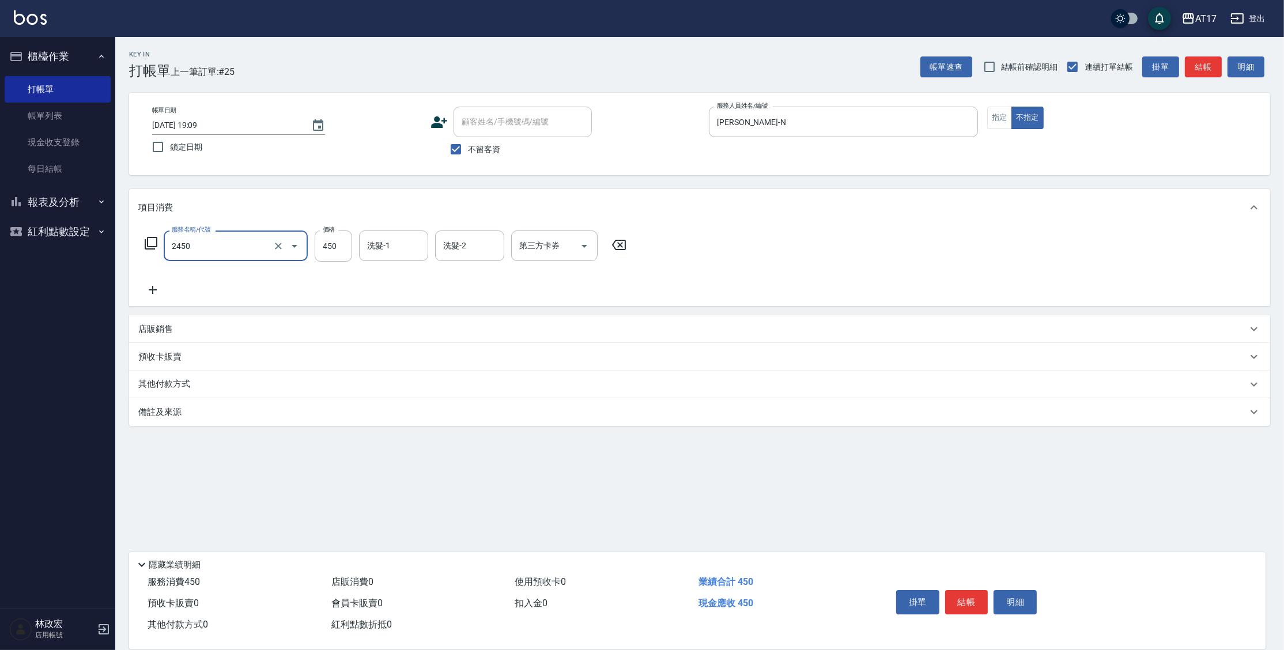
type input "C剪髮套餐(2450)"
type input "[PERSON_NAME]-25"
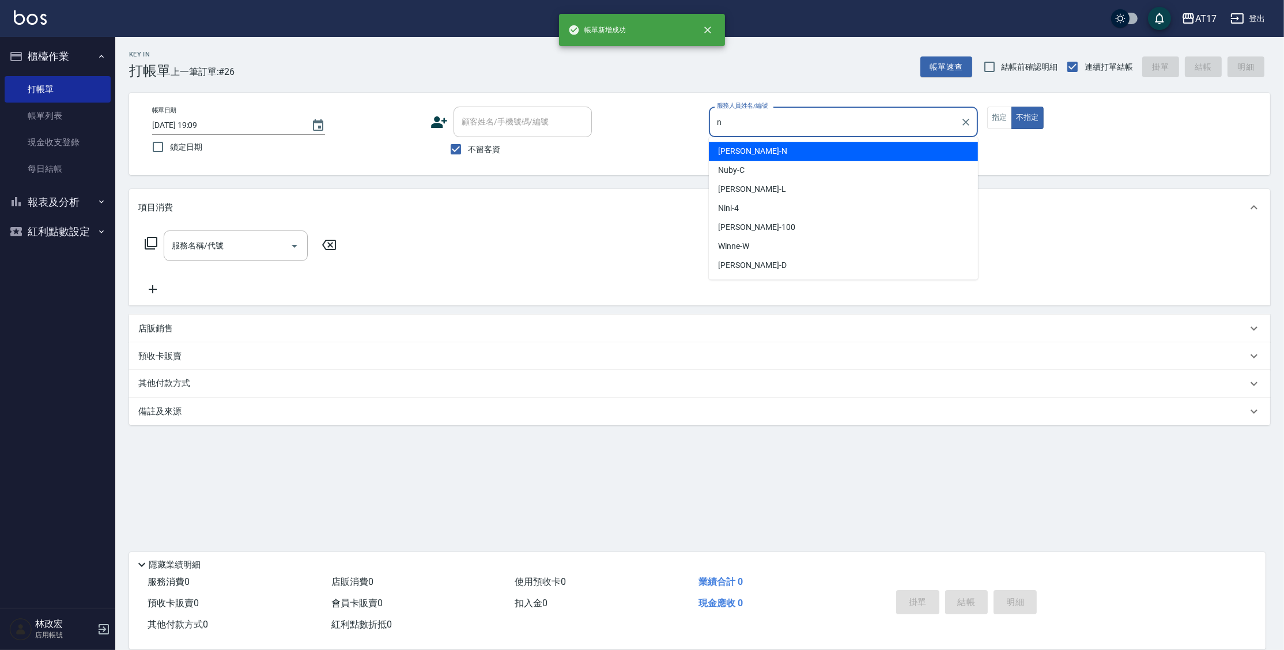
type input "[PERSON_NAME]-N"
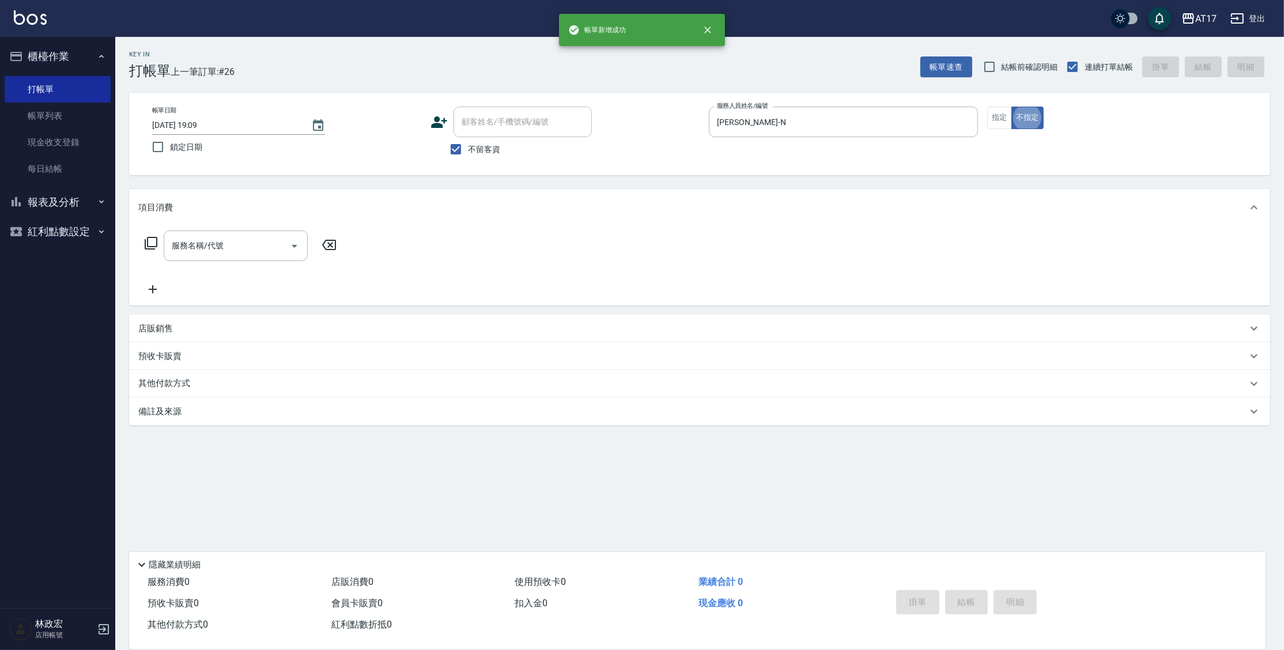
type button "false"
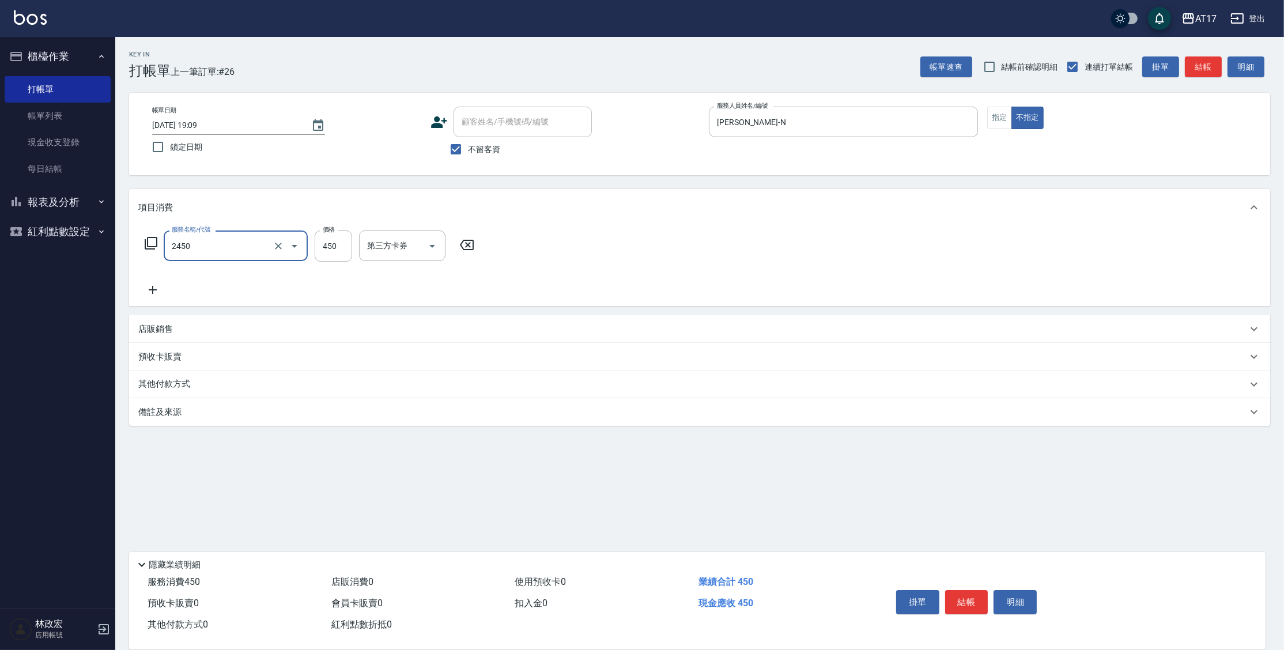
type input "C剪髮套餐(2450)"
type input "550"
type input "[PERSON_NAME]-25"
click at [1004, 118] on button "指定" at bounding box center [999, 118] width 25 height 22
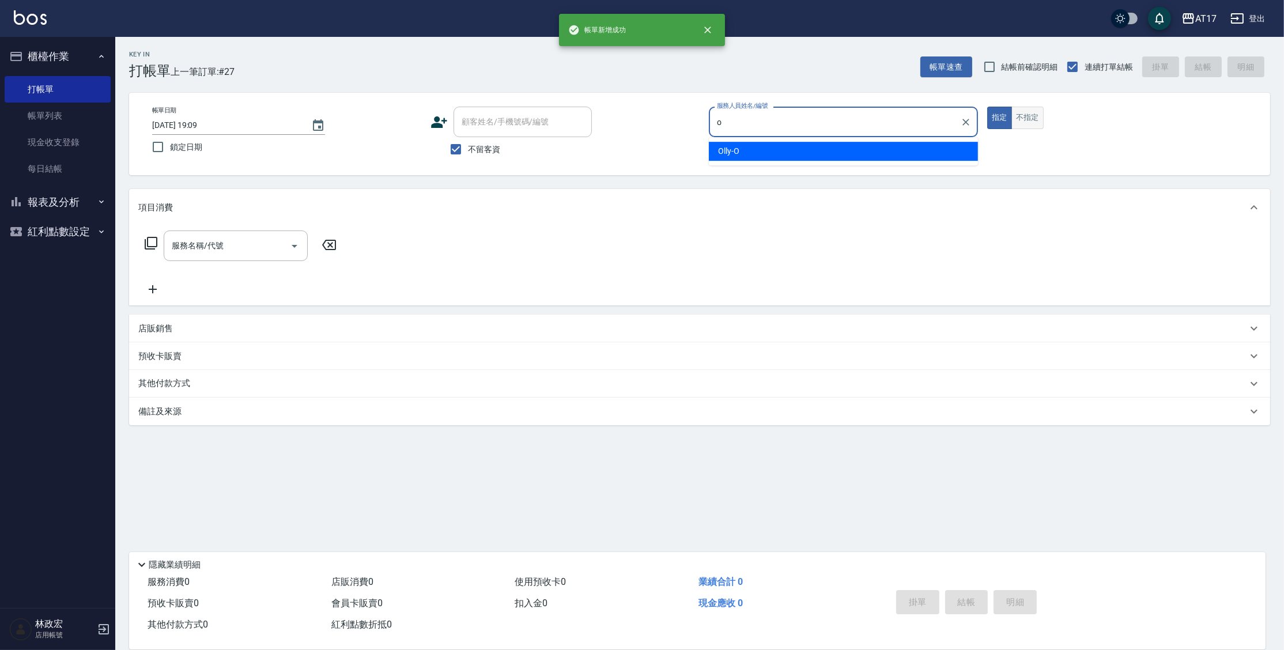
type input "Olly-O"
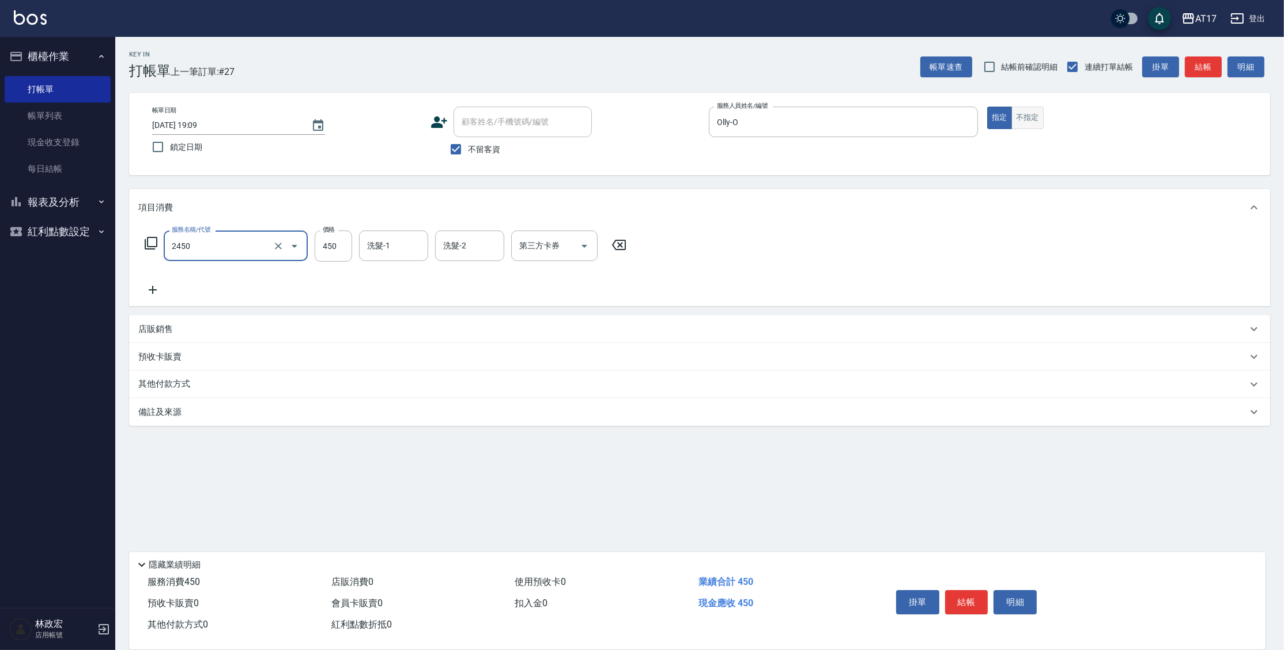
type input "C剪髮套餐(2450)"
type input "500"
type input "[PERSON_NAME]-27"
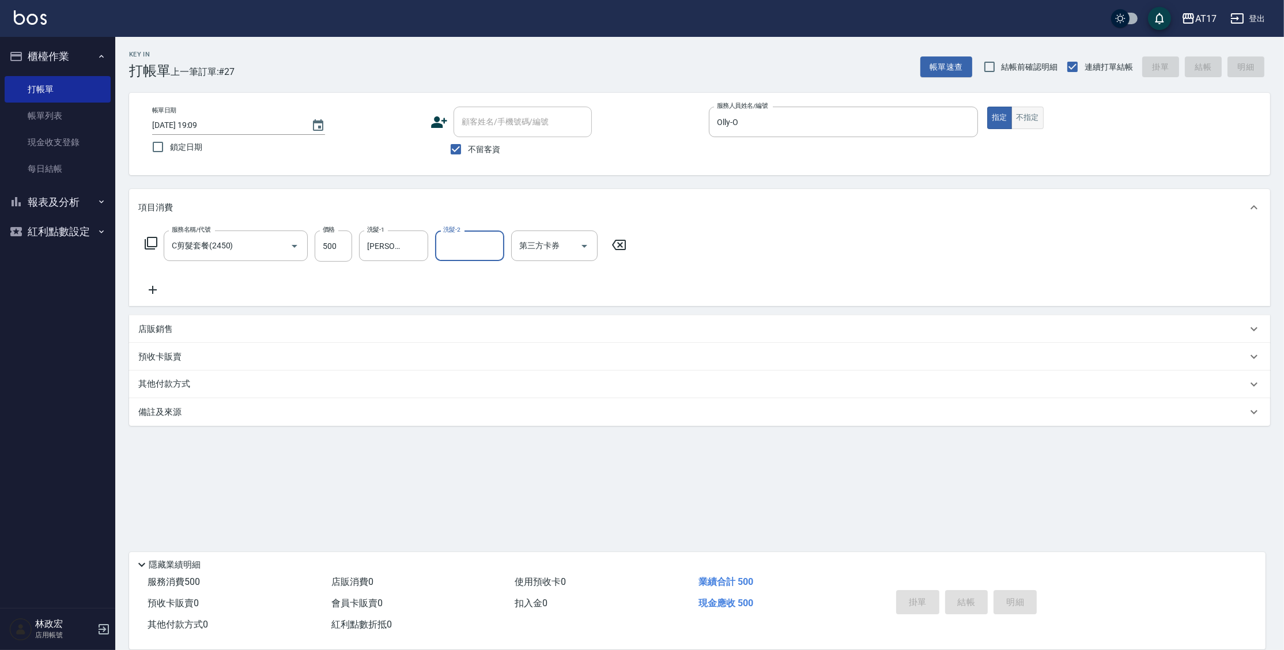
type input "[DATE] 19:10"
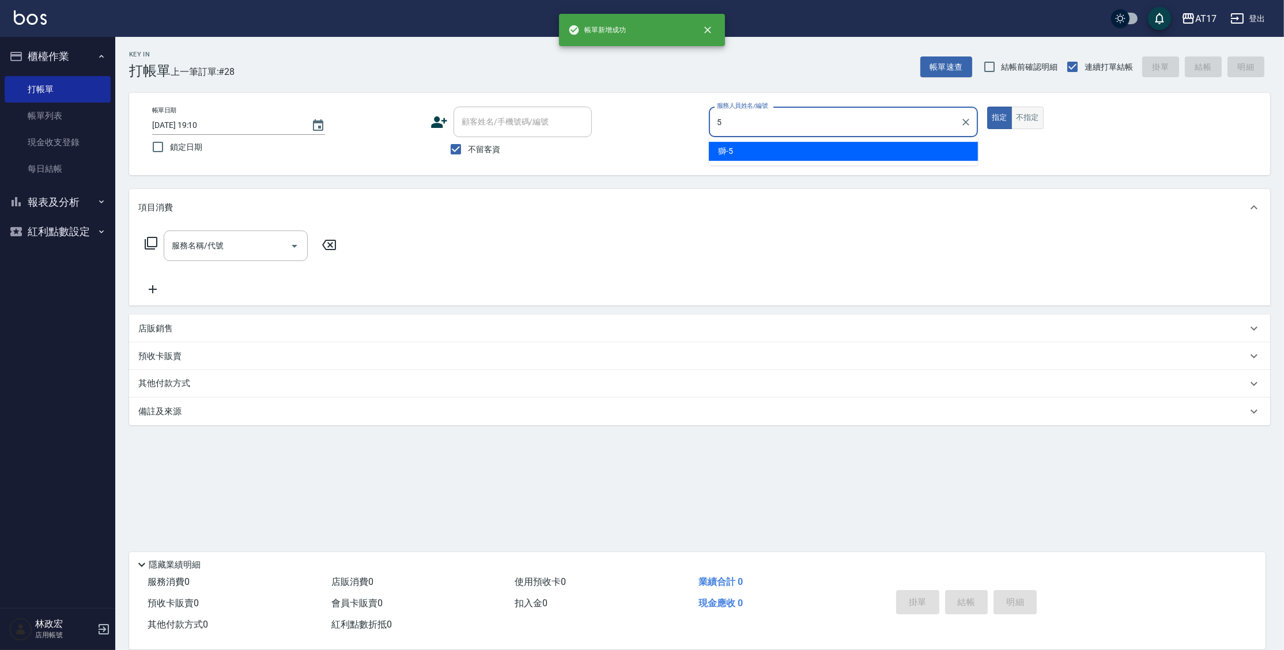
type input "獅-5"
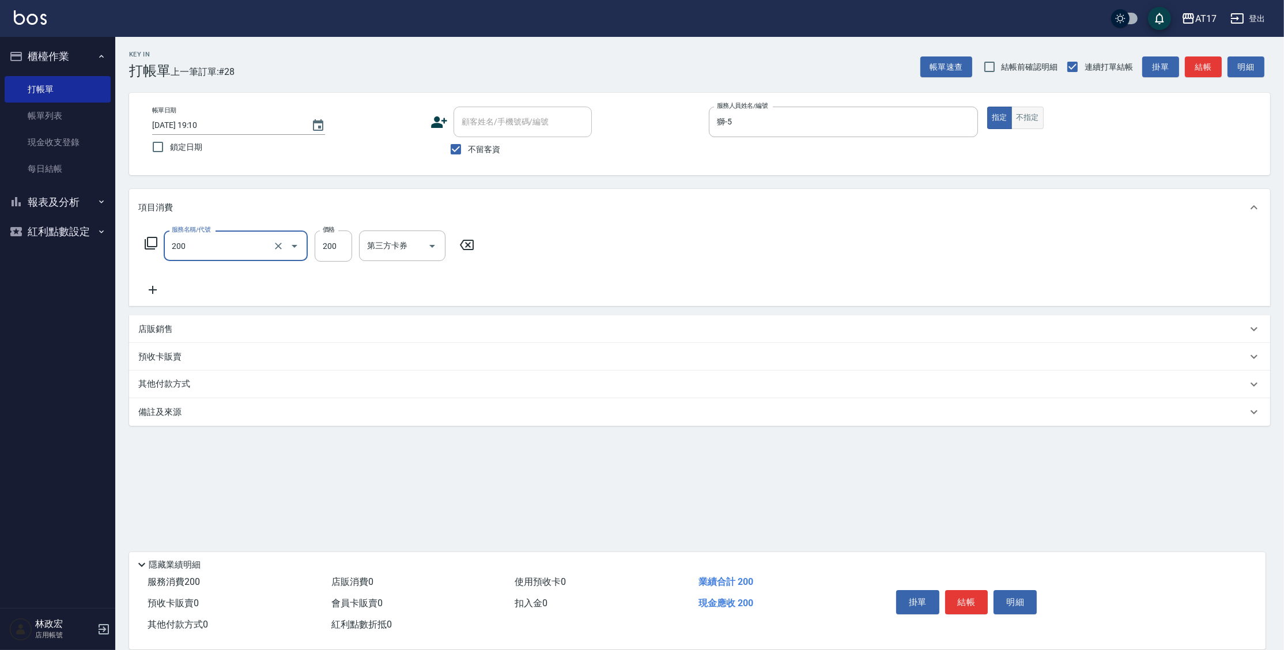
type input "剪髮(200)"
type input "250"
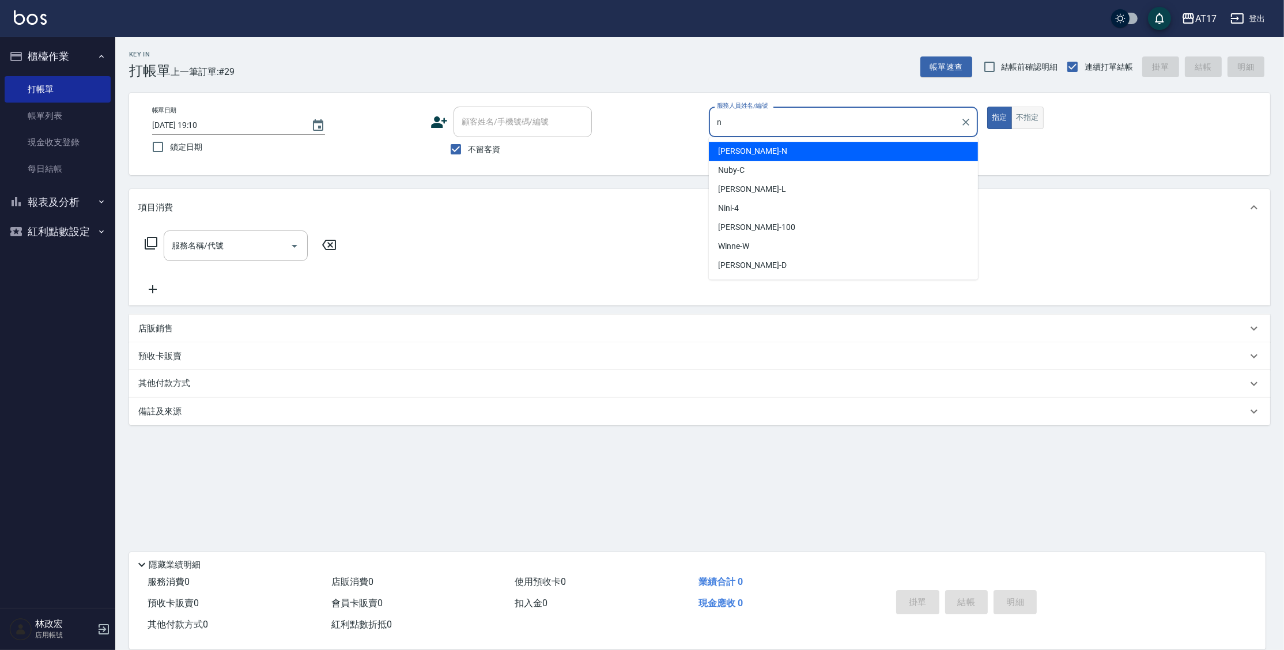
type input "[PERSON_NAME]-N"
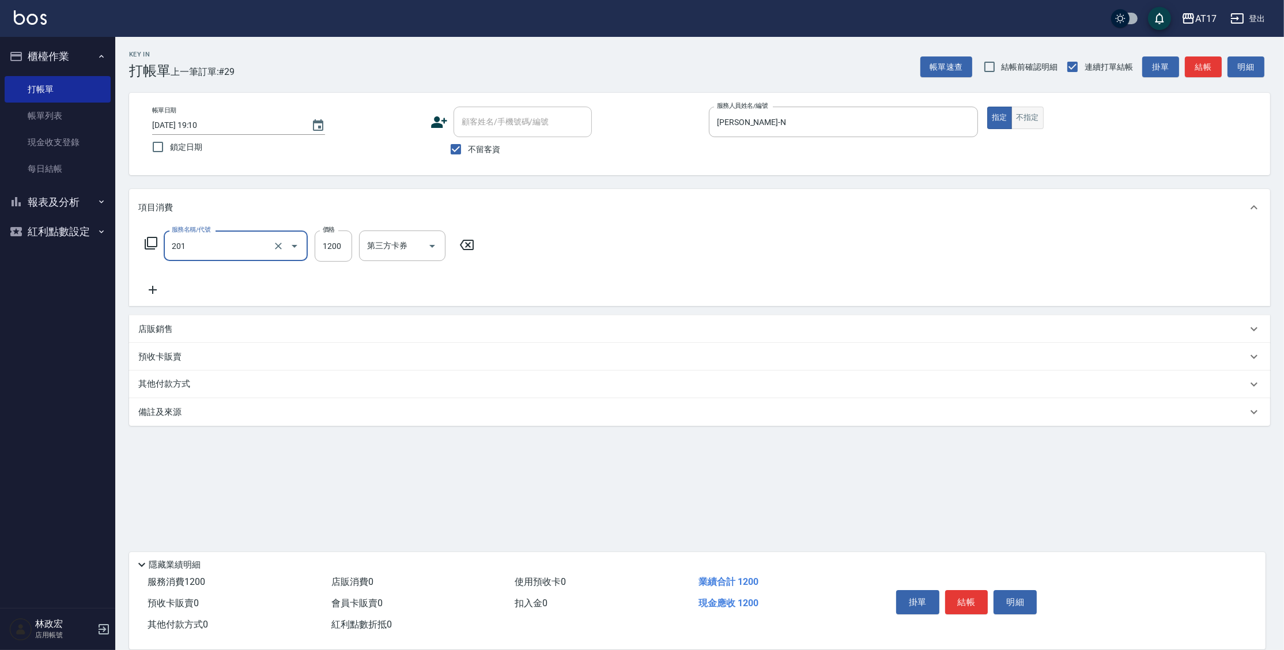
type input "一般燙(改金額)(201)"
type input "1299"
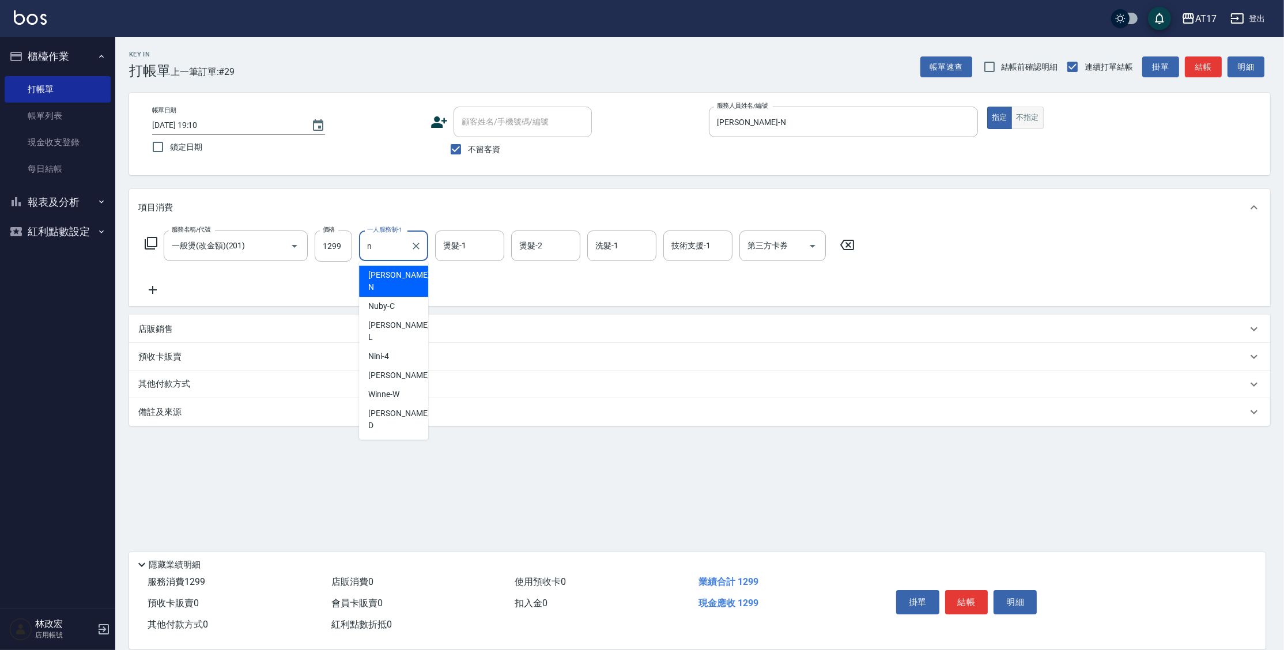
type input "[PERSON_NAME]-N"
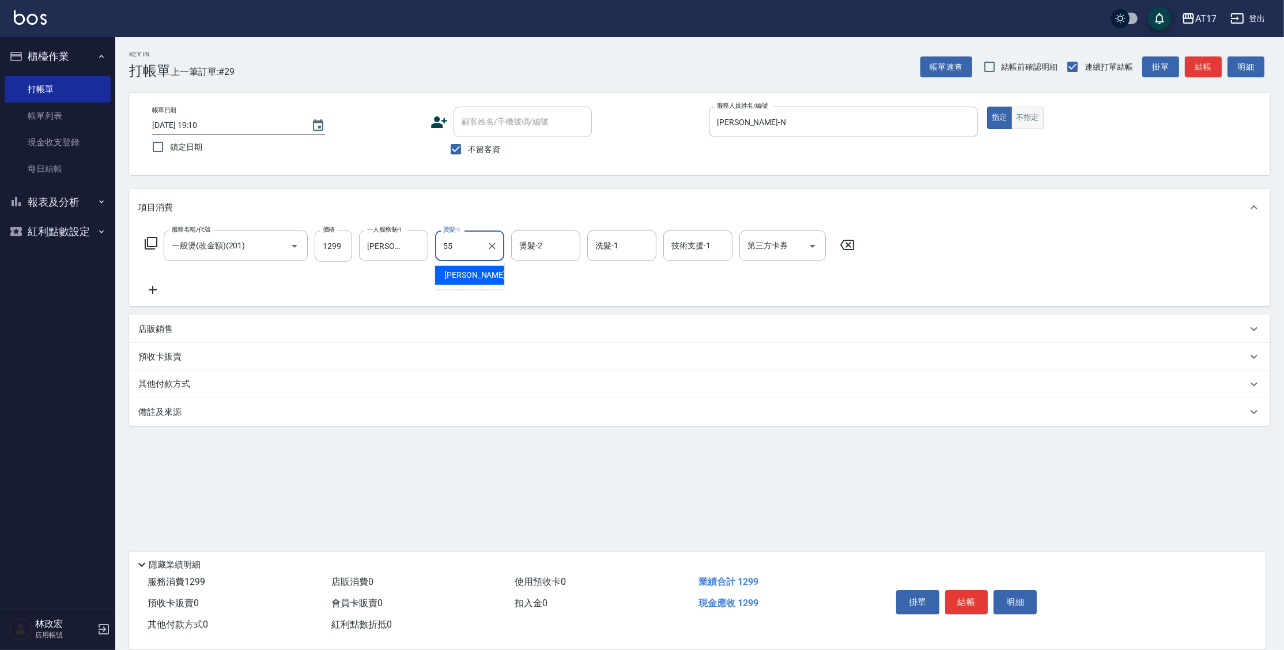
type input "[PERSON_NAME]-55"
click at [153, 247] on icon at bounding box center [151, 243] width 14 height 14
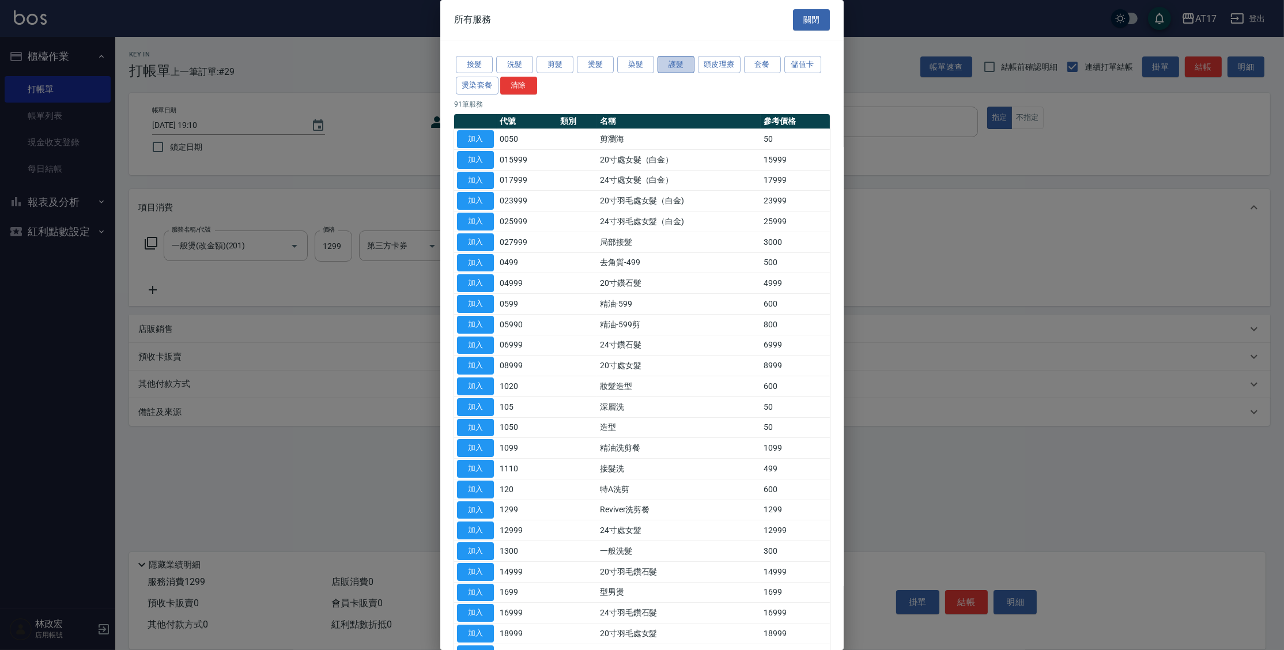
click at [671, 59] on button "護髮" at bounding box center [676, 65] width 37 height 18
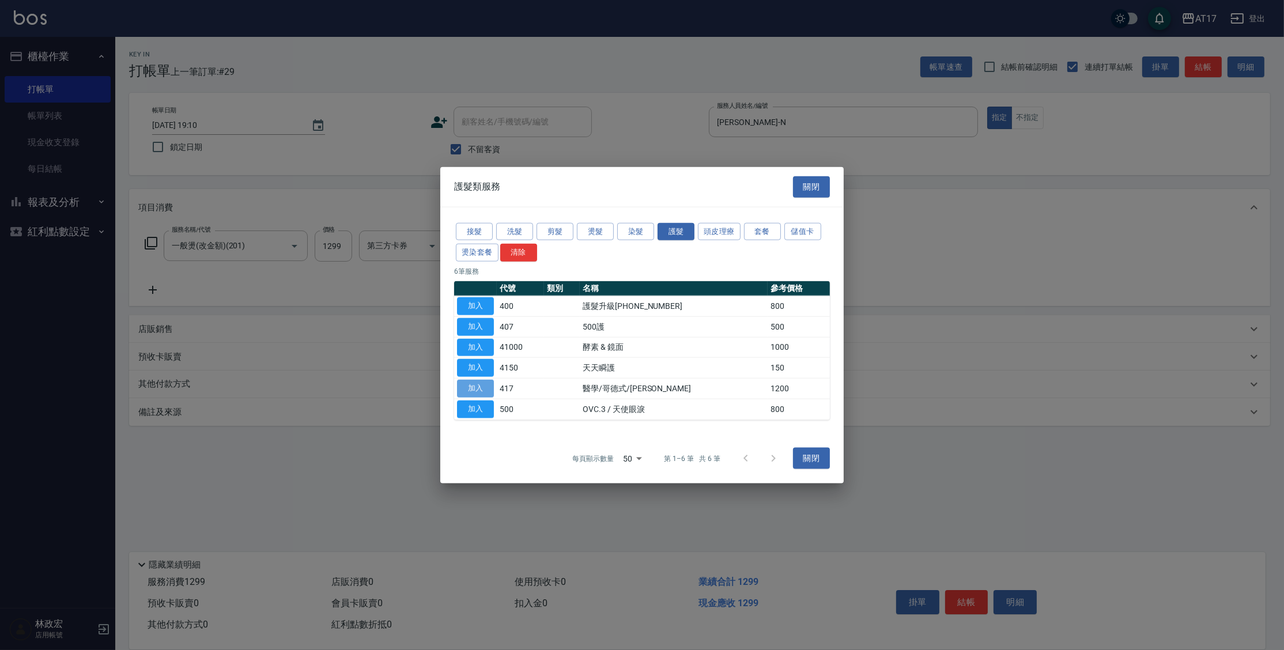
click at [473, 387] on button "加入" at bounding box center [475, 389] width 37 height 18
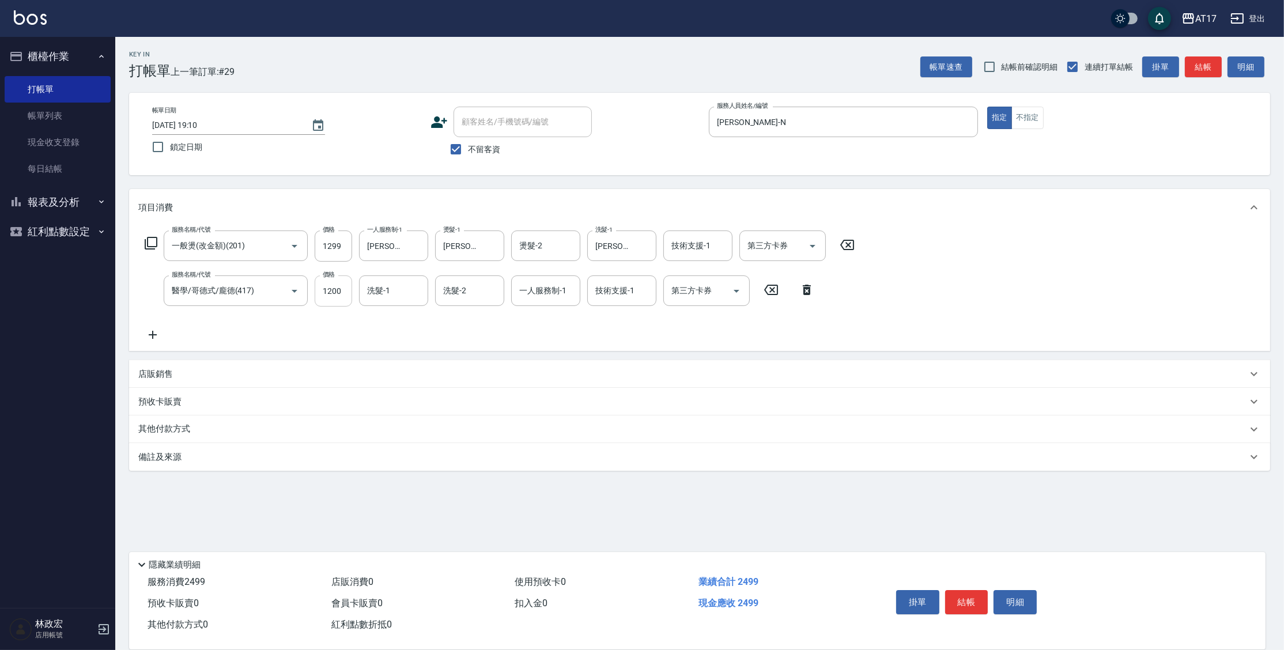
click at [334, 293] on input "1200" at bounding box center [333, 290] width 37 height 31
type input "1500"
type input "[PERSON_NAME]-55"
type input "[PERSON_NAME]-N"
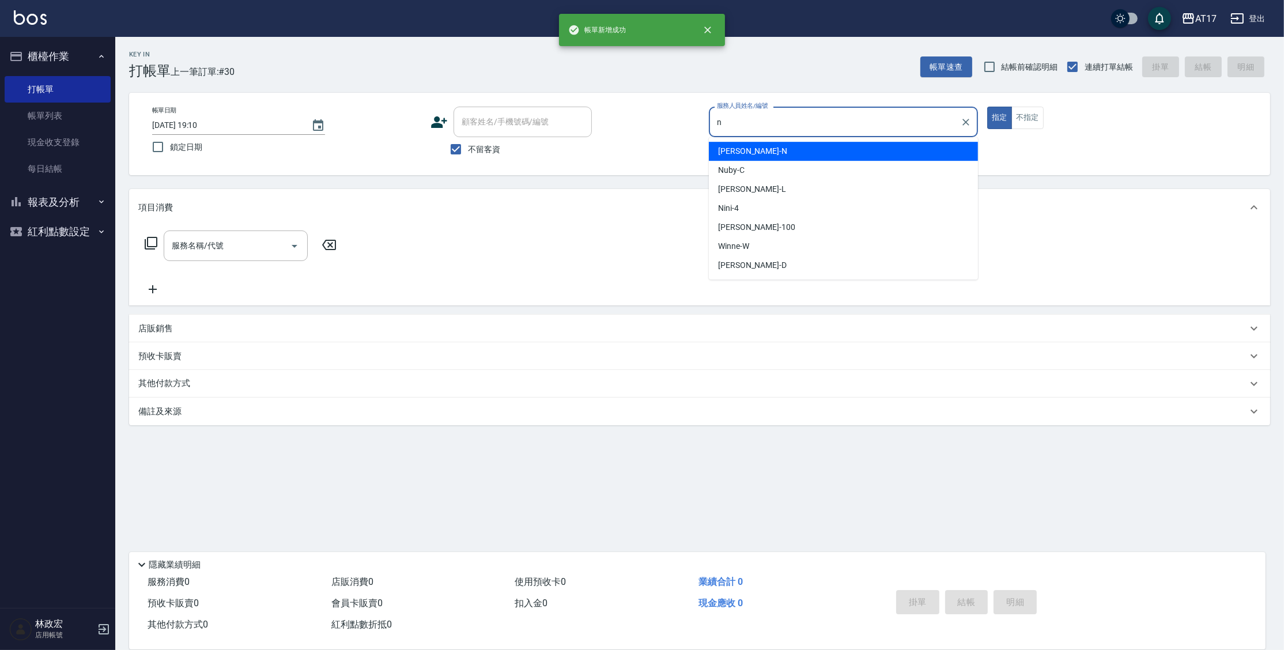
type input "[PERSON_NAME]-N"
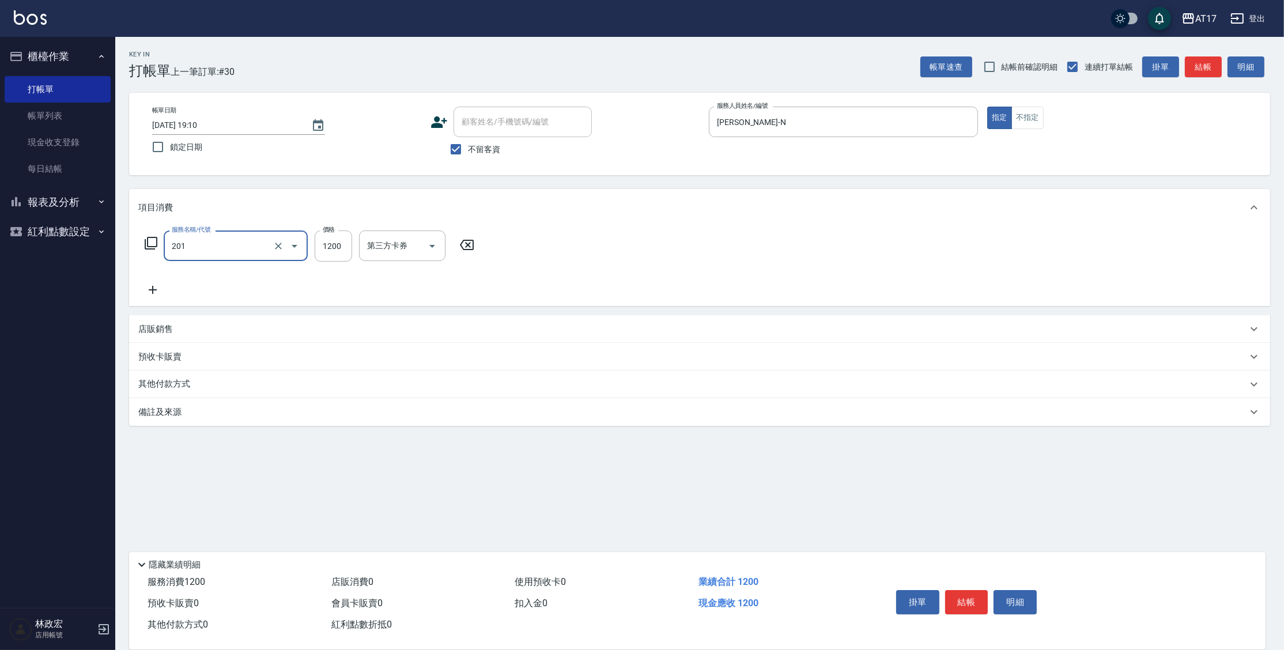
type input "一般燙(改金額)(201)"
click at [340, 256] on input "0" at bounding box center [333, 246] width 37 height 31
click at [340, 255] on input "0" at bounding box center [333, 246] width 37 height 31
type input "1299"
type input "[PERSON_NAME]-N"
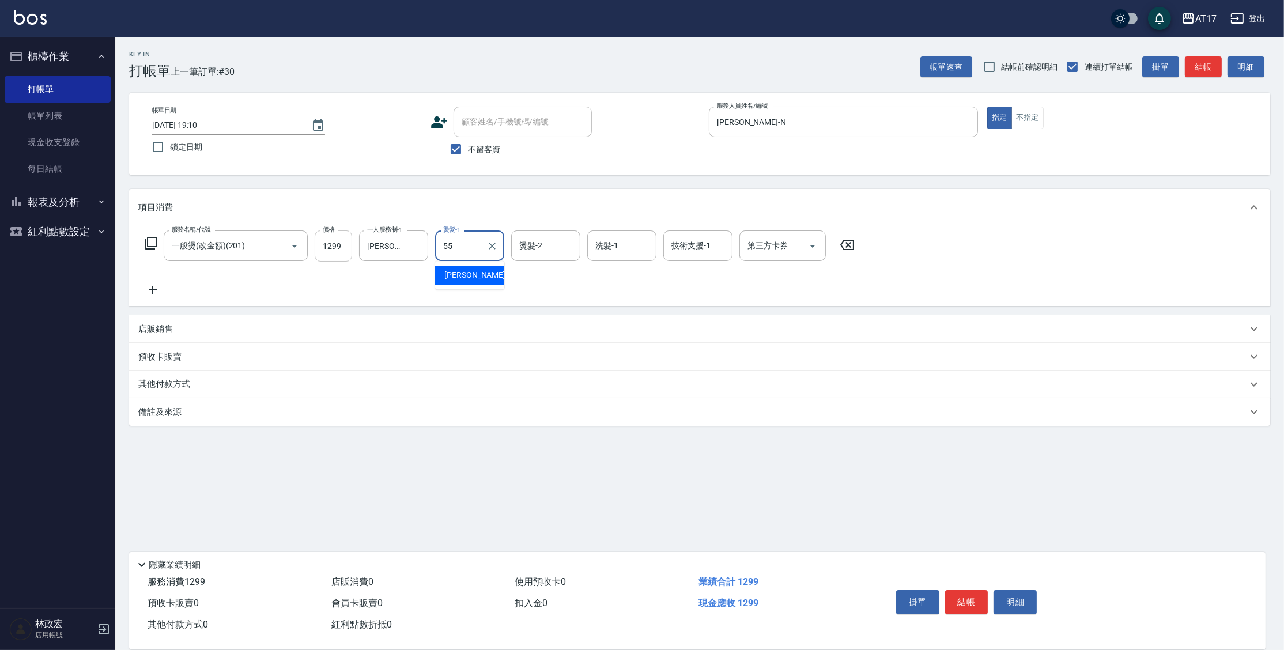
type input "[PERSON_NAME]-55"
click at [150, 247] on icon at bounding box center [151, 243] width 14 height 14
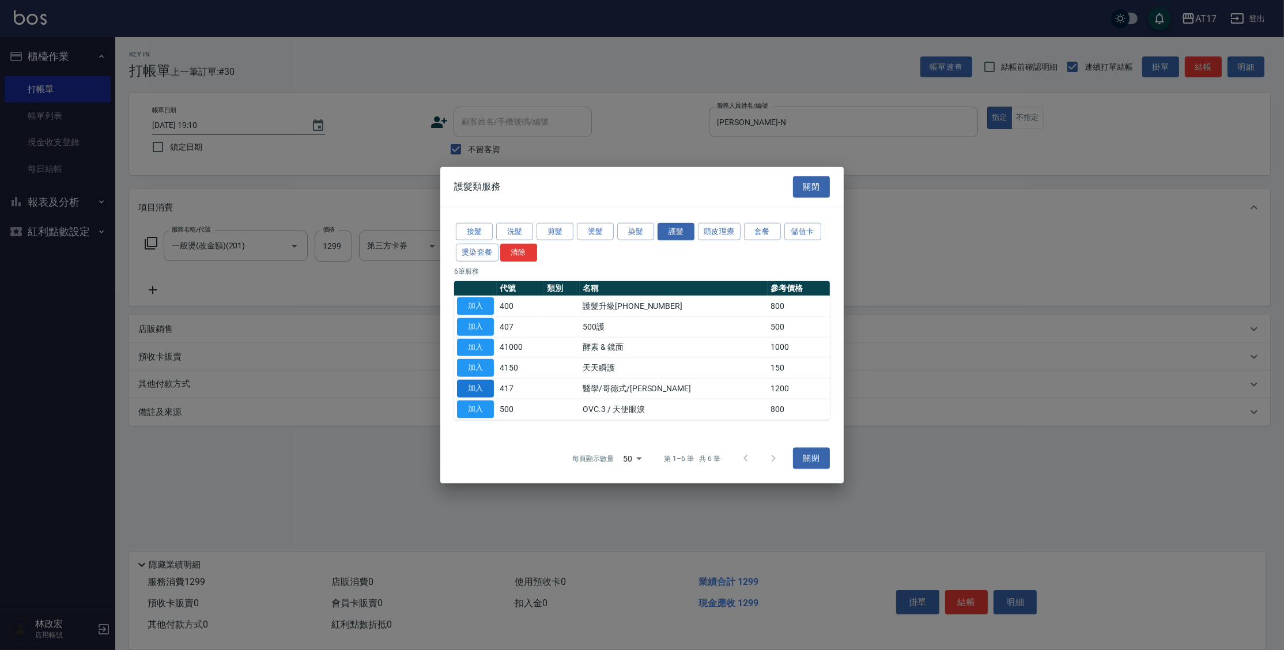
click at [470, 390] on button "加入" at bounding box center [475, 389] width 37 height 18
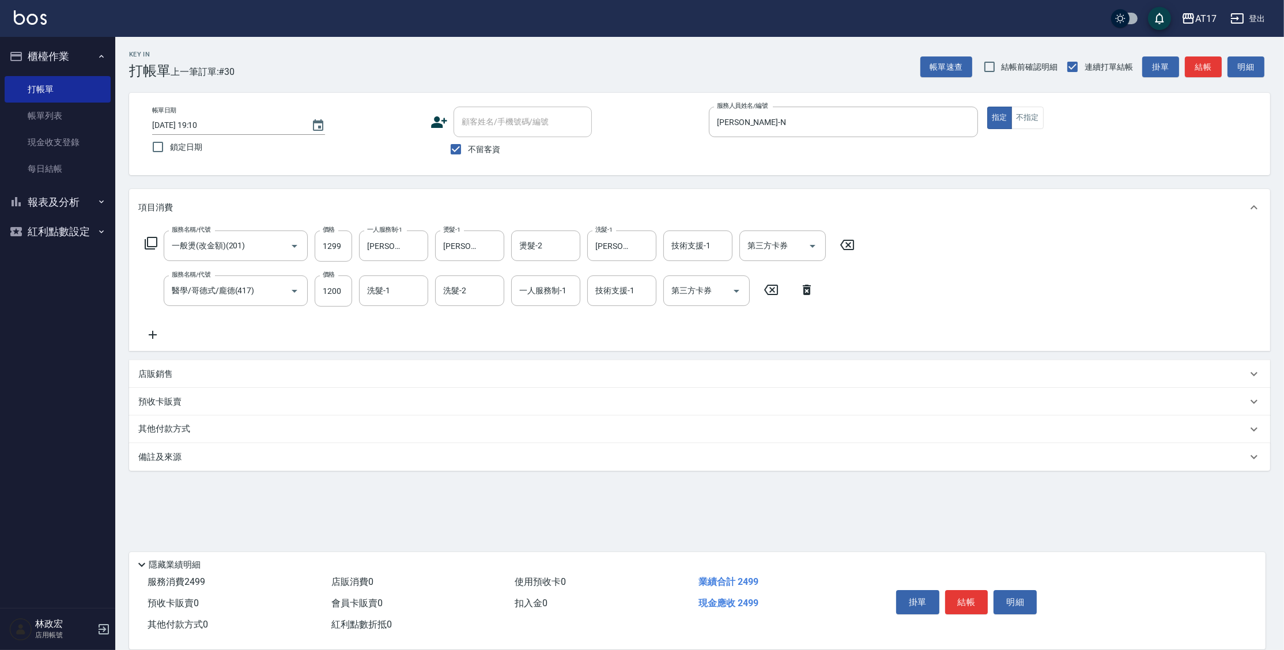
click at [337, 308] on div "服務名稱/代號 一般燙(改金額)(201) 服務名稱/代號 價格 1299 價格 一人服務制-1 [PERSON_NAME]-N 一人服務制-1 燙髮-1 […" at bounding box center [499, 286] width 723 height 111
click at [337, 289] on input "1200" at bounding box center [333, 290] width 37 height 31
click at [963, 602] on button "結帳" at bounding box center [966, 602] width 43 height 24
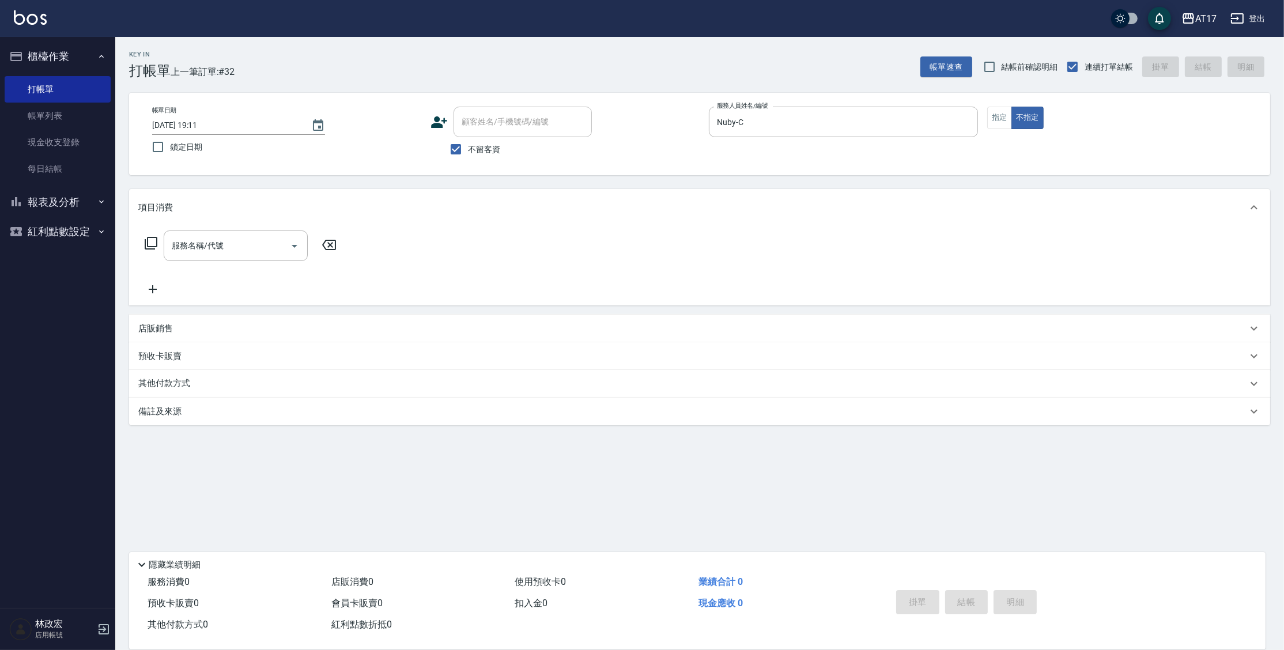
click at [154, 244] on icon at bounding box center [151, 243] width 14 height 14
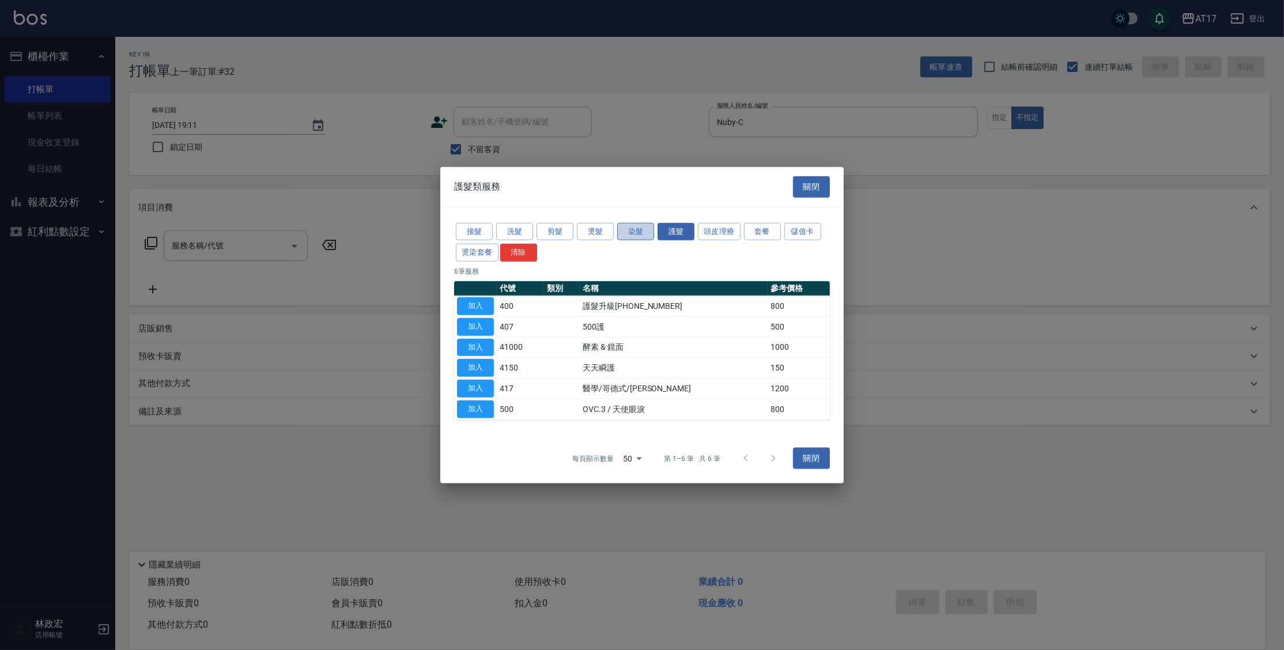
click at [637, 231] on button "染髮" at bounding box center [635, 231] width 37 height 18
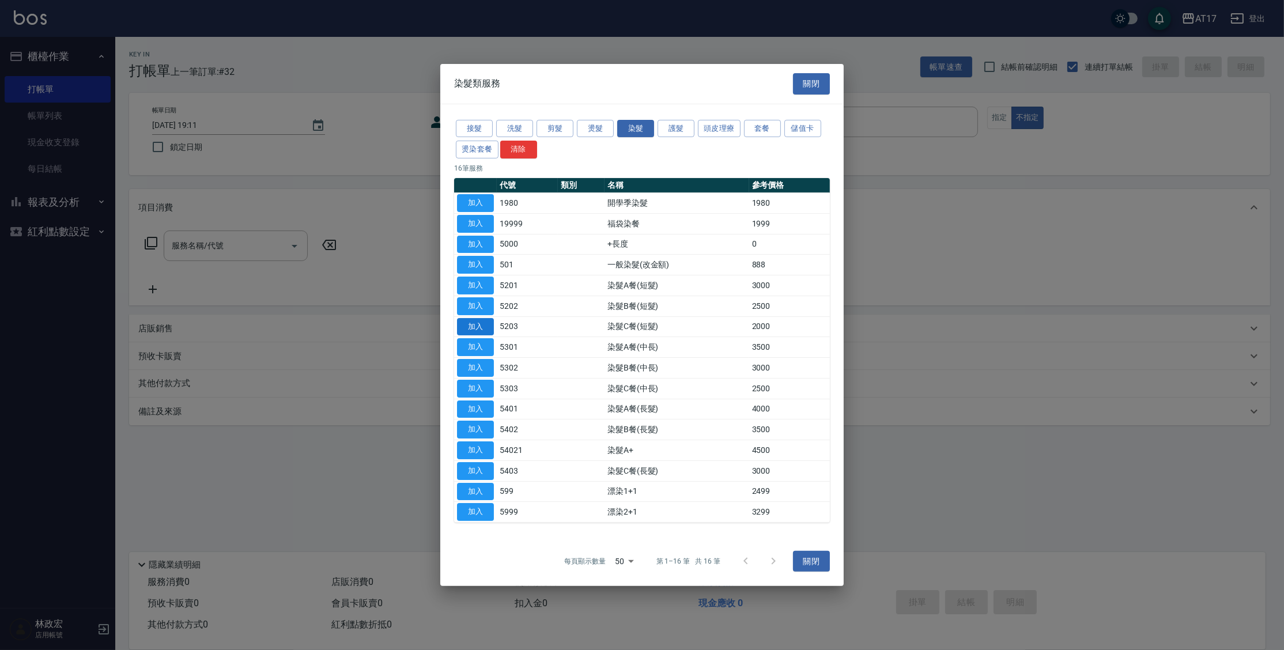
click at [483, 327] on button "加入" at bounding box center [475, 327] width 37 height 18
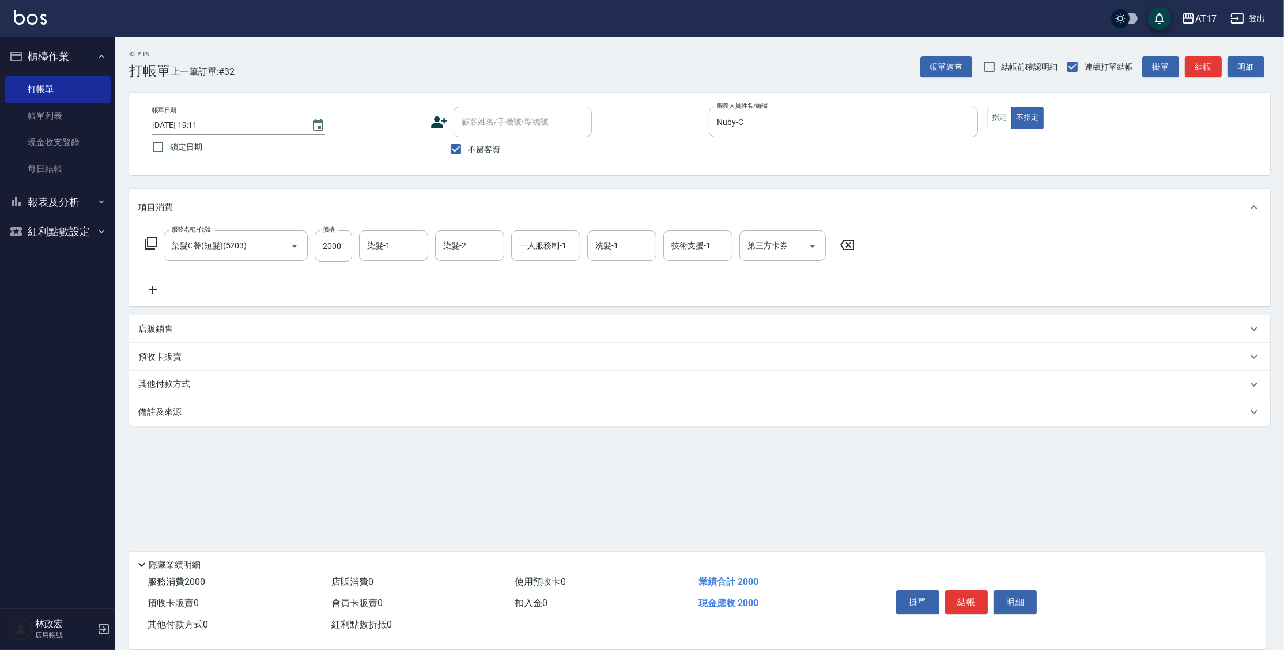
click at [157, 250] on div "服務名稱/代號 染髮C餐(短髮)(5203) 服務名稱/代號 價格 2000 價格 染髮-1 染髮-1 染髮-2 染髮-2 一人服務制-1 一人服務制-1 洗…" at bounding box center [499, 246] width 723 height 31
click at [156, 243] on icon at bounding box center [151, 243] width 14 height 14
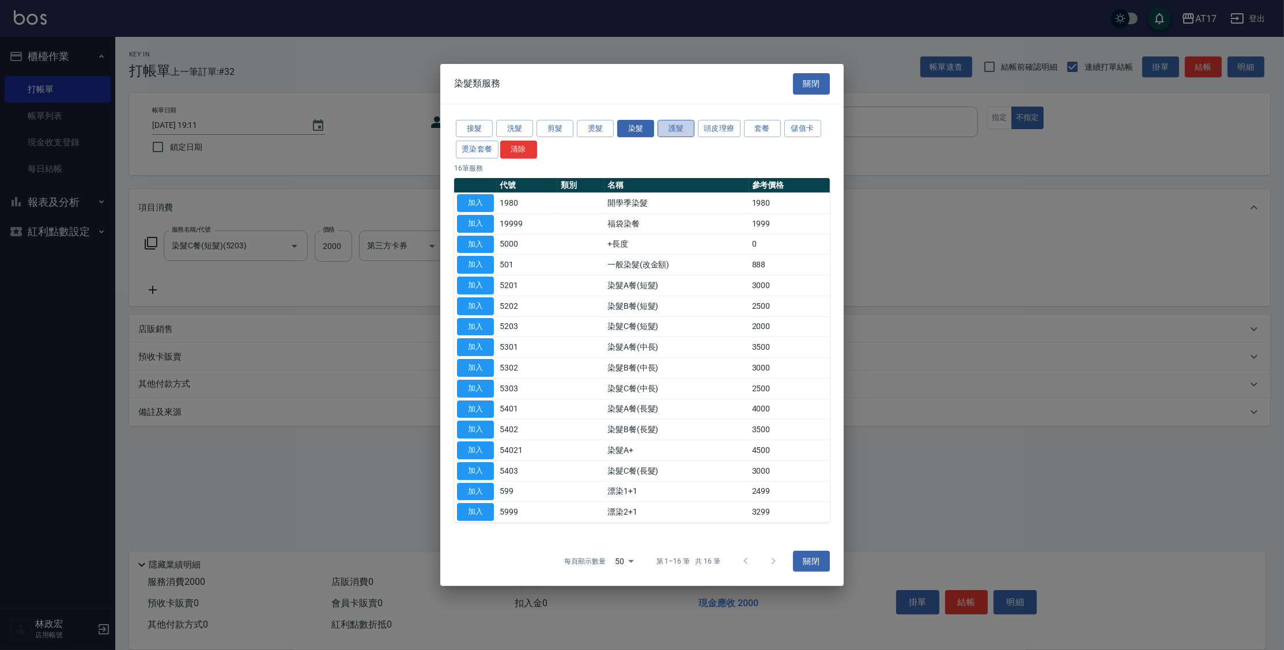
click at [678, 132] on button "護髮" at bounding box center [676, 128] width 37 height 18
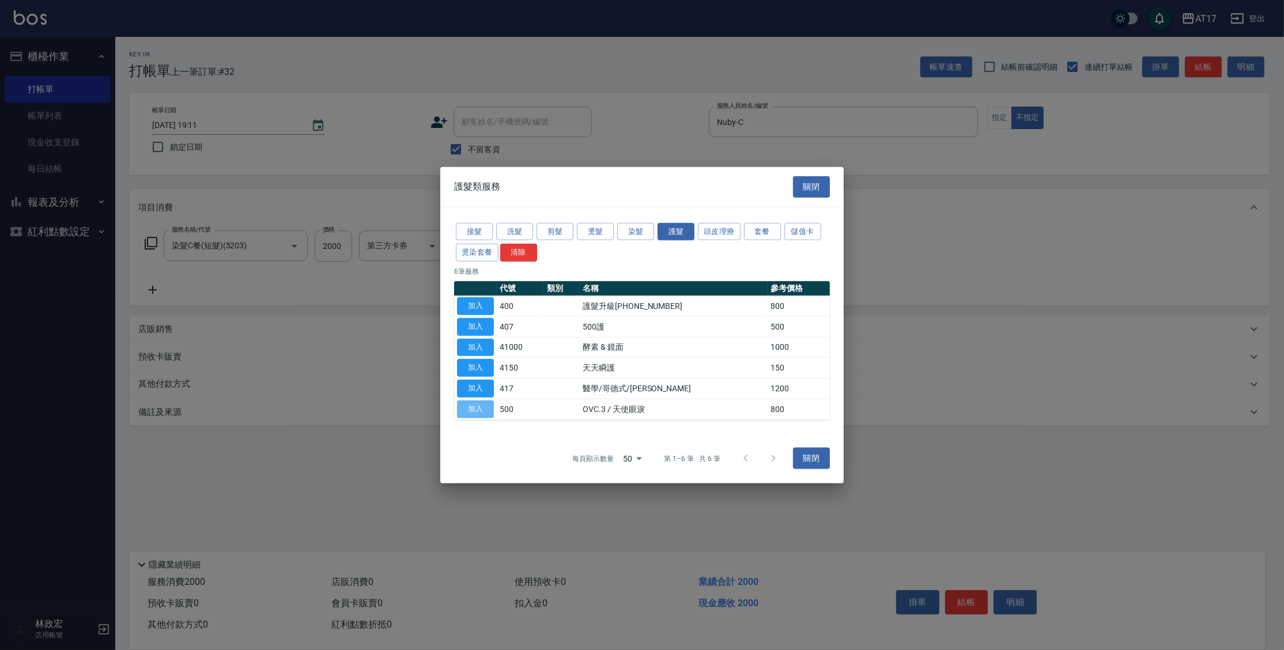
drag, startPoint x: 488, startPoint y: 410, endPoint x: 422, endPoint y: 335, distance: 99.7
click at [488, 410] on button "加入" at bounding box center [475, 409] width 37 height 18
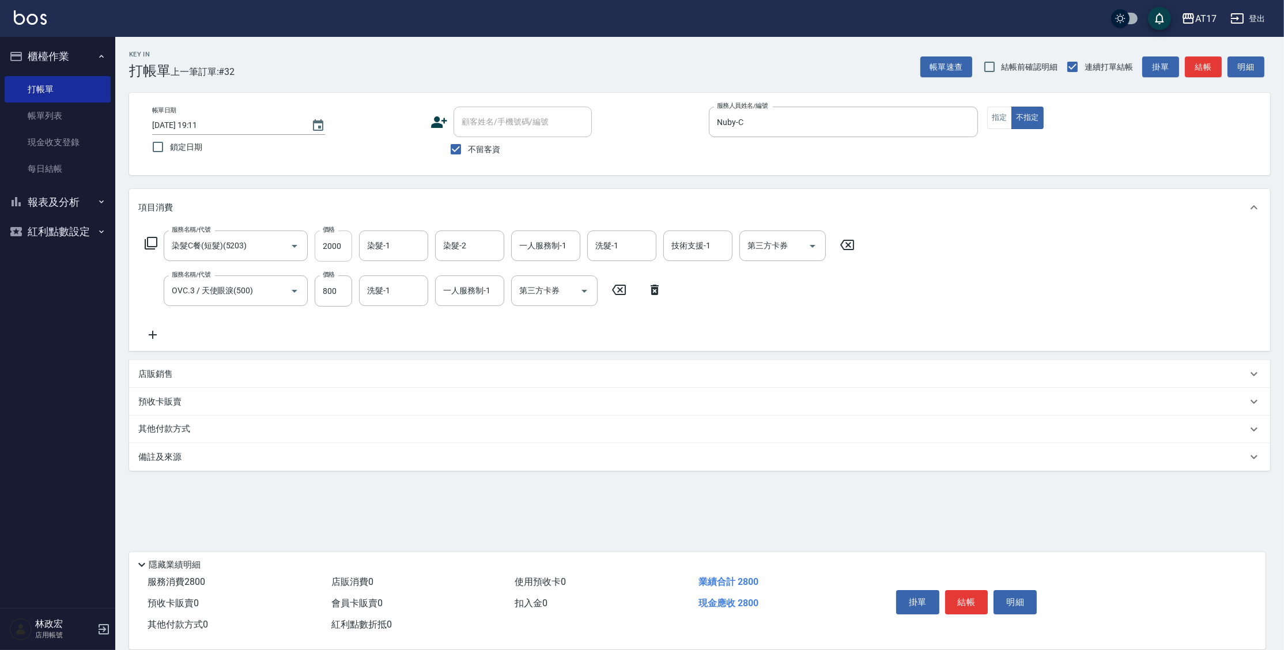
click at [343, 251] on input "2000" at bounding box center [333, 246] width 37 height 31
click at [344, 248] on input "2000" at bounding box center [333, 246] width 37 height 31
click at [398, 246] on input "染髮-1" at bounding box center [393, 246] width 59 height 20
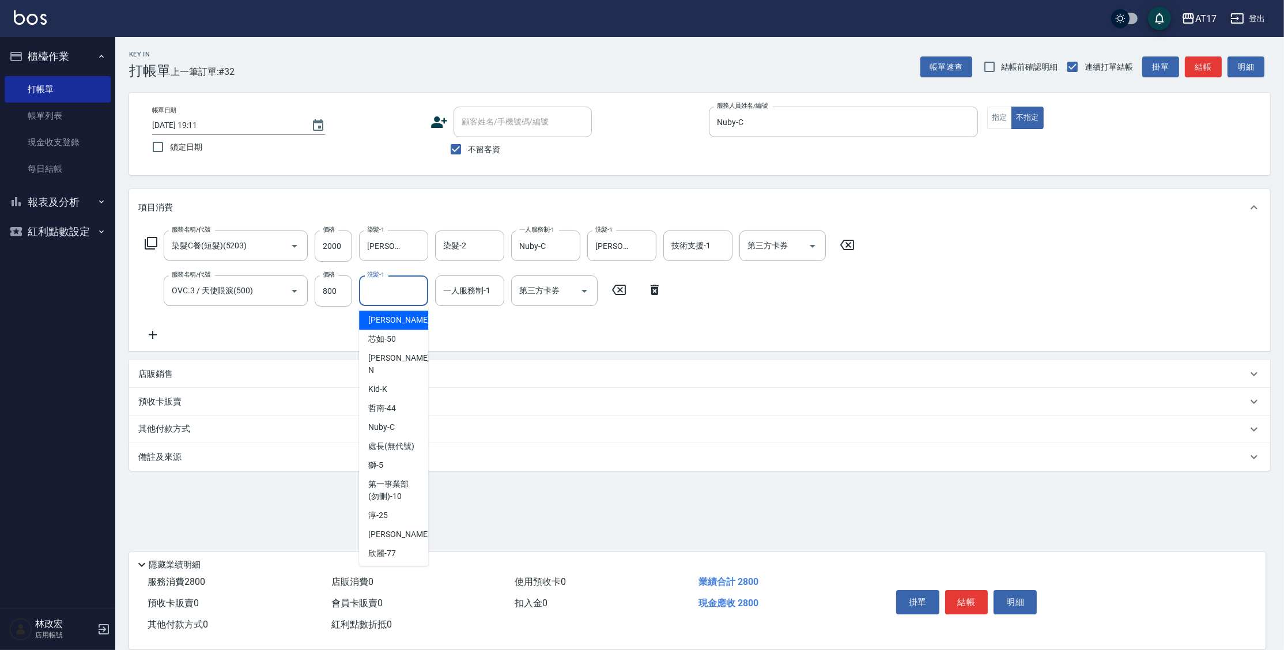
click at [404, 296] on input "洗髮-1" at bounding box center [393, 291] width 59 height 20
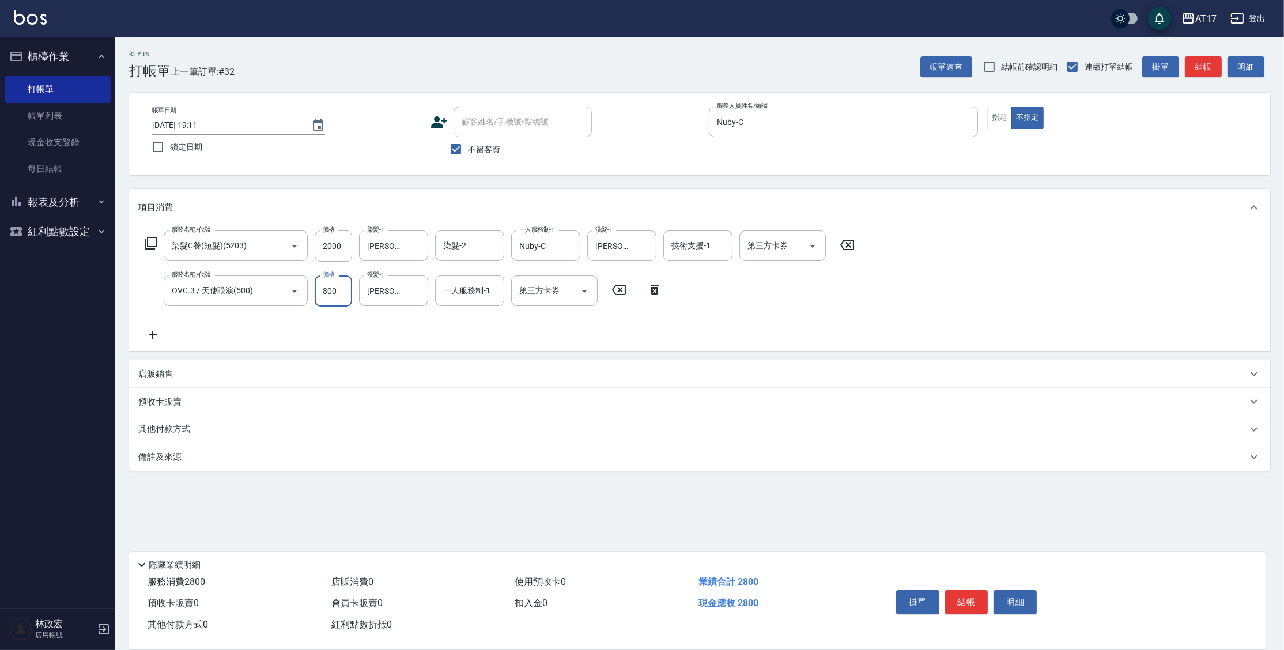
click at [339, 285] on input "800" at bounding box center [333, 290] width 37 height 31
click at [977, 598] on button "結帳" at bounding box center [966, 602] width 43 height 24
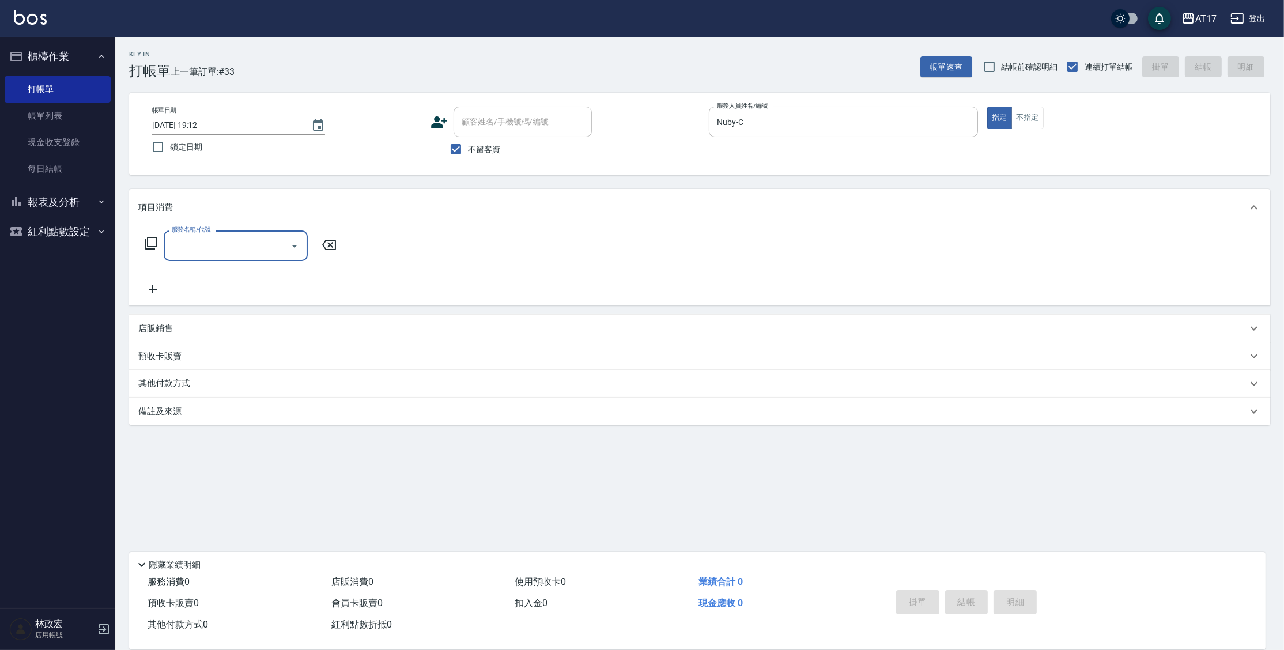
click at [154, 245] on icon at bounding box center [151, 243] width 14 height 14
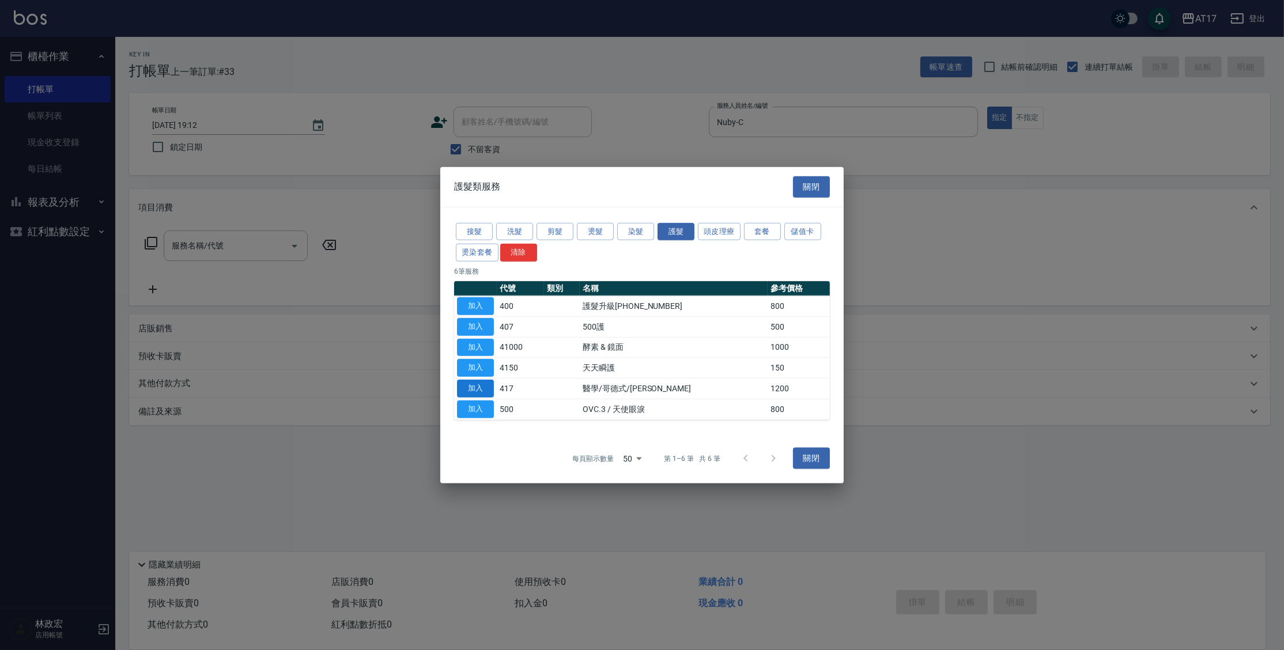
click at [480, 397] on button "加入" at bounding box center [475, 389] width 37 height 18
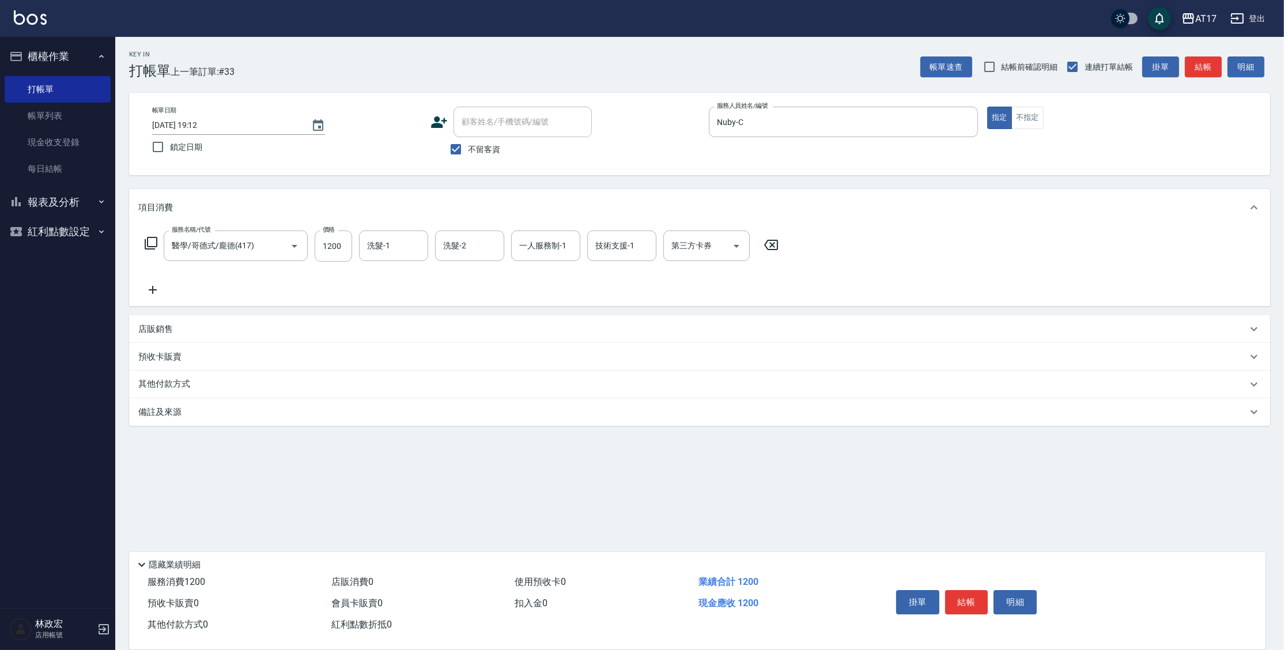
click at [149, 240] on icon at bounding box center [151, 243] width 14 height 14
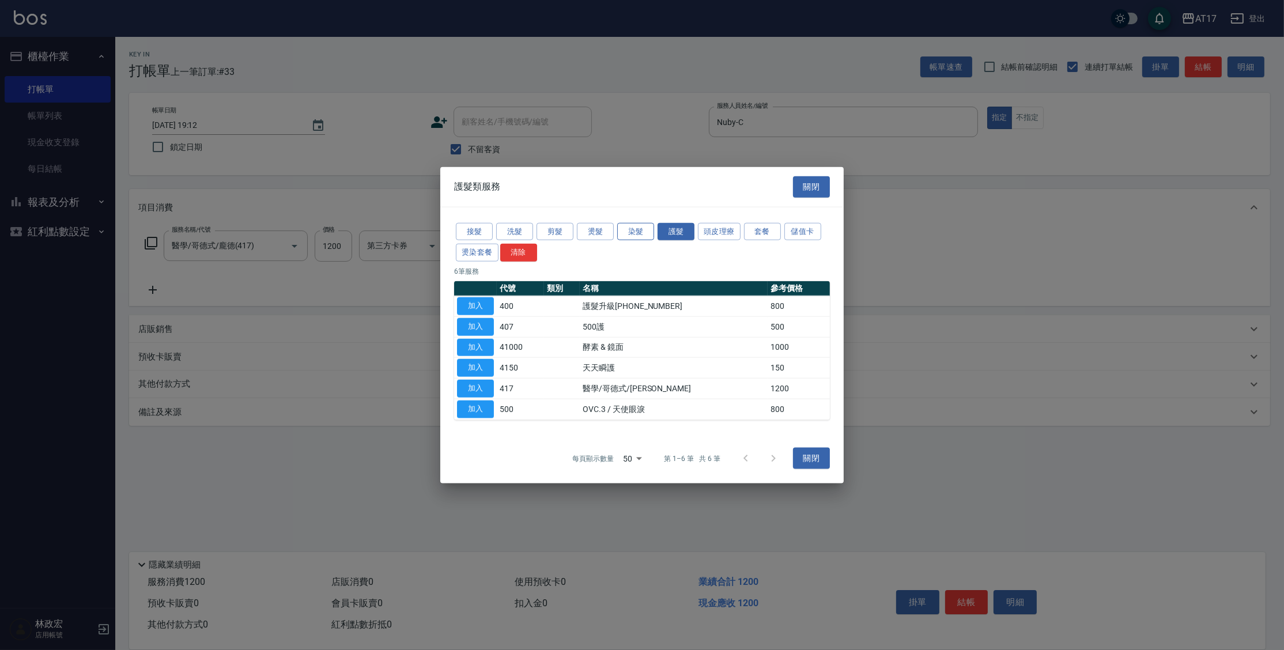
click at [628, 231] on button "染髮" at bounding box center [635, 231] width 37 height 18
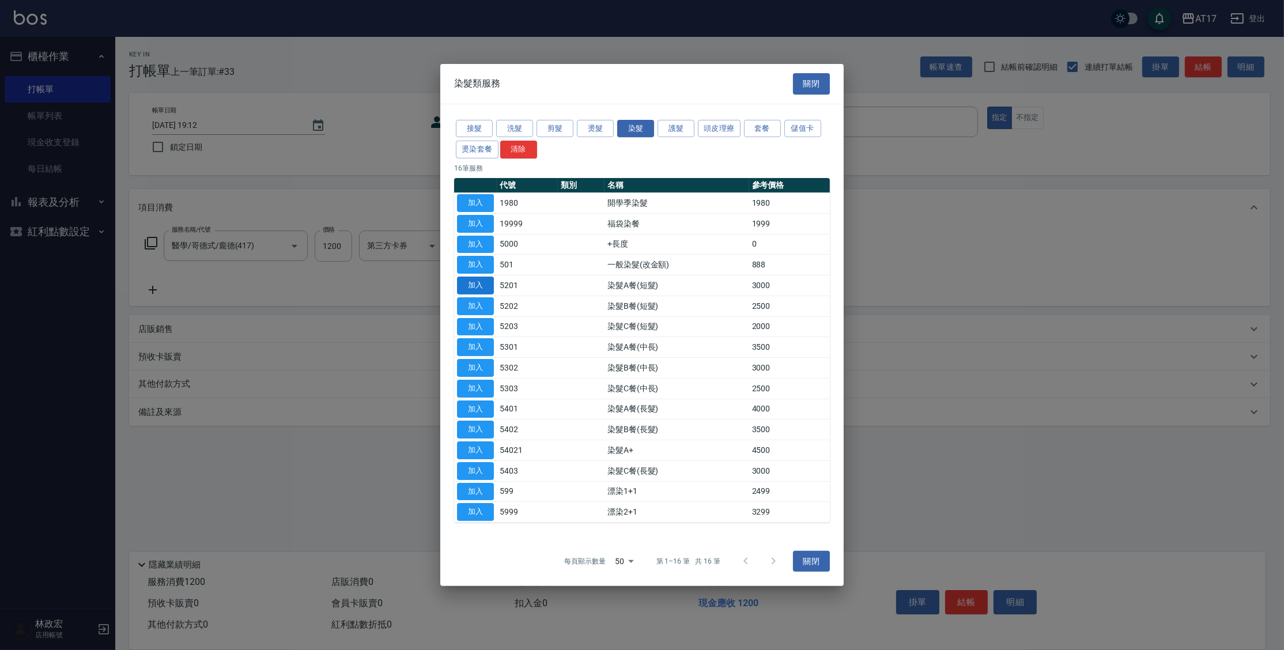
click at [464, 282] on button "加入" at bounding box center [475, 286] width 37 height 18
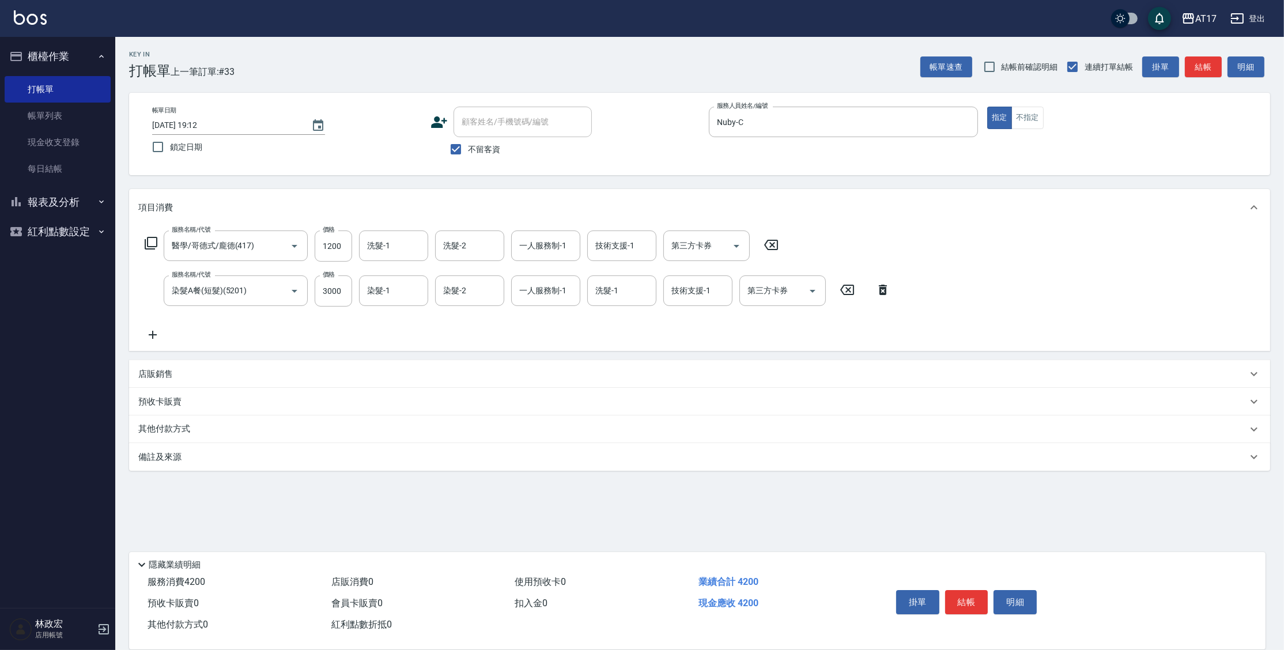
click at [779, 250] on icon at bounding box center [771, 245] width 29 height 14
click at [161, 246] on div "服務名稱/代號 服務名稱/代號" at bounding box center [240, 246] width 205 height 31
click at [153, 246] on icon at bounding box center [151, 243] width 13 height 13
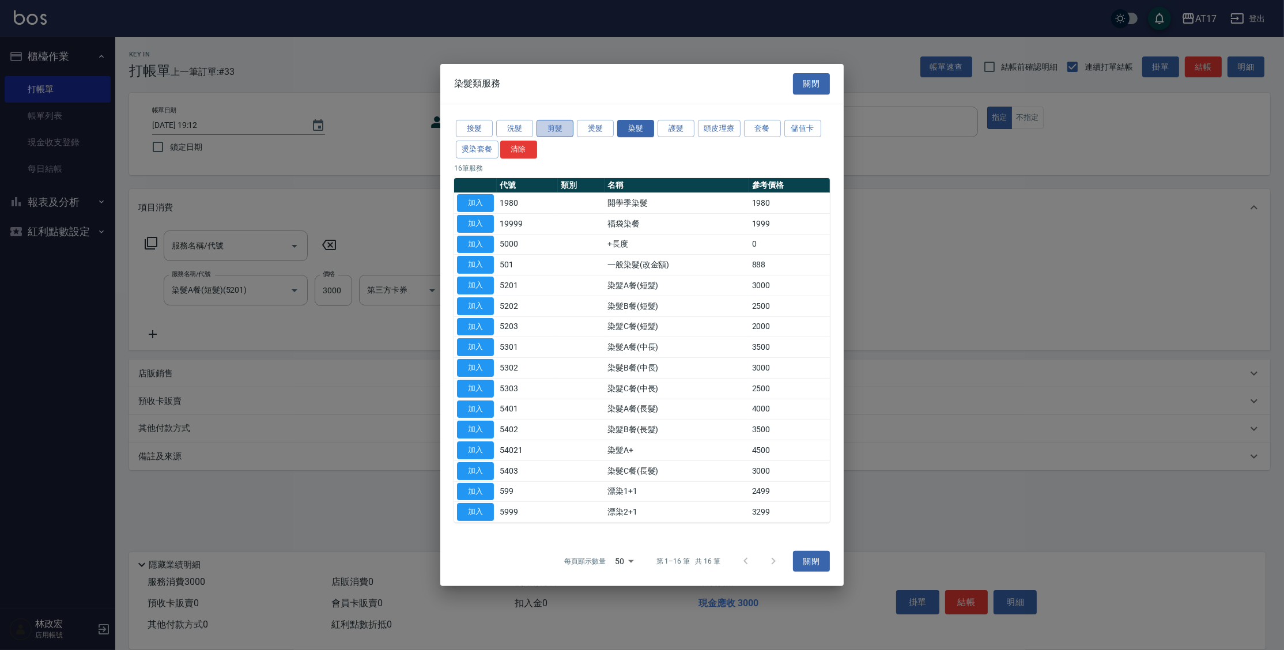
click at [550, 131] on button "剪髮" at bounding box center [555, 128] width 37 height 18
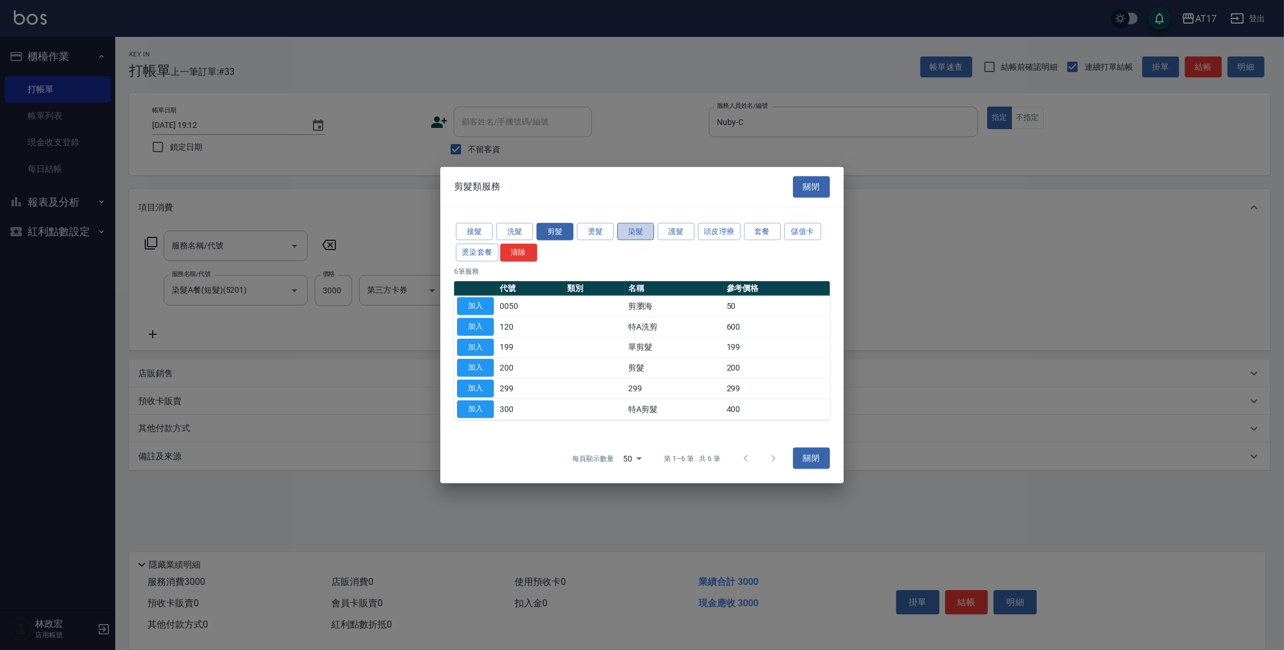
click at [642, 234] on button "染髮" at bounding box center [635, 231] width 37 height 18
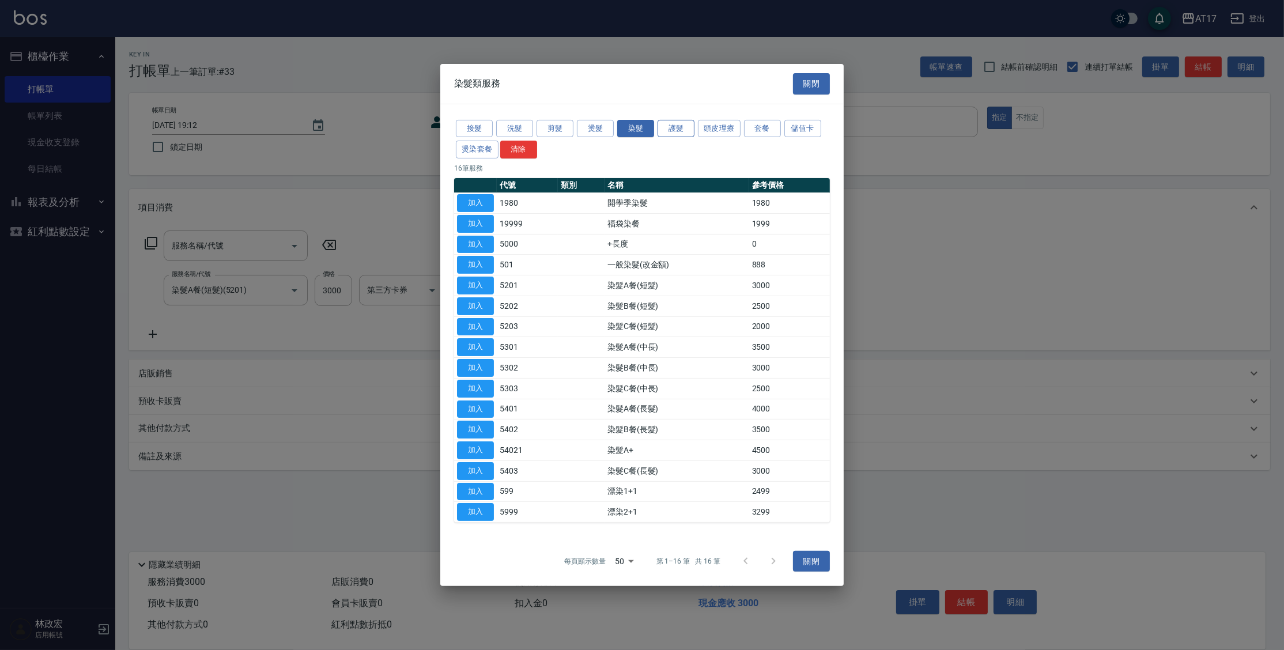
click at [659, 127] on button "護髮" at bounding box center [676, 128] width 37 height 18
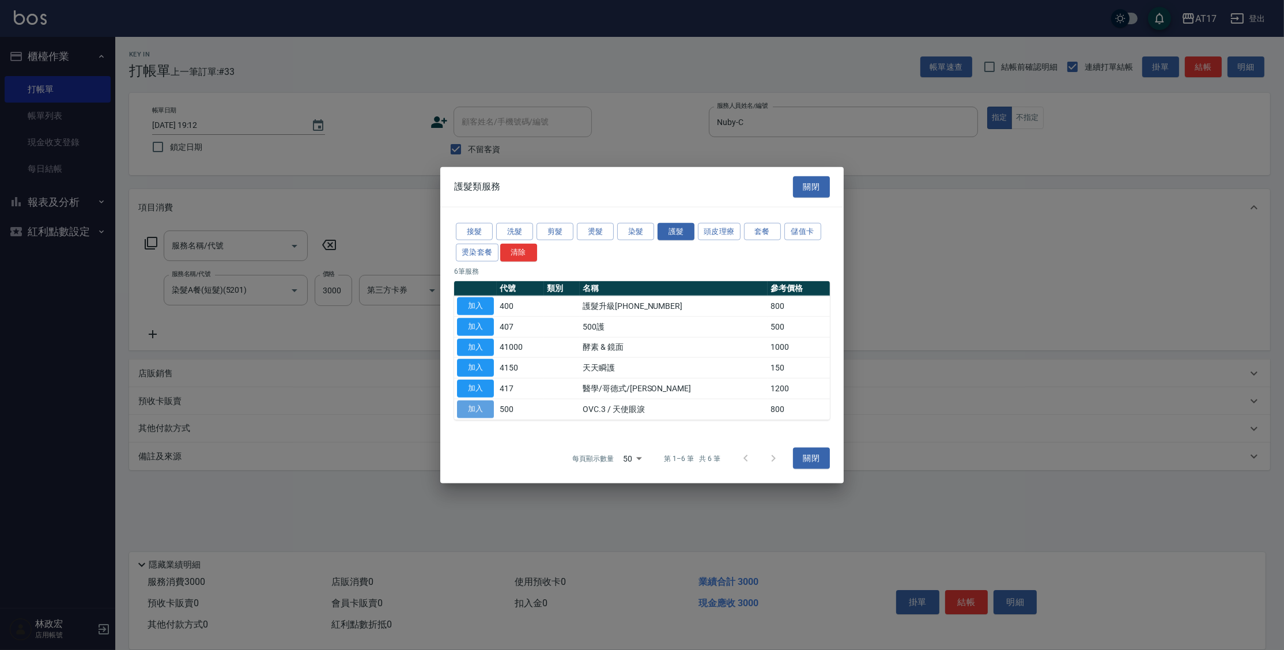
click at [471, 404] on button "加入" at bounding box center [475, 409] width 37 height 18
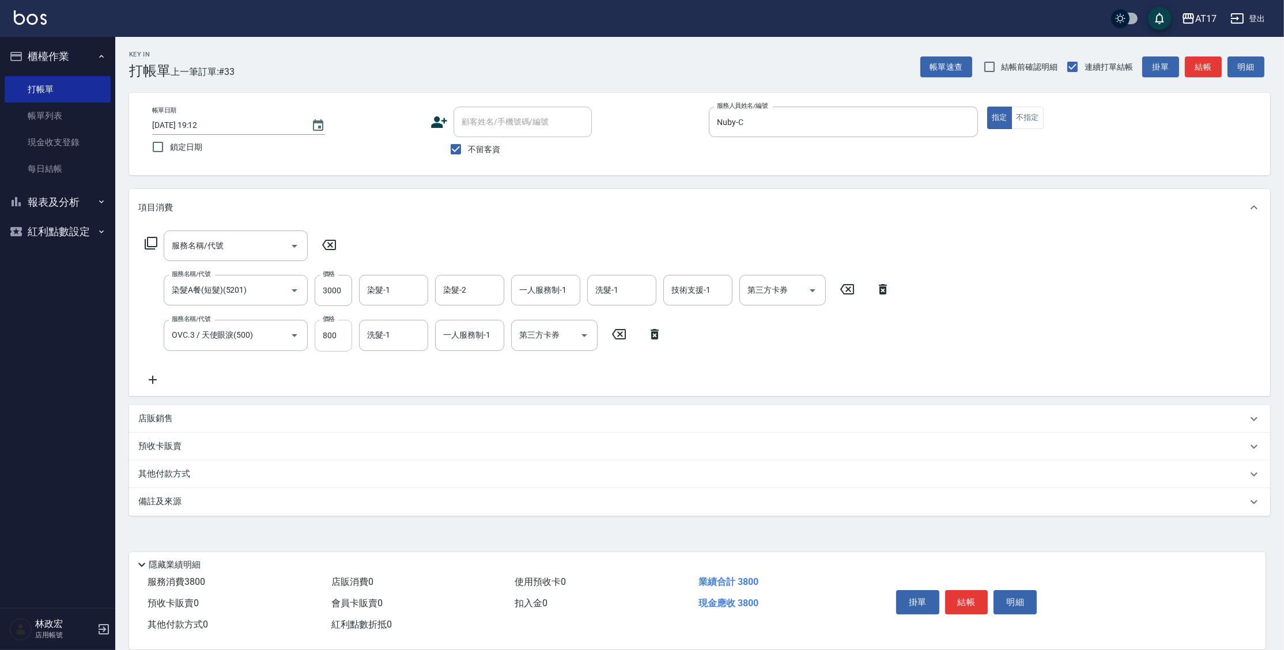
click at [336, 345] on input "800" at bounding box center [333, 335] width 37 height 31
click at [410, 288] on input "染髮-1" at bounding box center [393, 290] width 59 height 20
click at [375, 345] on input "洗髮-1" at bounding box center [393, 335] width 59 height 20
click at [976, 603] on button "結帳" at bounding box center [966, 602] width 43 height 24
